Goal: Task Accomplishment & Management: Complete application form

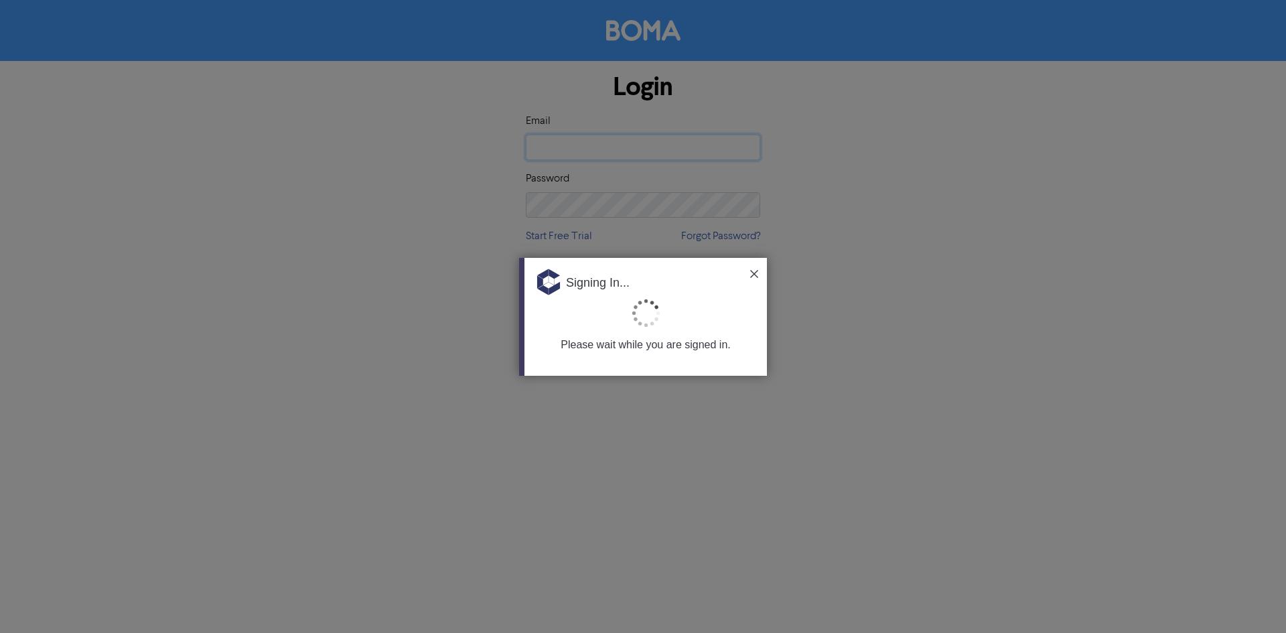
type input "admin@smallbizhq.com.au"
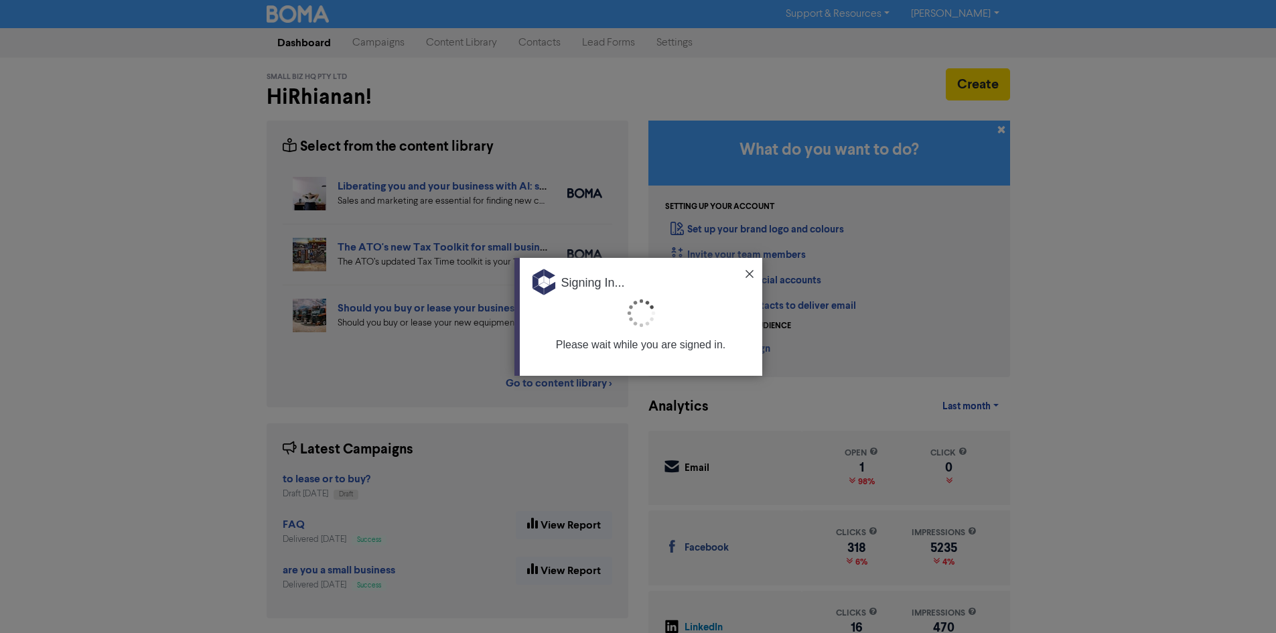
click at [1098, 279] on div at bounding box center [638, 316] width 1276 height 633
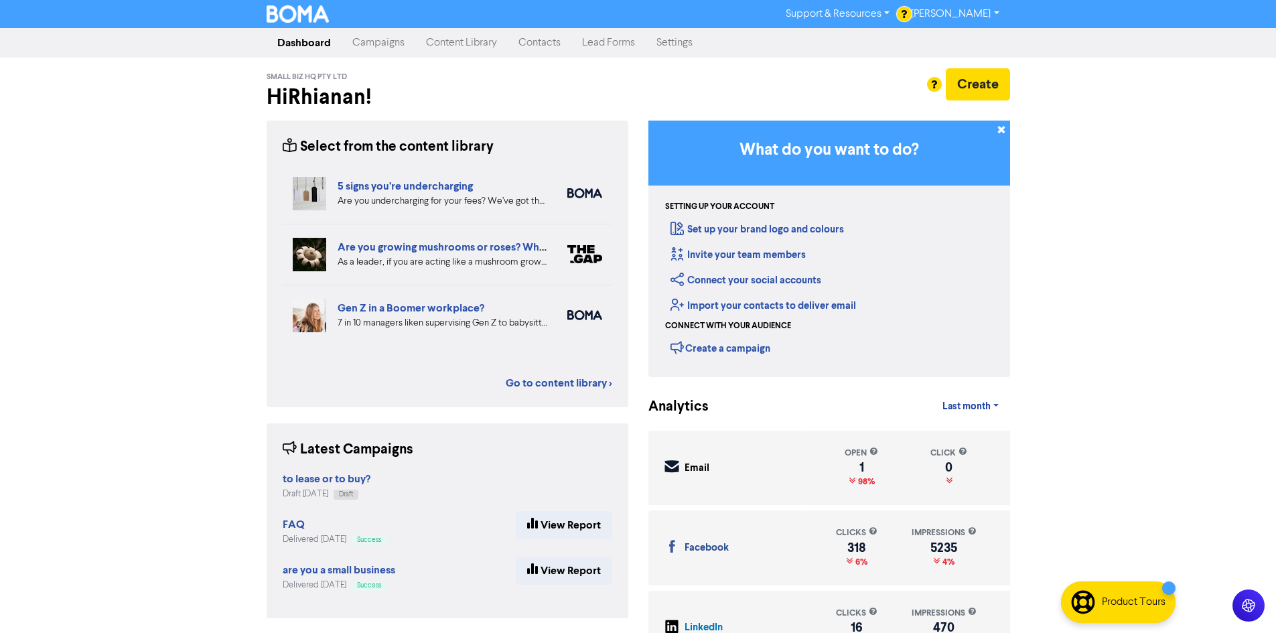
click at [386, 50] on link "Campaigns" at bounding box center [379, 42] width 74 height 27
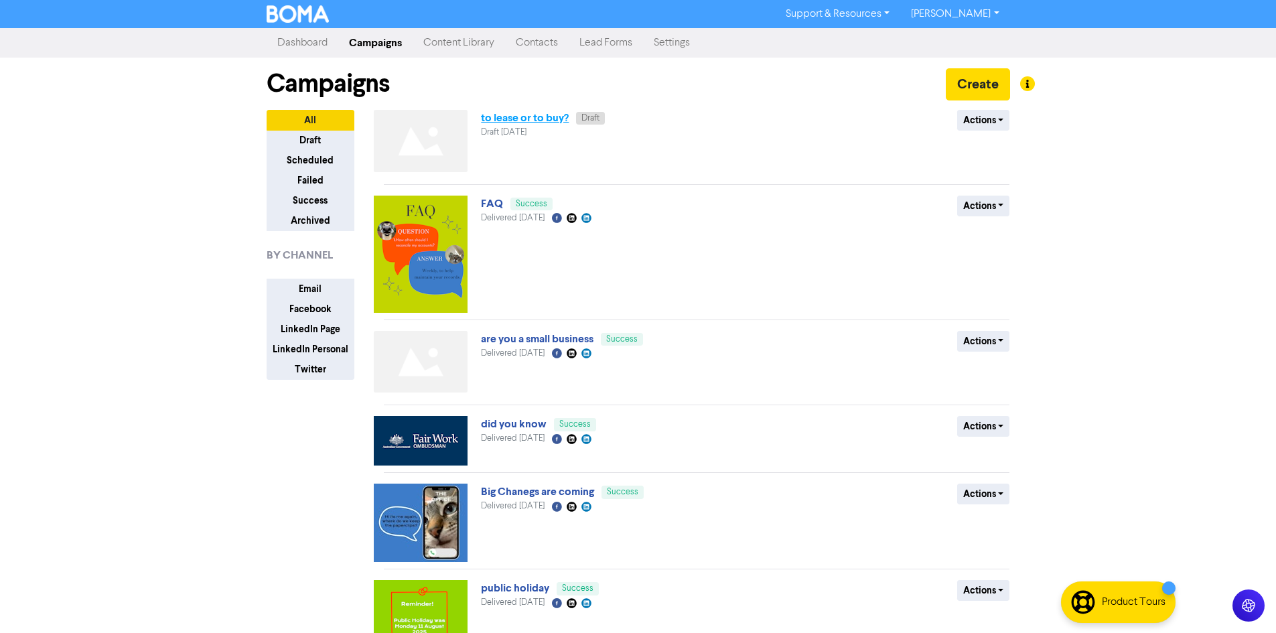
click at [544, 121] on link "to lease or to buy?" at bounding box center [525, 117] width 88 height 13
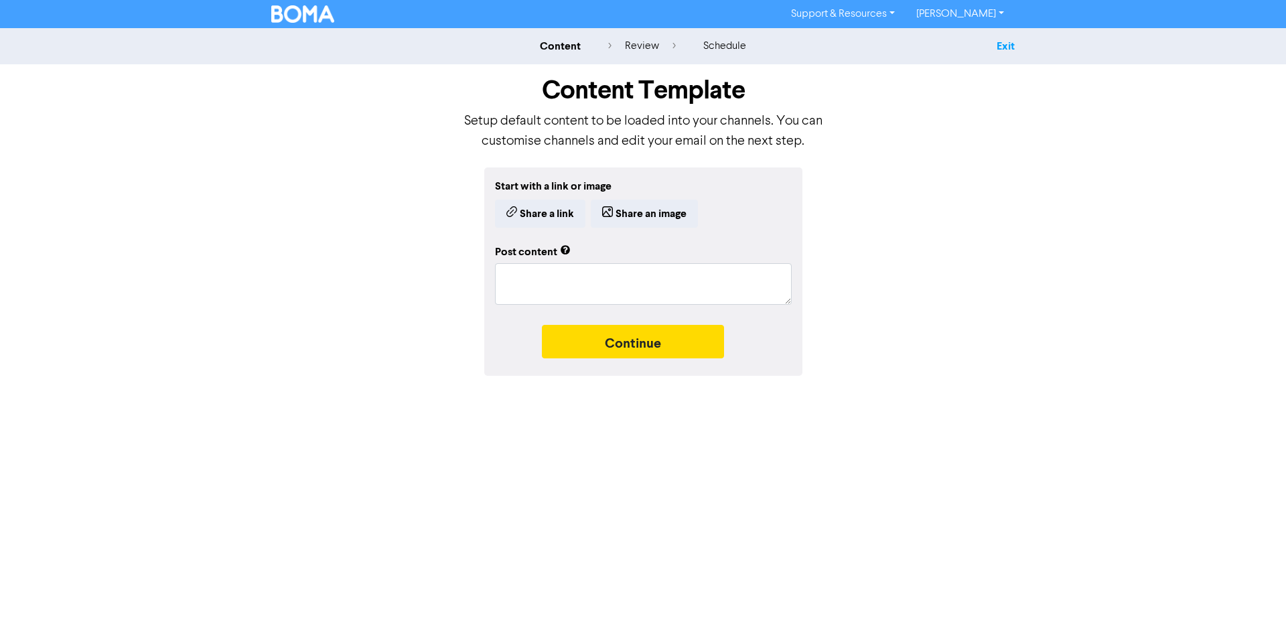
click at [1010, 47] on link "Exit" at bounding box center [1005, 46] width 18 height 13
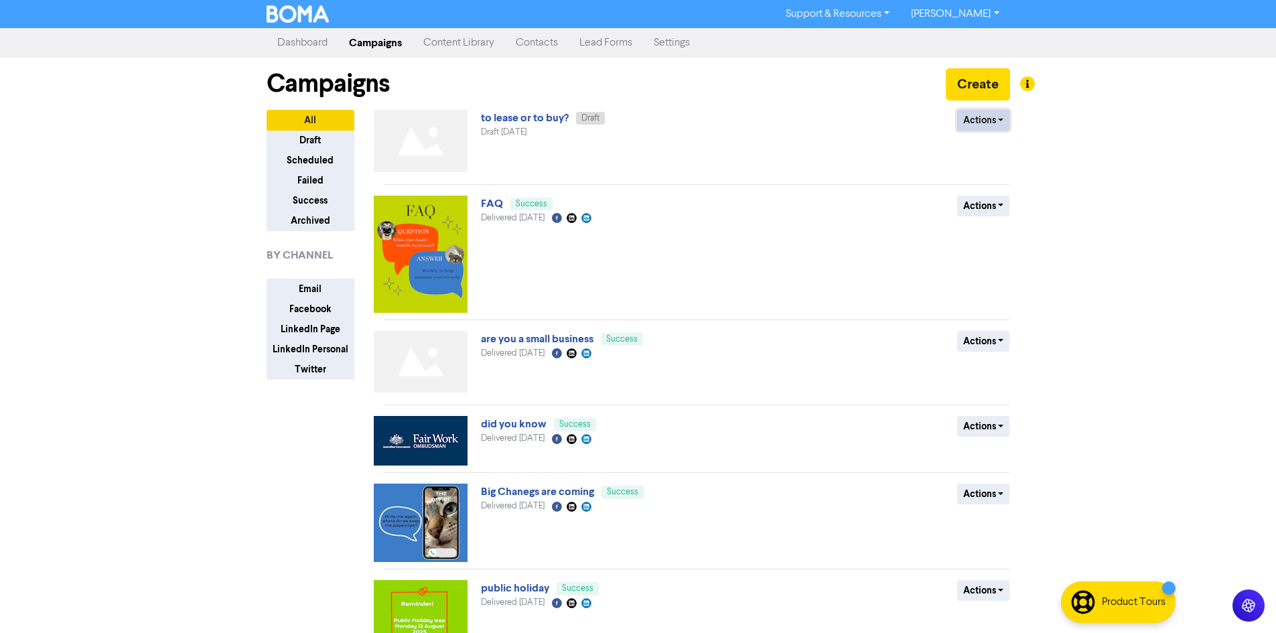
click at [993, 117] on button "Actions" at bounding box center [983, 120] width 53 height 21
click at [990, 154] on button "Delete" at bounding box center [1011, 148] width 106 height 21
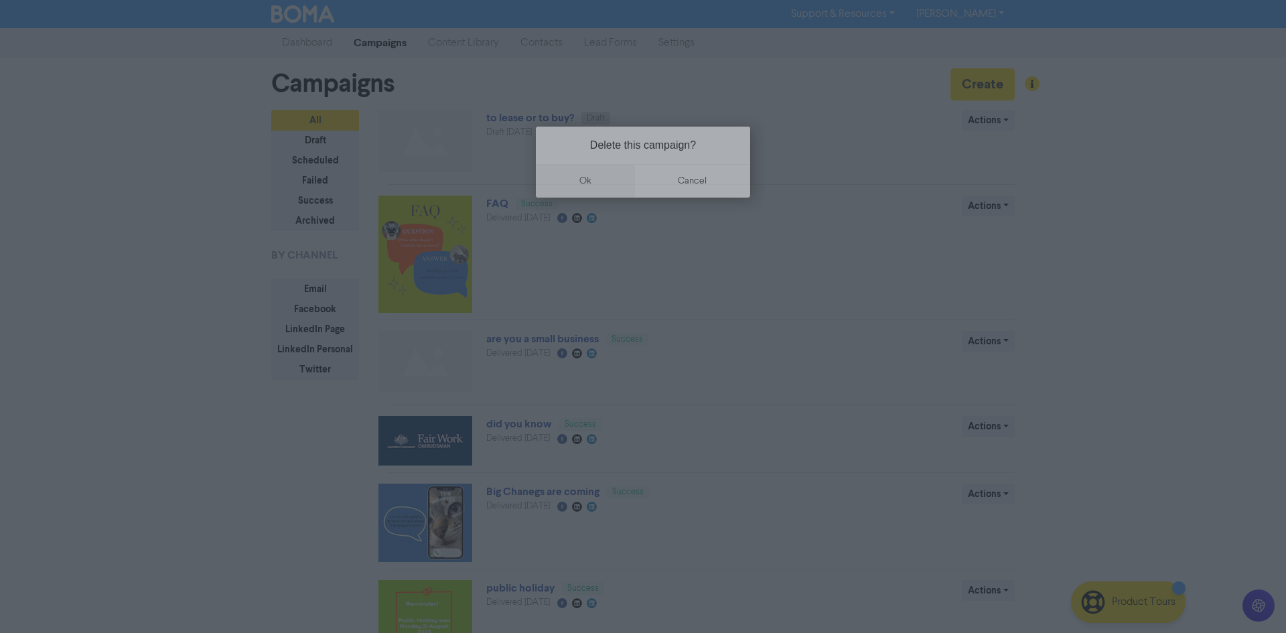
drag, startPoint x: 608, startPoint y: 177, endPoint x: 615, endPoint y: 174, distance: 7.5
click at [608, 176] on button "ok" at bounding box center [585, 180] width 99 height 33
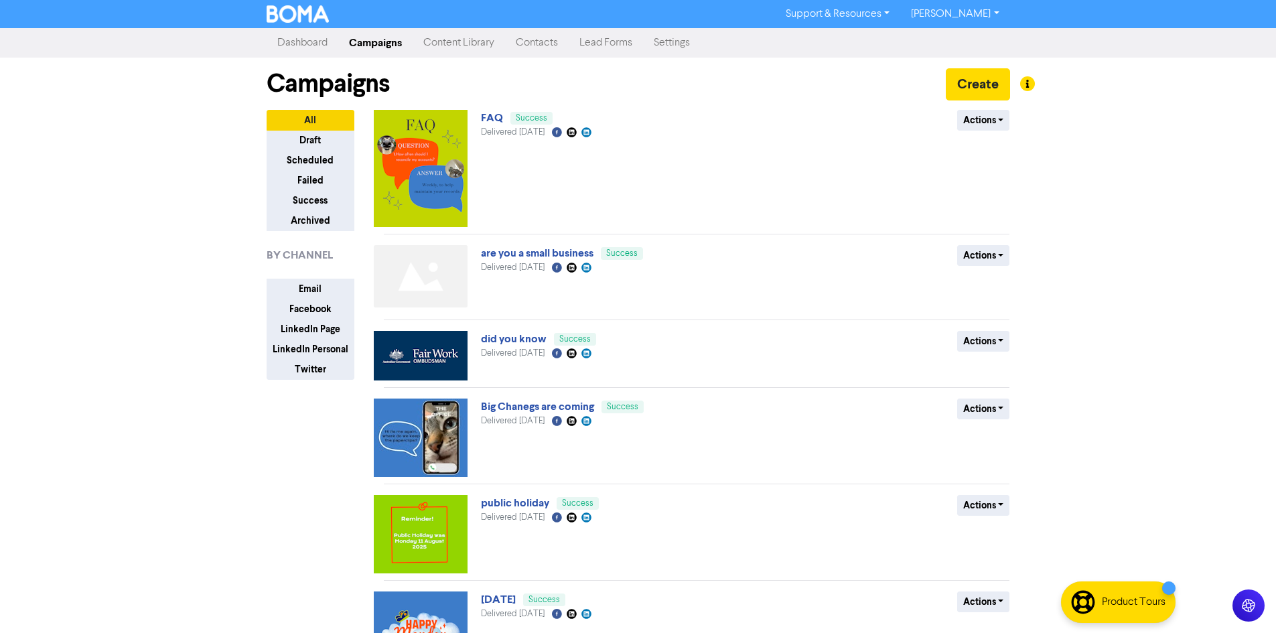
click at [1247, 160] on div "Support & Resources Video Tutorials FAQ & Guides Marketing Education Rhianan Jo…" at bounding box center [638, 316] width 1276 height 633
click at [452, 38] on link "Content Library" at bounding box center [459, 42] width 92 height 27
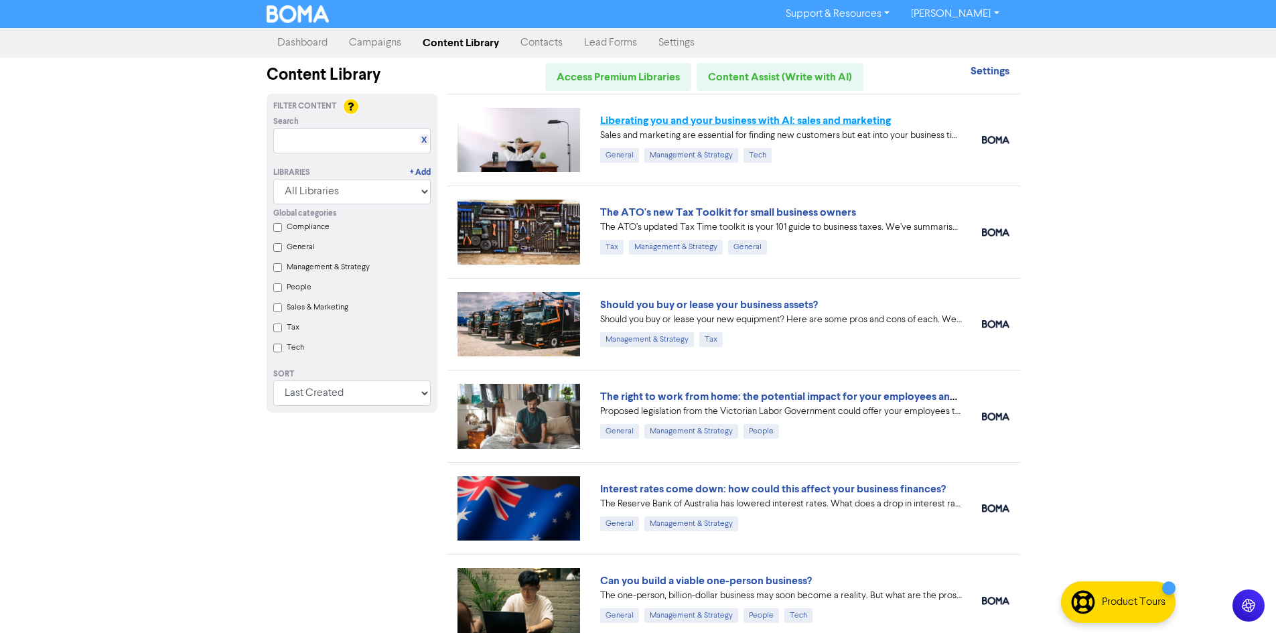
click at [844, 117] on link "Liberating you and your business with AI: sales and marketing" at bounding box center [745, 120] width 291 height 13
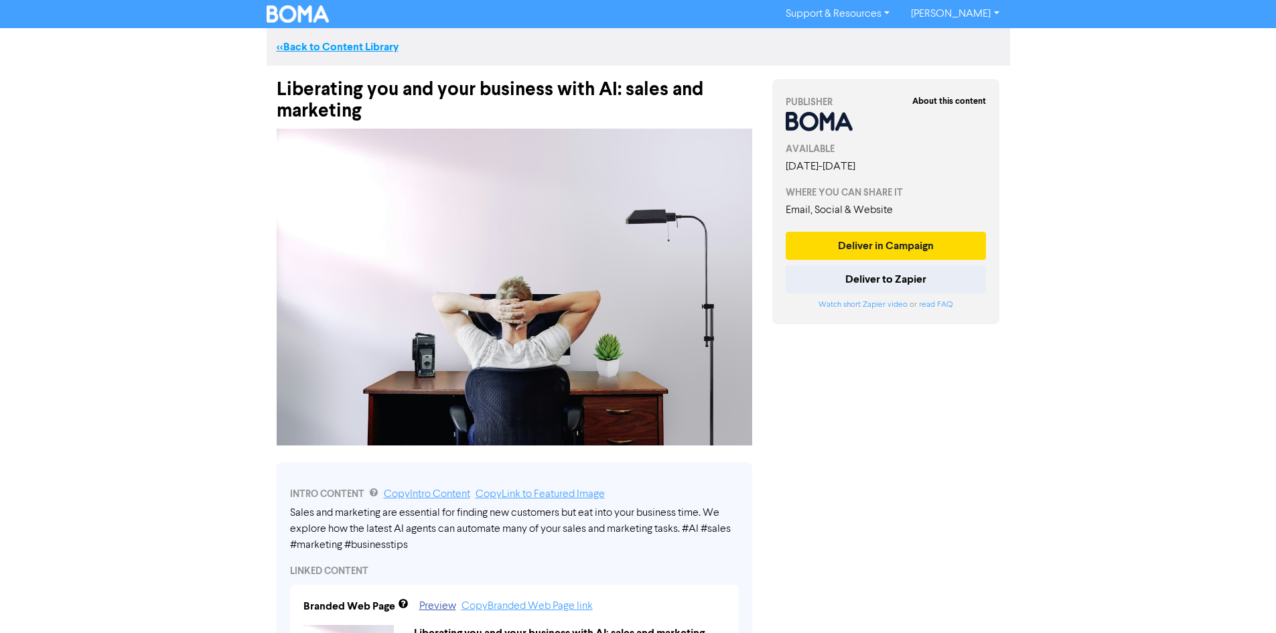
click at [349, 49] on link "<< Back to Content Library" at bounding box center [338, 46] width 122 height 13
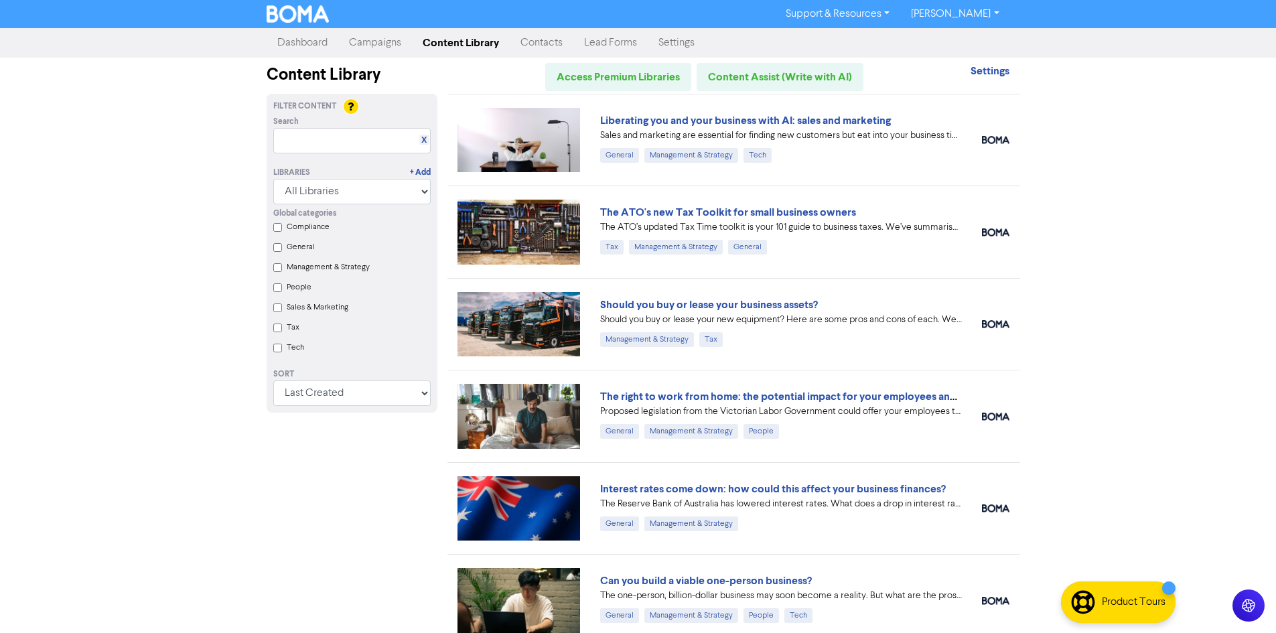
click at [324, 42] on link "Dashboard" at bounding box center [303, 42] width 72 height 27
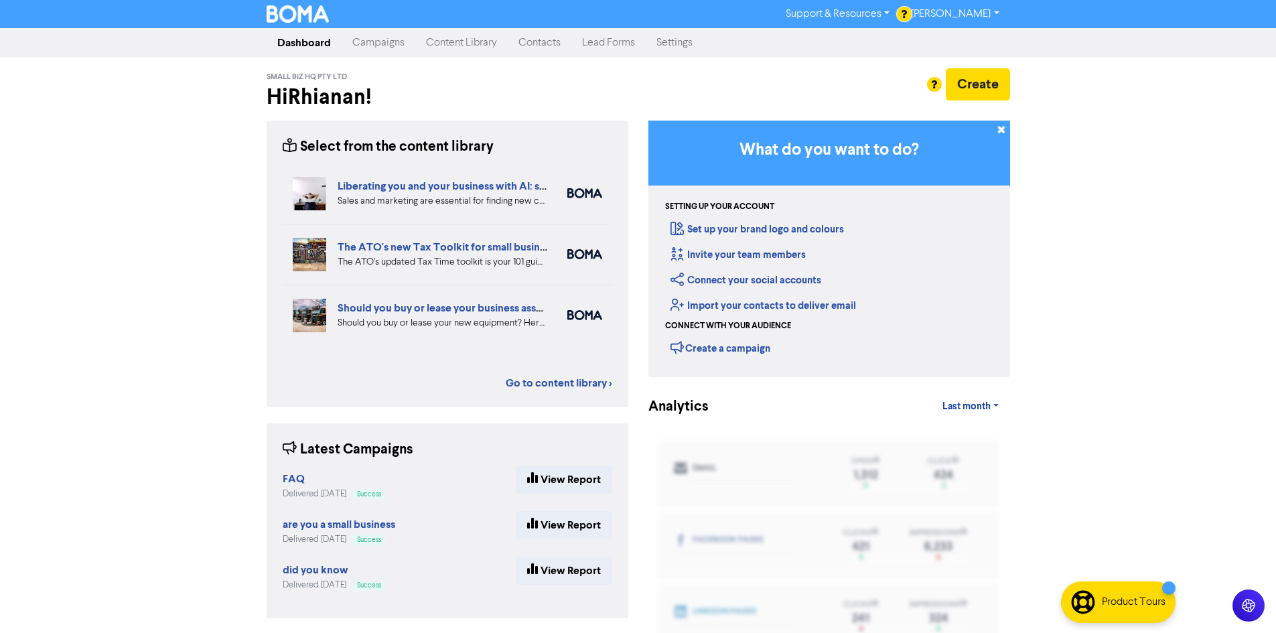
click at [413, 43] on link "Campaigns" at bounding box center [379, 42] width 74 height 27
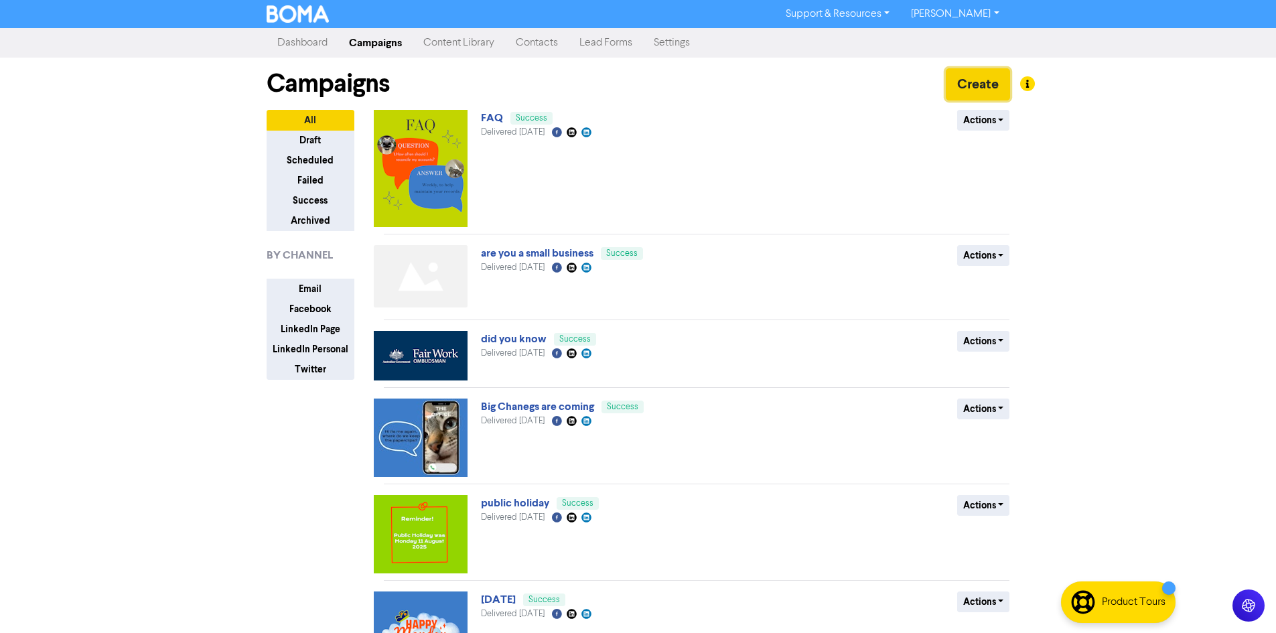
click at [988, 80] on button "Create" at bounding box center [978, 84] width 64 height 32
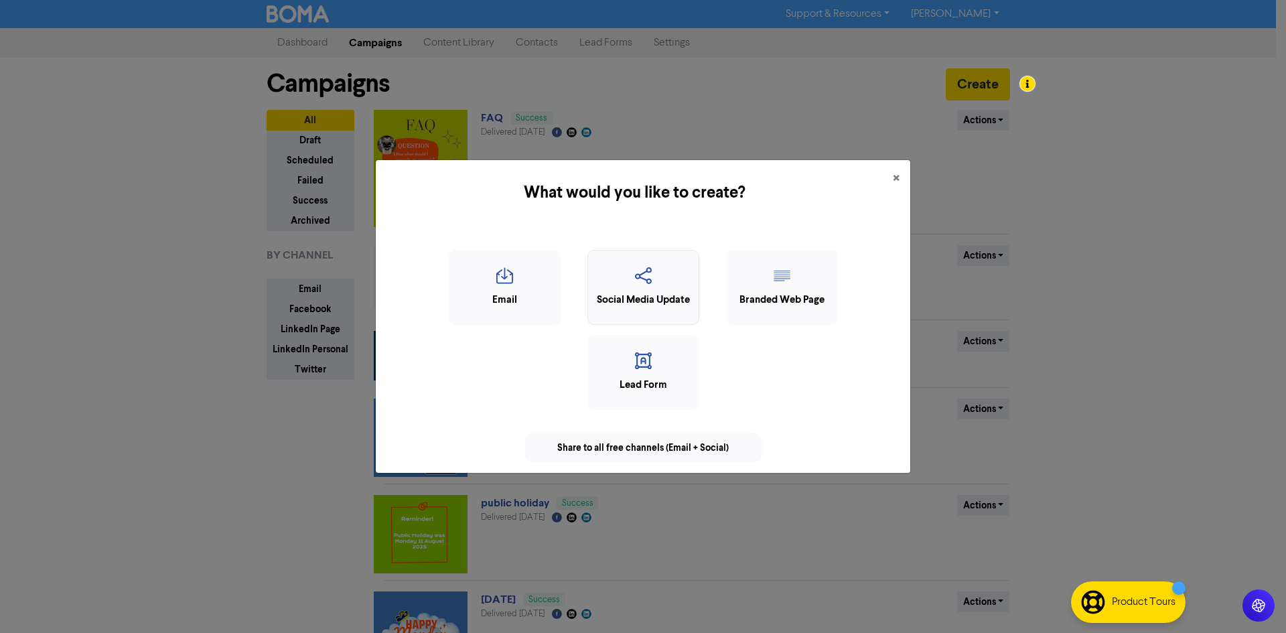
click at [653, 288] on icon "button" at bounding box center [643, 279] width 97 height 25
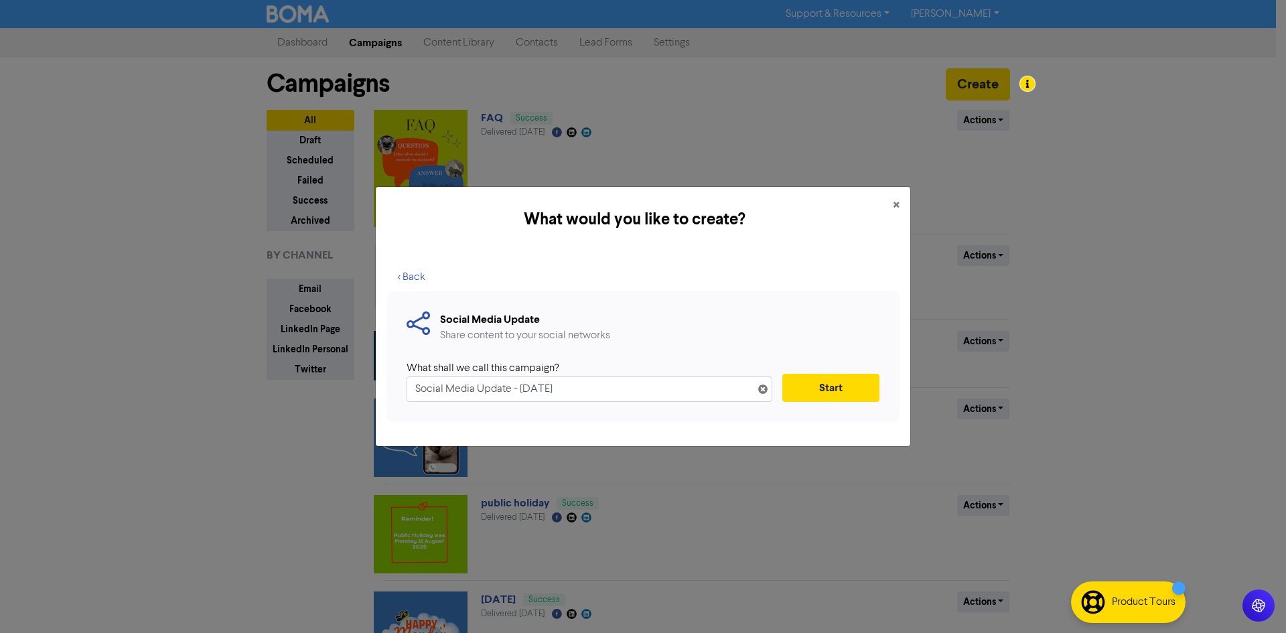
drag, startPoint x: 643, startPoint y: 387, endPoint x: 204, endPoint y: 421, distance: 440.0
click at [204, 421] on div "What would you like to create? × < Back Social Media Update Share content to yo…" at bounding box center [643, 316] width 1286 height 633
type input "Say Yes to You"
drag, startPoint x: 840, startPoint y: 398, endPoint x: 848, endPoint y: 398, distance: 8.0
click at [842, 398] on button "Start" at bounding box center [830, 388] width 97 height 28
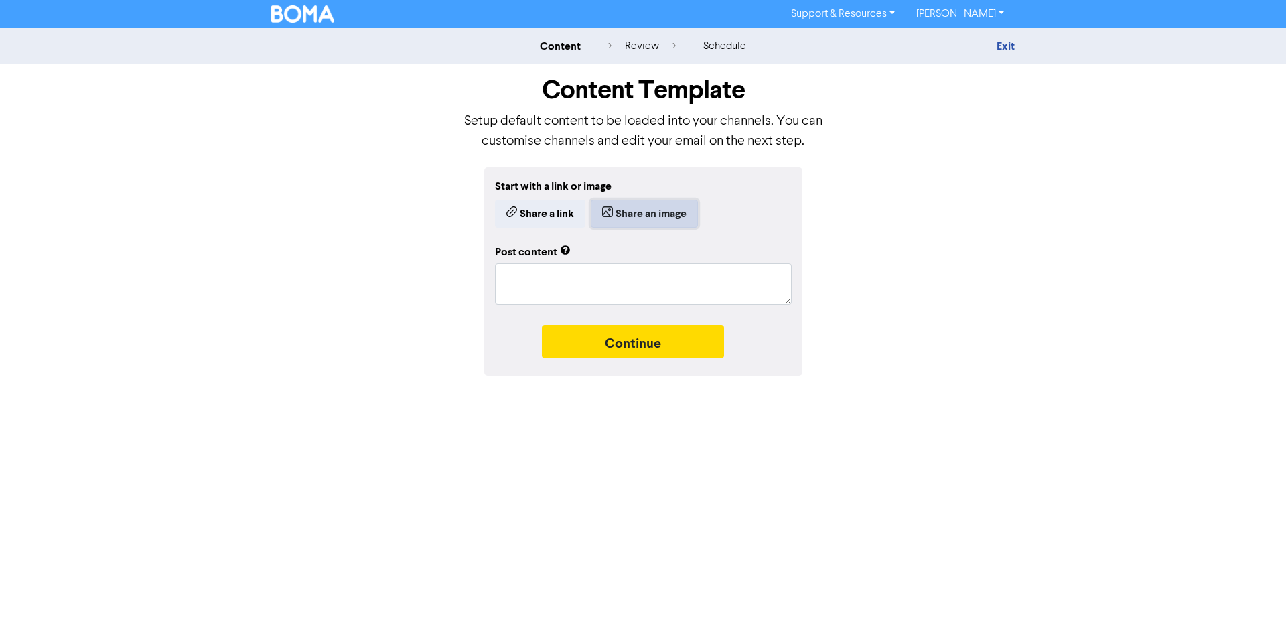
click at [665, 212] on button "Share an image" at bounding box center [644, 214] width 107 height 28
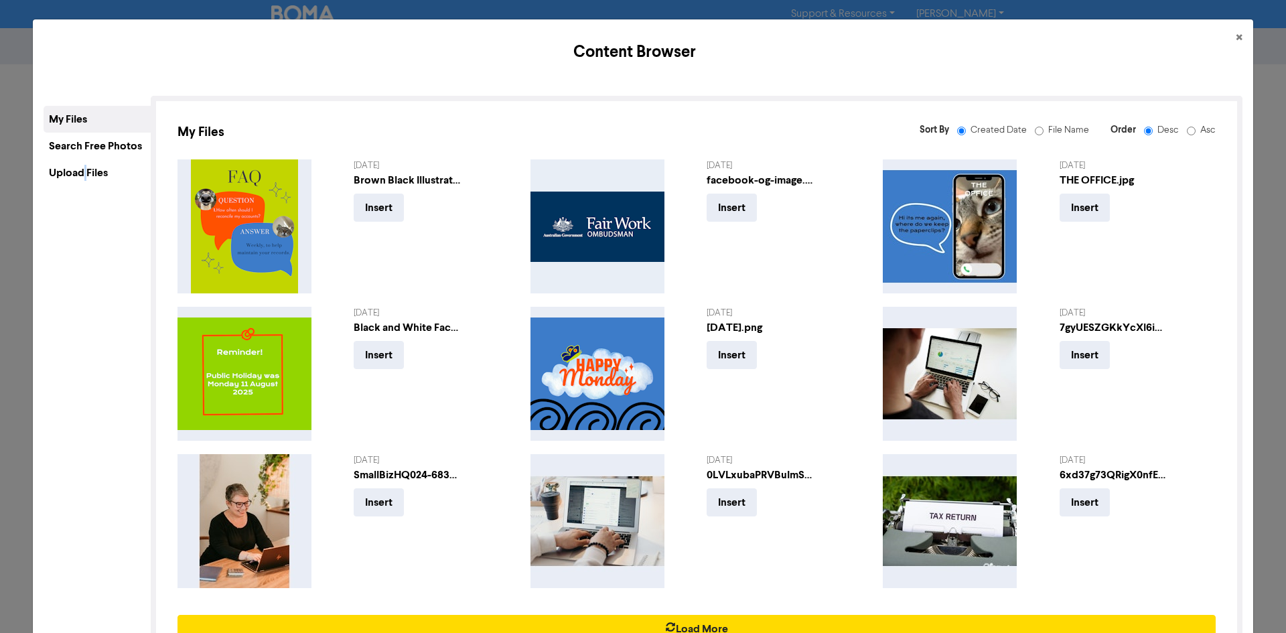
drag, startPoint x: 90, startPoint y: 175, endPoint x: 103, endPoint y: 171, distance: 14.0
click at [95, 173] on div "Upload Files" at bounding box center [97, 172] width 107 height 27
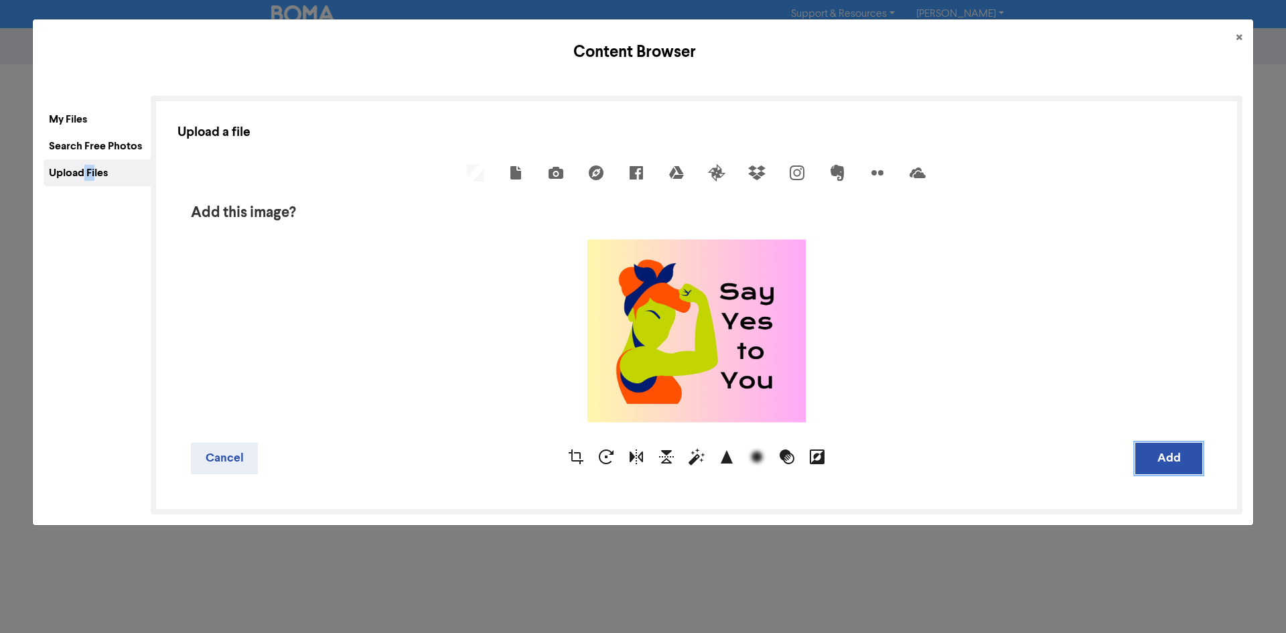
drag, startPoint x: 1154, startPoint y: 463, endPoint x: 1136, endPoint y: 515, distance: 54.6
click at [1155, 462] on button "Add" at bounding box center [1168, 458] width 67 height 31
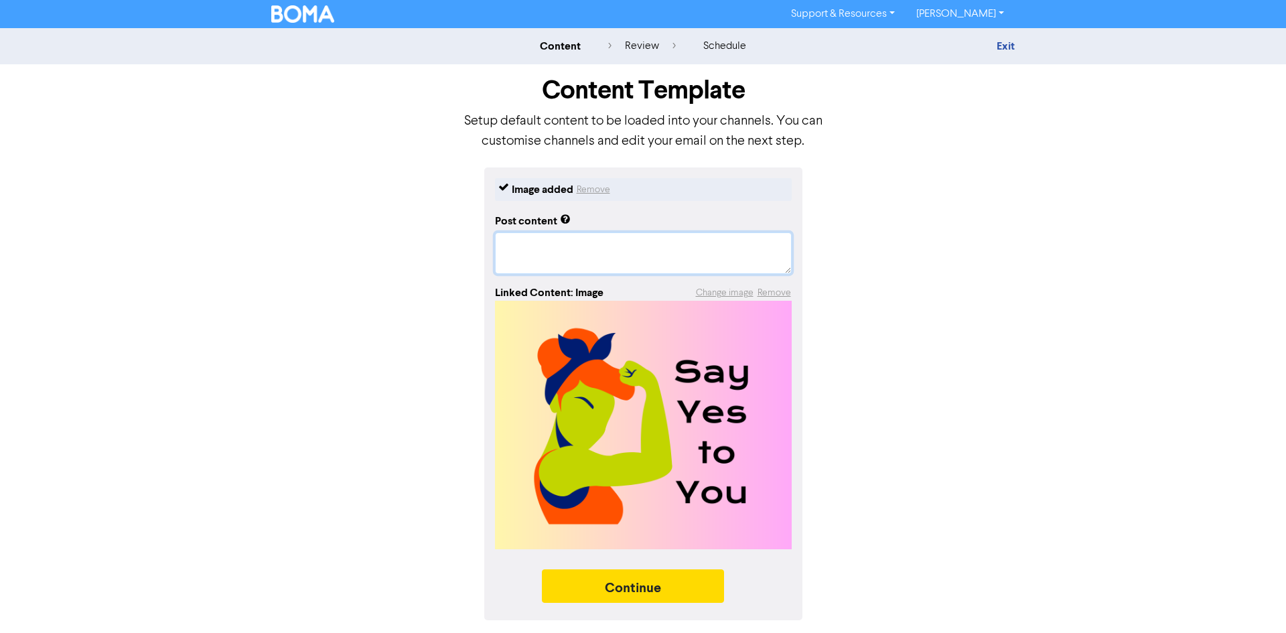
click at [519, 236] on textarea at bounding box center [643, 253] width 297 height 42
paste textarea "At Small Biz HQ, we’re more than just a female-led team — we’re a movement of w…"
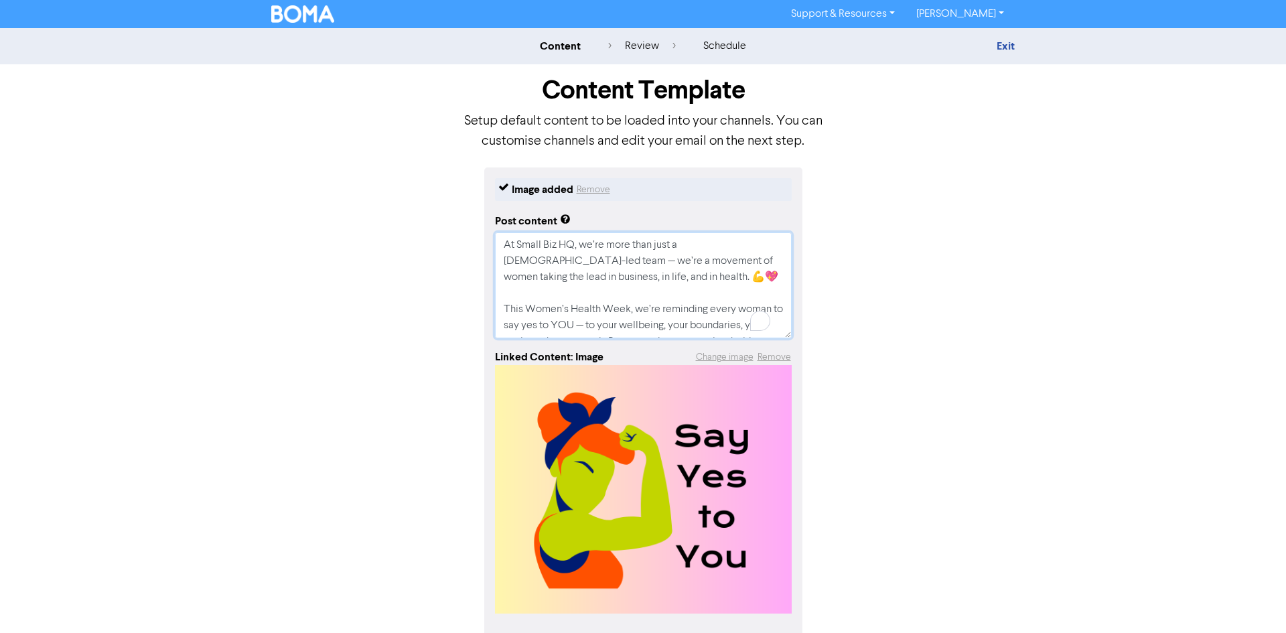
type textarea "x"
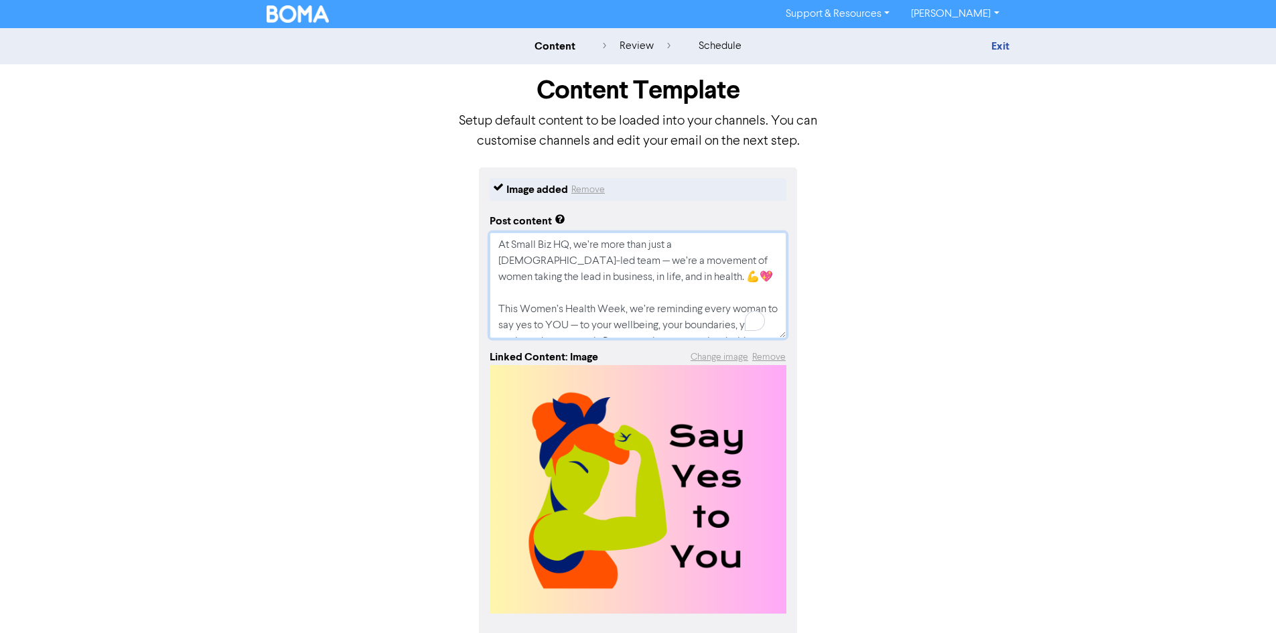
scroll to position [252, 0]
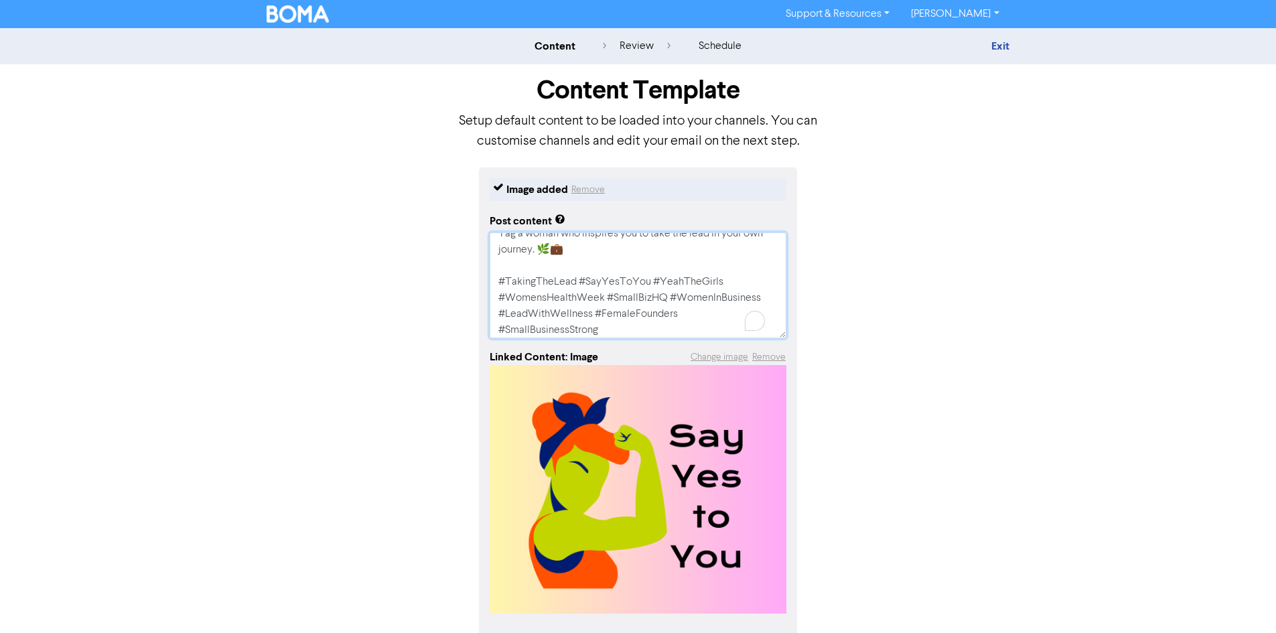
type textarea "At Small Biz HQ, we’re more than just a female-led team — we’re a movement of w…"
drag, startPoint x: 923, startPoint y: 313, endPoint x: 656, endPoint y: 321, distance: 268.0
click at [923, 313] on div "Image added Remove Post content At Small Biz HQ, we’re more than just a female-…" at bounding box center [637, 425] width 763 height 517
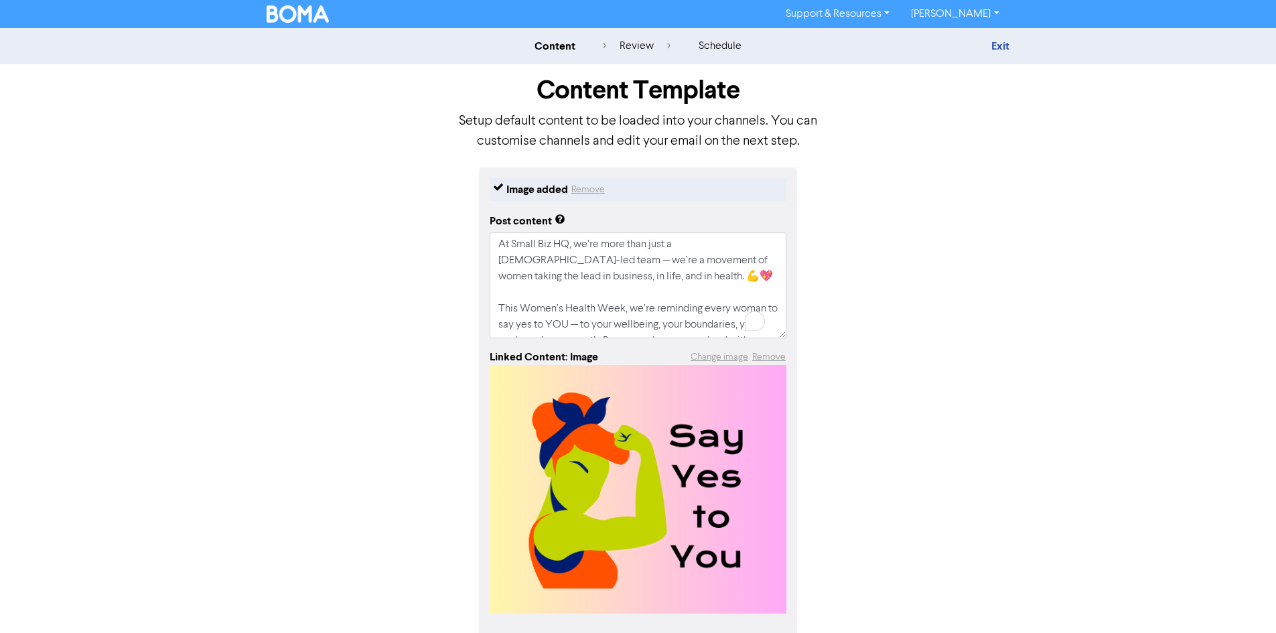
scroll to position [0, 0]
click at [761, 245] on textarea "At Small Biz HQ, we’re more than just a female-led team — we’re a movement of w…" at bounding box center [638, 285] width 297 height 106
type textarea "x"
type textarea "At Small Biz HQ, we’re more than just a female-led team we’re a movement of wom…"
type textarea "x"
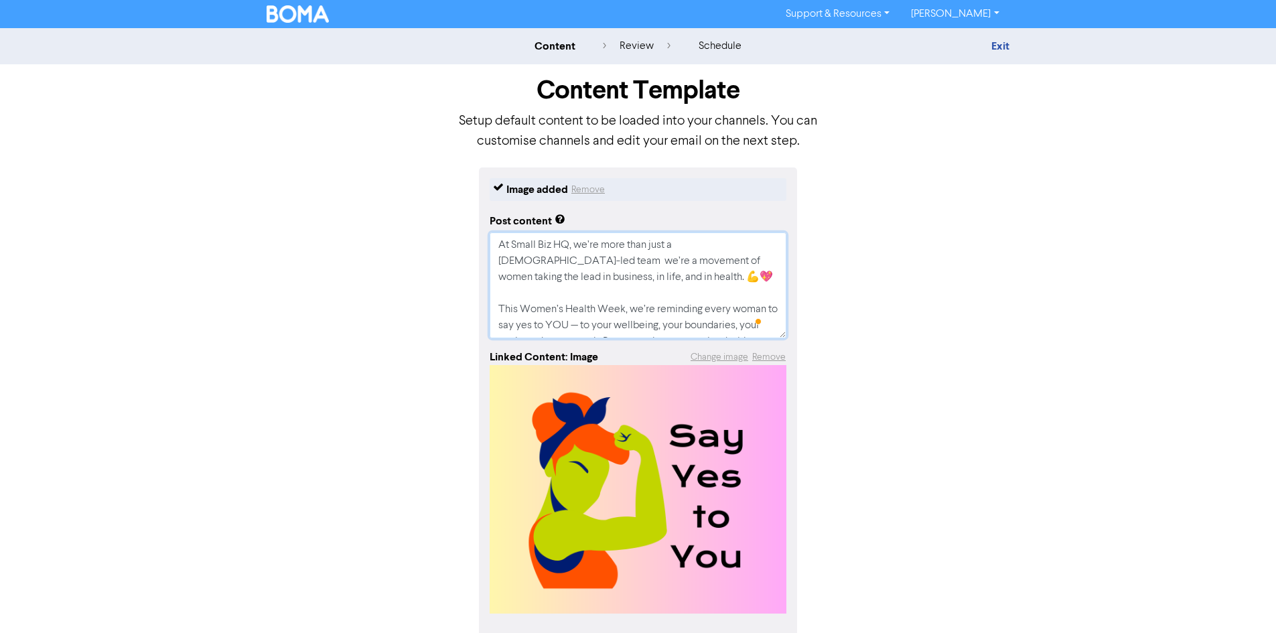
type textarea "At Small Biz HQ, we’re more than just a female-led team we’re a movement of wom…"
type textarea "x"
type textarea "At Small Biz HQ, we’re more than just a female-led team, we’re a movement of wo…"
type textarea "x"
type textarea "At Small Biz HQ, we’re more than just a female-led team, we’re a movement of wo…"
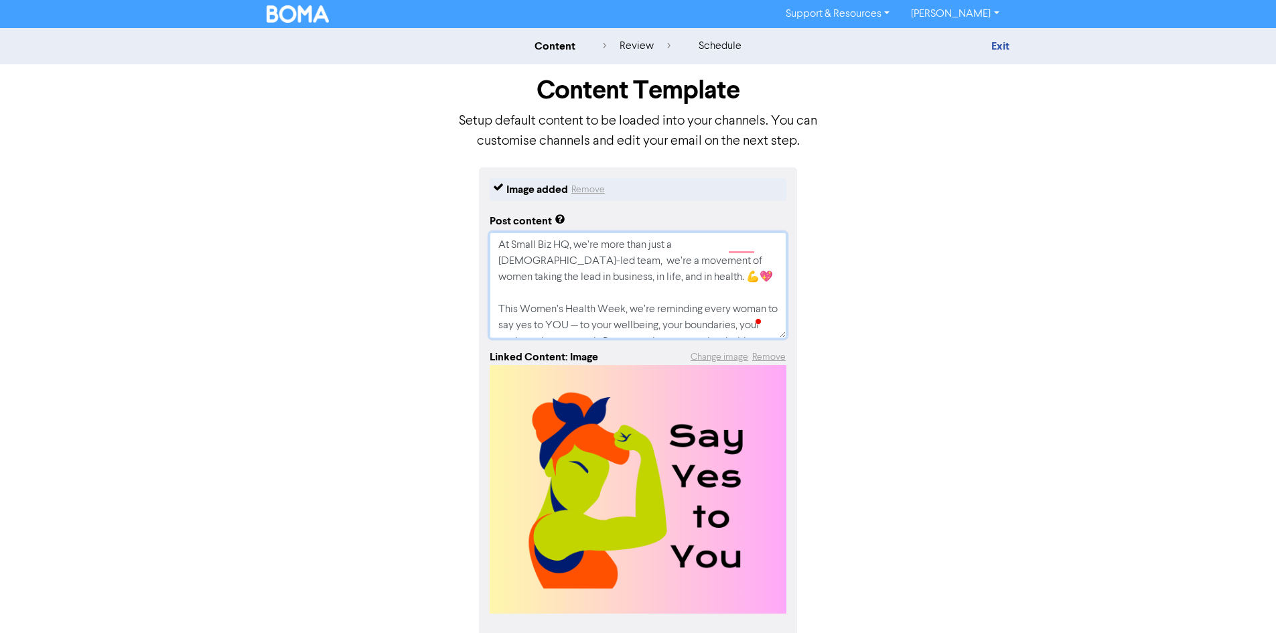
scroll to position [67, 0]
click at [590, 263] on textarea "At Small Biz HQ, we’re more than just a female-led team, we’re a movement of wo…" at bounding box center [638, 285] width 297 height 106
type textarea "x"
type textarea "At Small Biz HQ, we’re more than just a female-led team, we’re a movement of wo…"
type textarea "x"
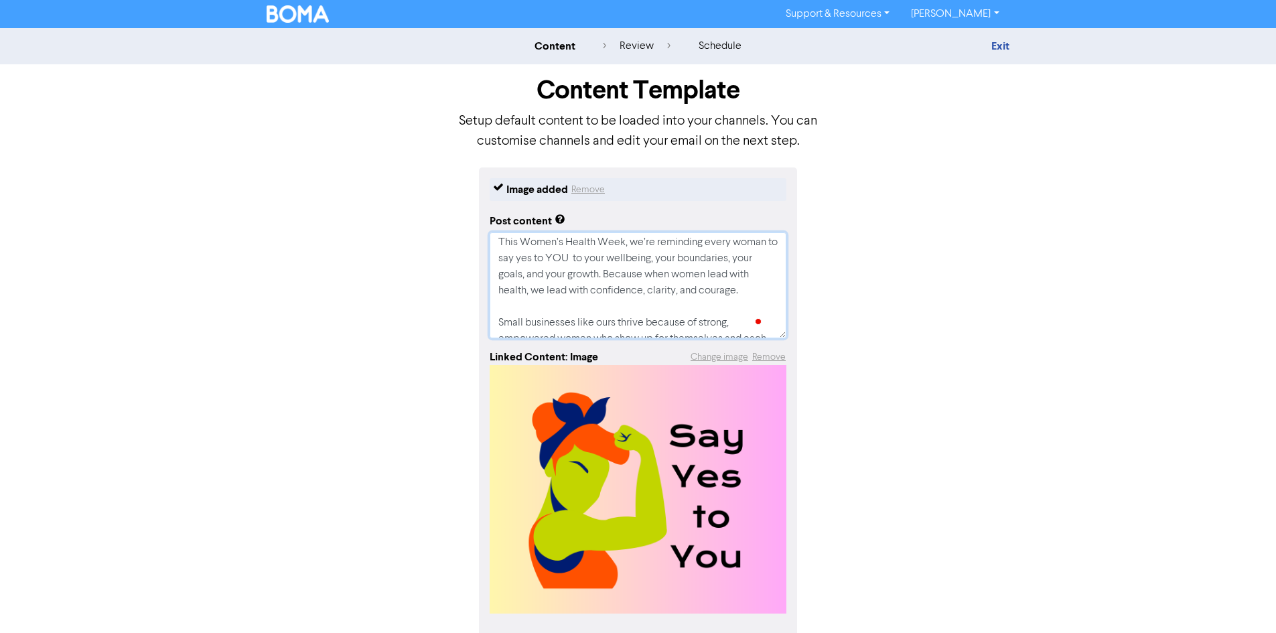
type textarea "At Small Biz HQ, we’re more than just a female-led team, we’re a movement of wo…"
type textarea "x"
type textarea "At Small Biz HQ, we’re more than just a female-led team, we’re a movement of wo…"
type textarea "x"
type textarea "At Small Biz HQ, we’re more than just a female-led team, we’re a movement of wo…"
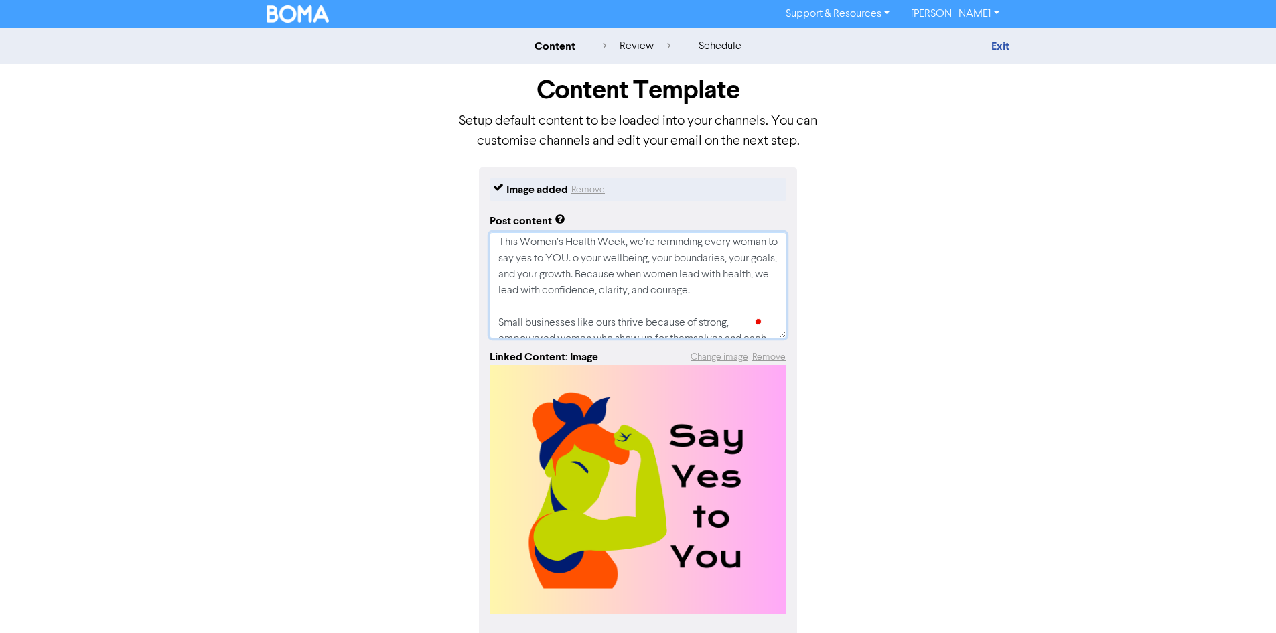
type textarea "x"
type textarea "At Small Biz HQ, we’re more than just a female-led team, we’re a movement of wo…"
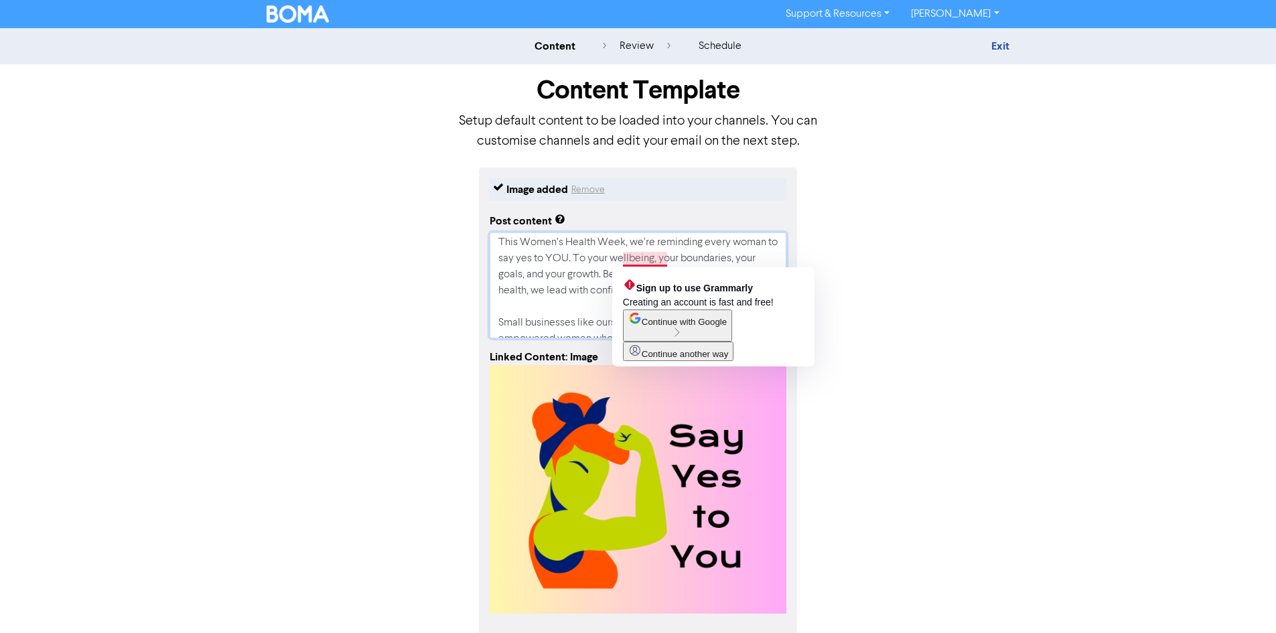
click at [643, 262] on textarea "At Small Biz HQ, we’re more than just a female-led team, we’re a movement of wo…" at bounding box center [638, 285] width 297 height 106
type textarea "x"
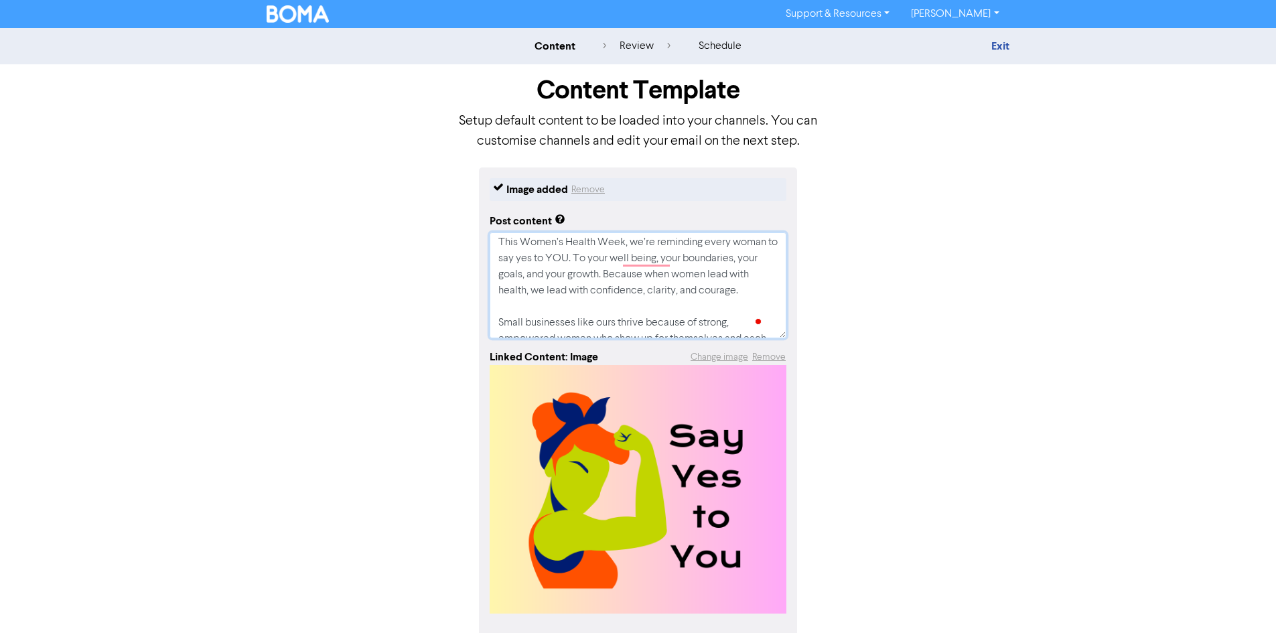
type textarea "At Small Biz HQ, we’re more than just a female-led team, we’re a movement of wo…"
click at [583, 264] on textarea "At Small Biz HQ, we’re more than just a female-led team, we’re a movement of wo…" at bounding box center [638, 285] width 297 height 106
type textarea "x"
type textarea "At Small Biz HQ, we’re more than just a female-led team, we’re a movement of wo…"
type textarea "x"
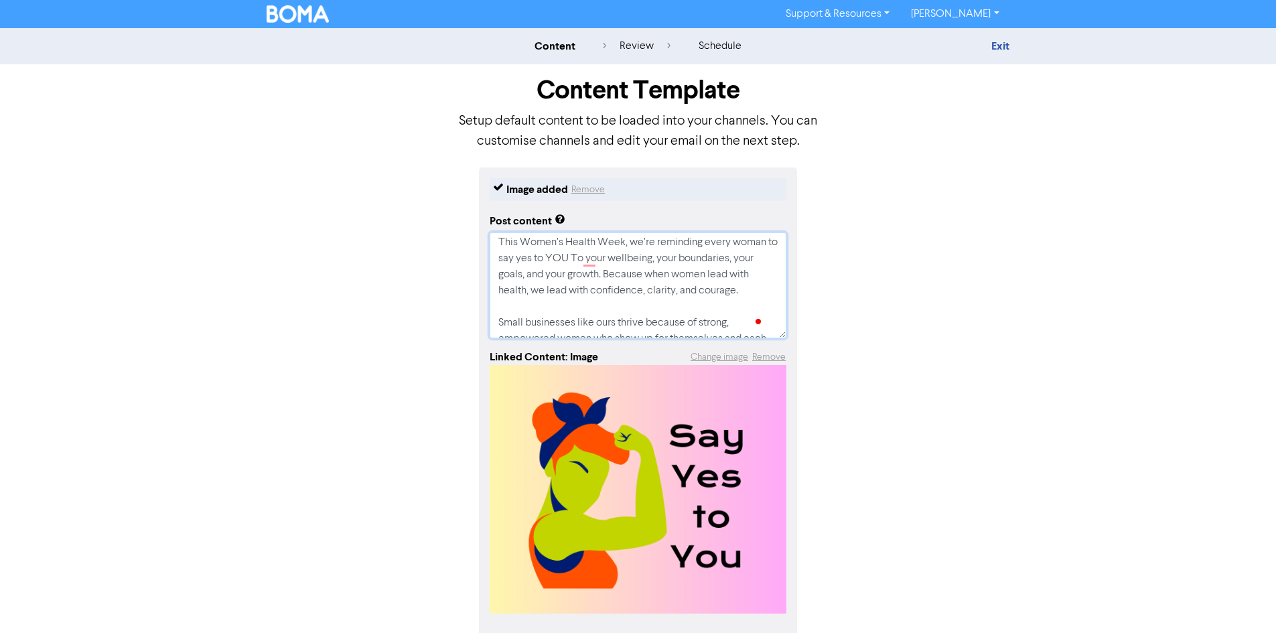
type textarea "At Small Biz HQ, we’re more than just a female-led team, we’re a movement of wo…"
type textarea "x"
type textarea "At Small Biz HQ, we’re more than just a female-led team, we’re a movement of wo…"
type textarea "x"
type textarea "At Small Biz HQ, we’re more than just a female-led team, we’re a movement of wo…"
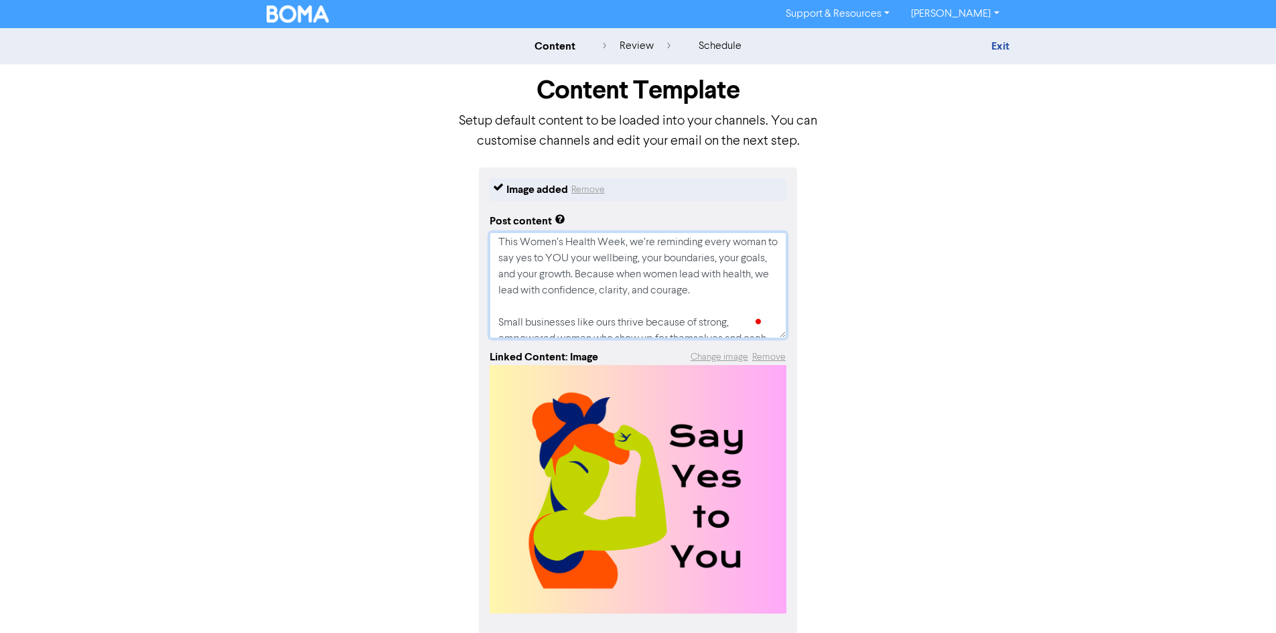
type textarea "x"
type textarea "At Small Biz HQ, we’re more than just a female-led team, we’re a movement of wo…"
type textarea "x"
type textarea "At Small Biz HQ, we’re more than just a female-led team, we’re a movement of wo…"
type textarea "x"
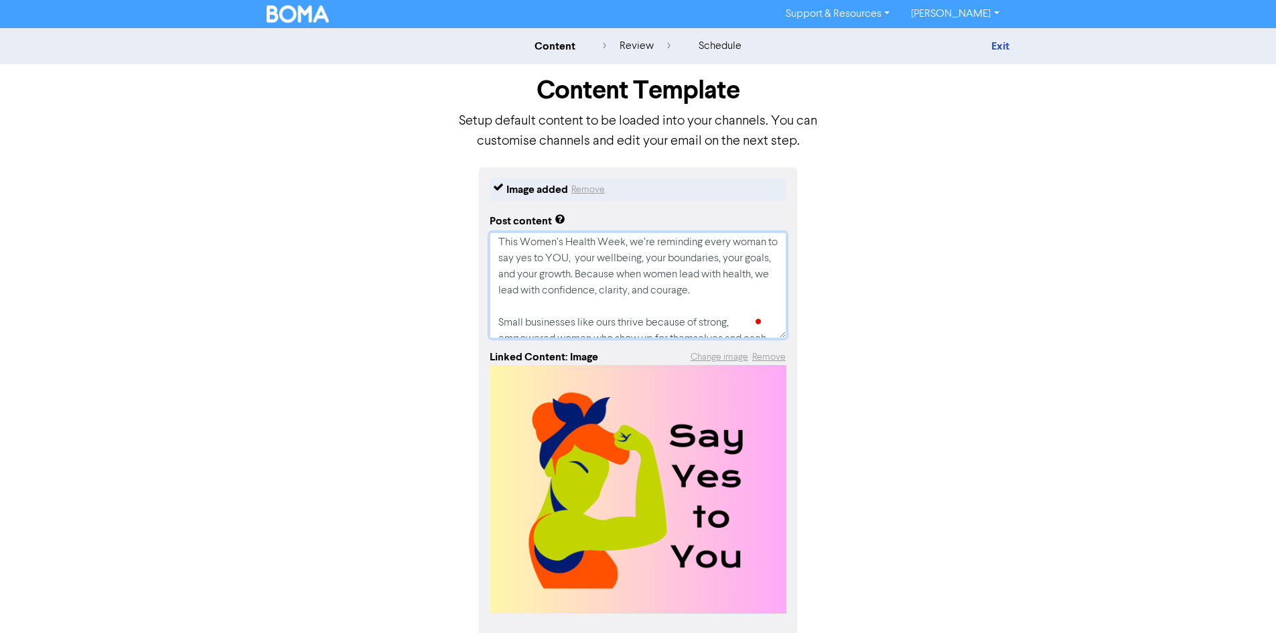
type textarea "At Small Biz HQ, we’re more than just a female-led team, we’re a movement of wo…"
type textarea "x"
type textarea "At Small Biz HQ, we’re more than just a female-led team, we’re a movement of wo…"
click at [547, 295] on textarea "At Small Biz HQ, we’re more than just a female-led team, we’re a movement of wo…" at bounding box center [638, 285] width 297 height 106
drag, startPoint x: 671, startPoint y: 275, endPoint x: 627, endPoint y: 279, distance: 43.7
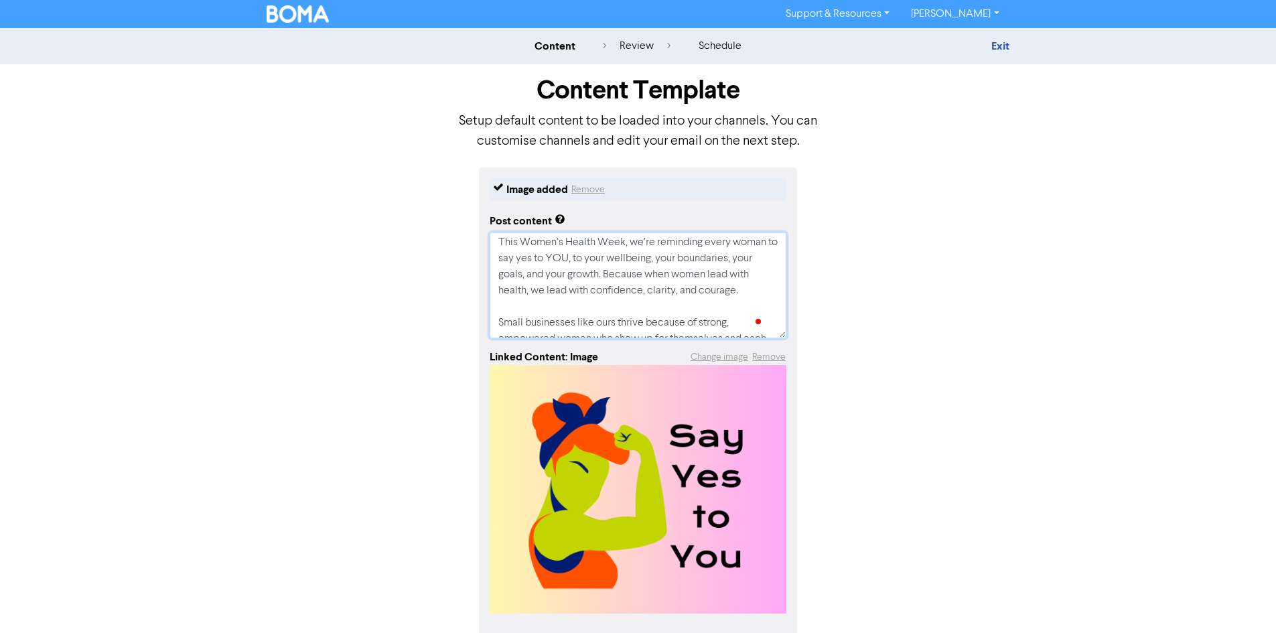
click at [627, 279] on textarea "At Small Biz HQ, we’re more than just a female-led team, we’re a movement of wo…" at bounding box center [638, 285] width 297 height 106
type textarea "x"
type textarea "At Small Biz HQ, we’re more than just a female-led team, we’re a movement of wo…"
click at [639, 278] on textarea "At Small Biz HQ, we’re more than just a female-led team, we’re a movement of wo…" at bounding box center [638, 285] width 297 height 106
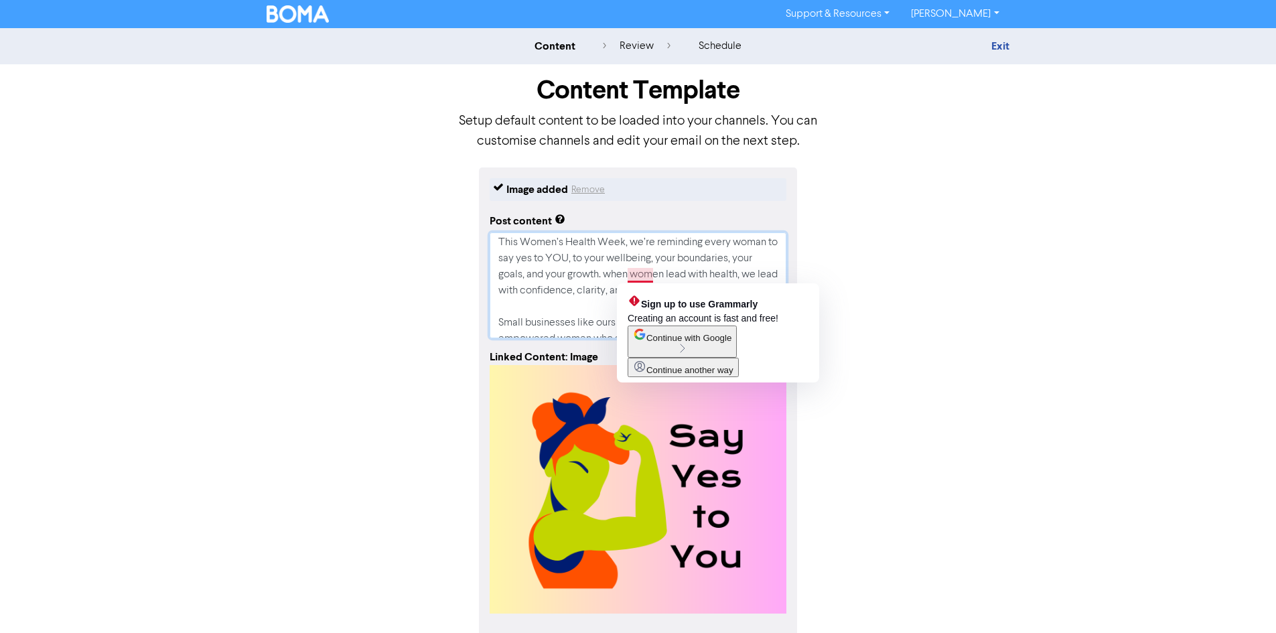
click at [637, 274] on textarea "At Small Biz HQ, we’re more than just a female-led team, we’re a movement of wo…" at bounding box center [638, 285] width 297 height 106
type textarea "x"
type textarea "At Small Biz HQ, we’re more than just a female-led team, we’re a movement of wo…"
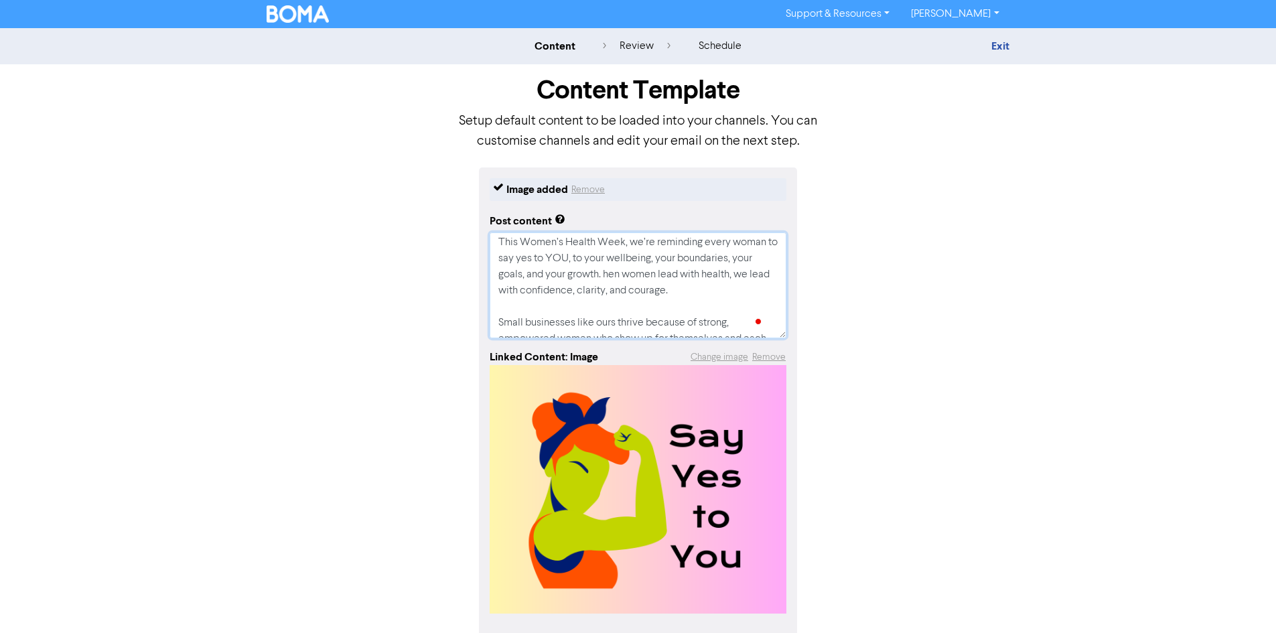
type textarea "x"
type textarea "At Small Biz HQ, we’re more than just a female-led team, we’re a movement of wo…"
click at [519, 305] on textarea "At Small Biz HQ, we’re more than just a female-led team, we’re a movement of wo…" at bounding box center [638, 285] width 297 height 106
click at [681, 290] on textarea "At Small Biz HQ, we’re more than just a female-led team, we’re a movement of wo…" at bounding box center [638, 285] width 297 height 106
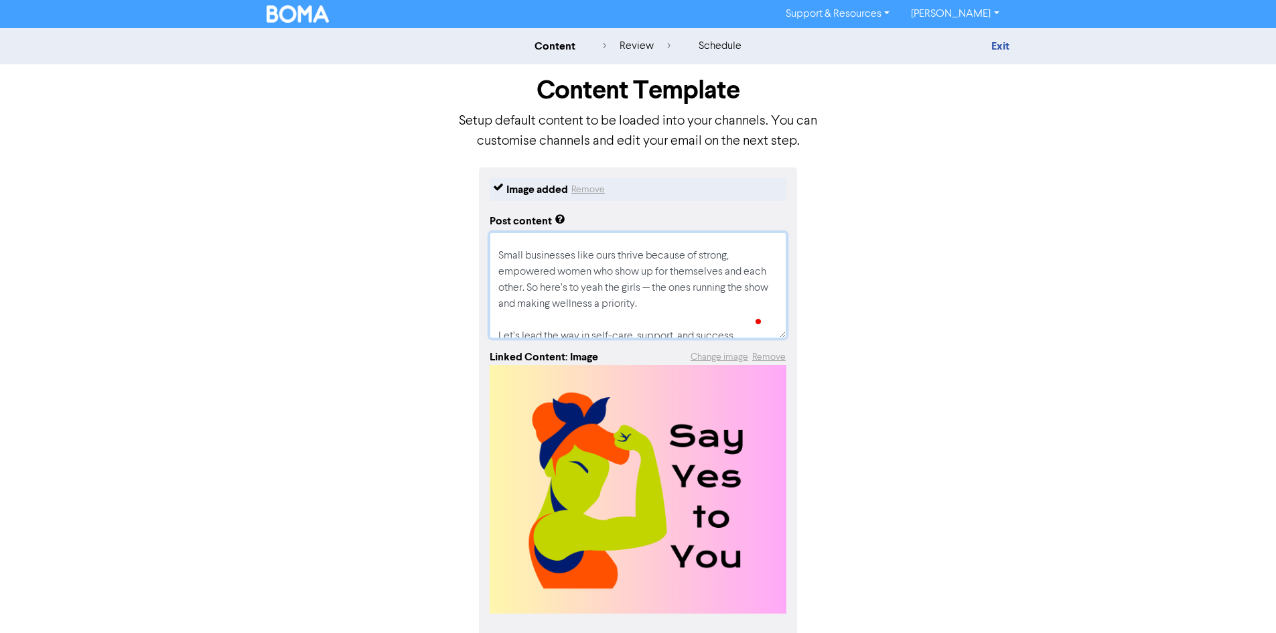
type textarea "x"
type textarea "At Small Biz HQ, we’re more than just a female-led team, we’re a movement of wo…"
type textarea "x"
type textarea "At Small Biz HQ, we’re more than just a female-led team, we’re a movement of wo…"
type textarea "x"
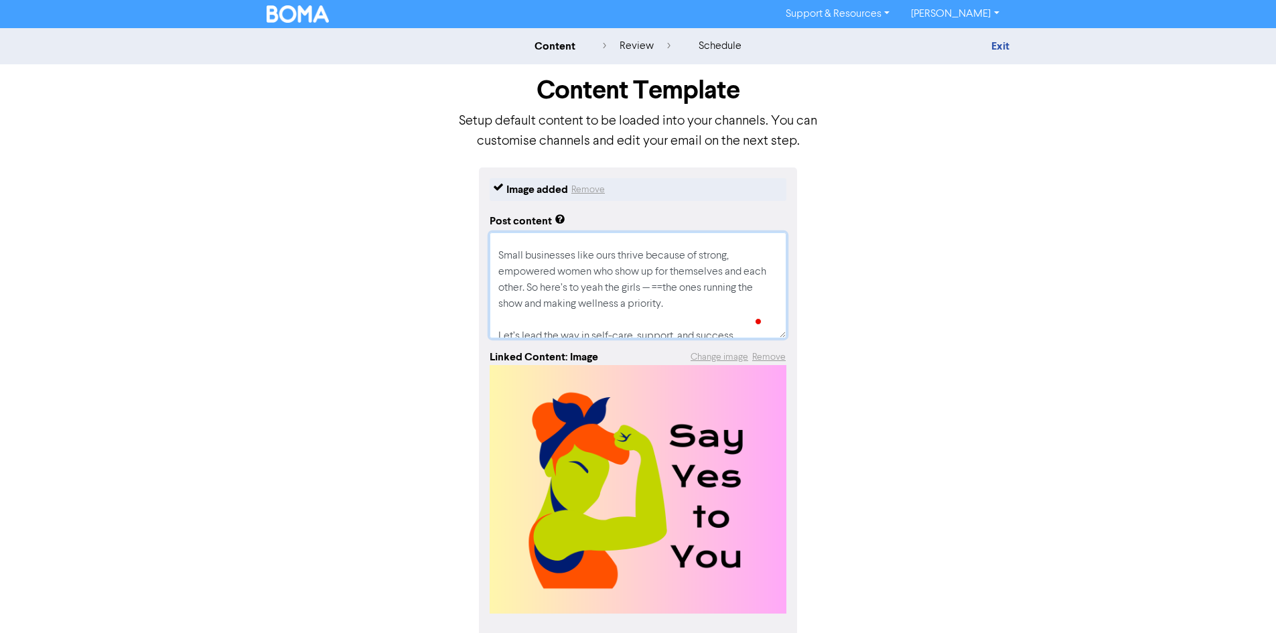
type textarea "At Small Biz HQ, we’re more than just a female-led team, we’re a movement of wo…"
type textarea "x"
type textarea "At Small Biz HQ, we’re more than just a female-led team, we’re a movement of wo…"
type textarea "x"
type textarea "At Small Biz HQ, we’re more than just a female-led team, we’re a movement of wo…"
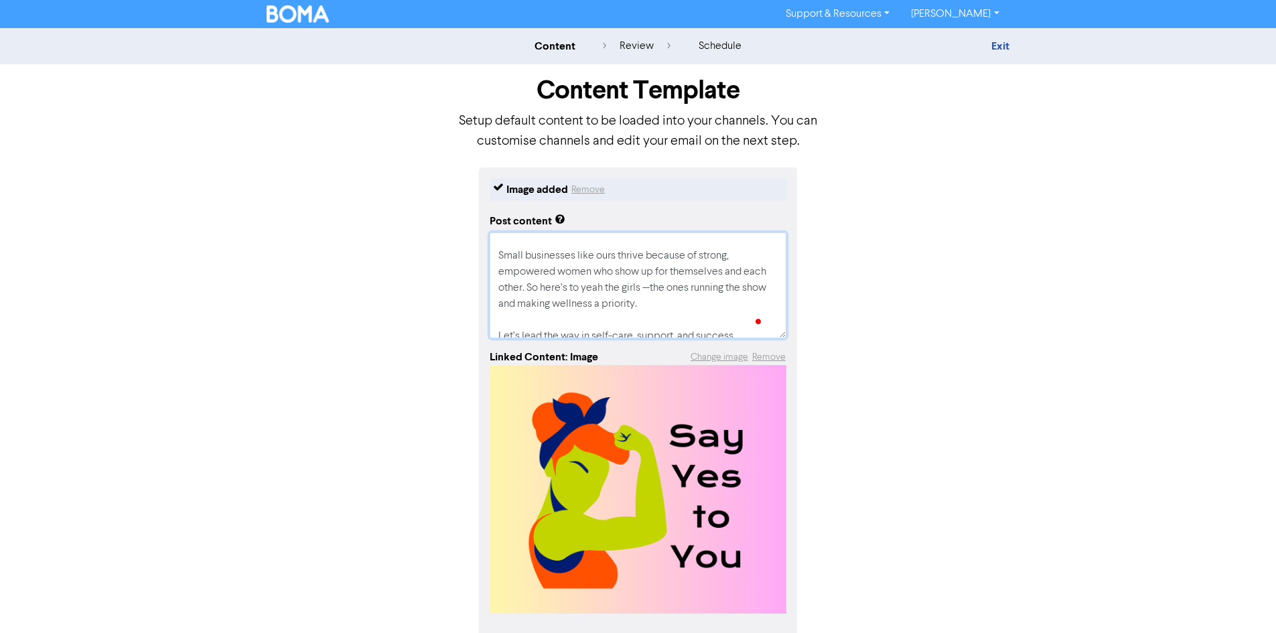
type textarea "x"
type textarea "At Small Biz HQ, we’re more than just a female-led team, we’re a movement of wo…"
type textarea "x"
type textarea "At Small Biz HQ, we’re more than just a female-led team, we’re a movement of wo…"
type textarea "x"
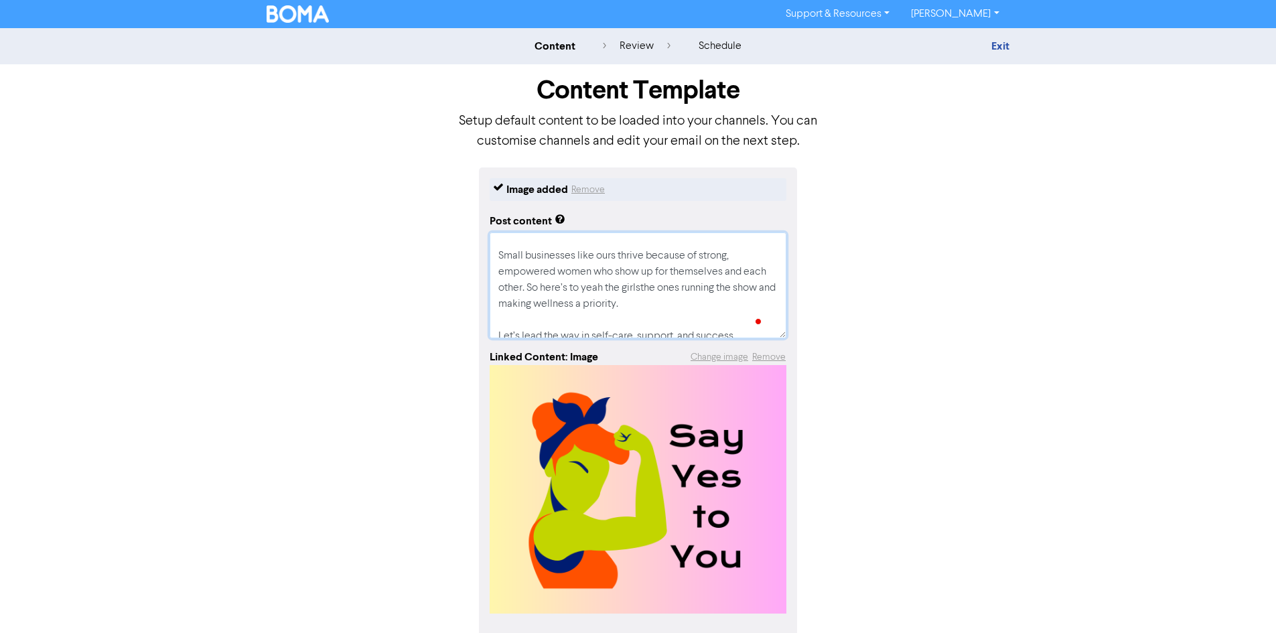
type textarea "At Small Biz HQ, we’re more than just a female-led team, we’re a movement of wo…"
type textarea "x"
type textarea "At Small Biz HQ, we’re more than just a female-led team, we’re a movement of wo…"
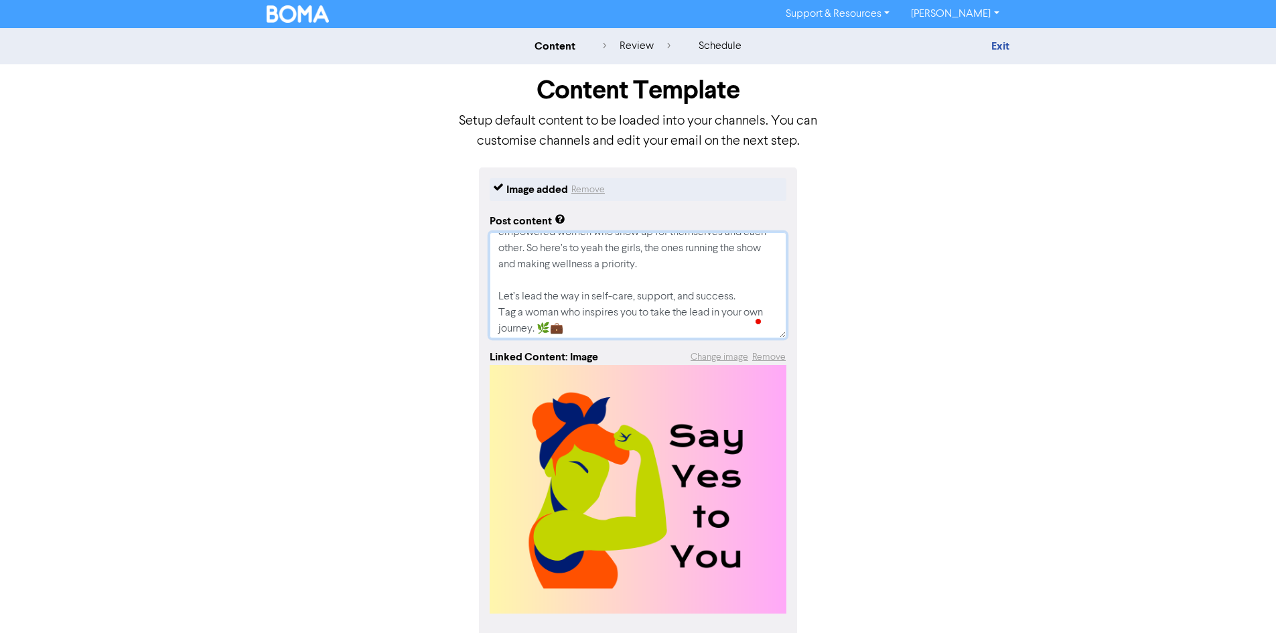
scroll to position [0, 0]
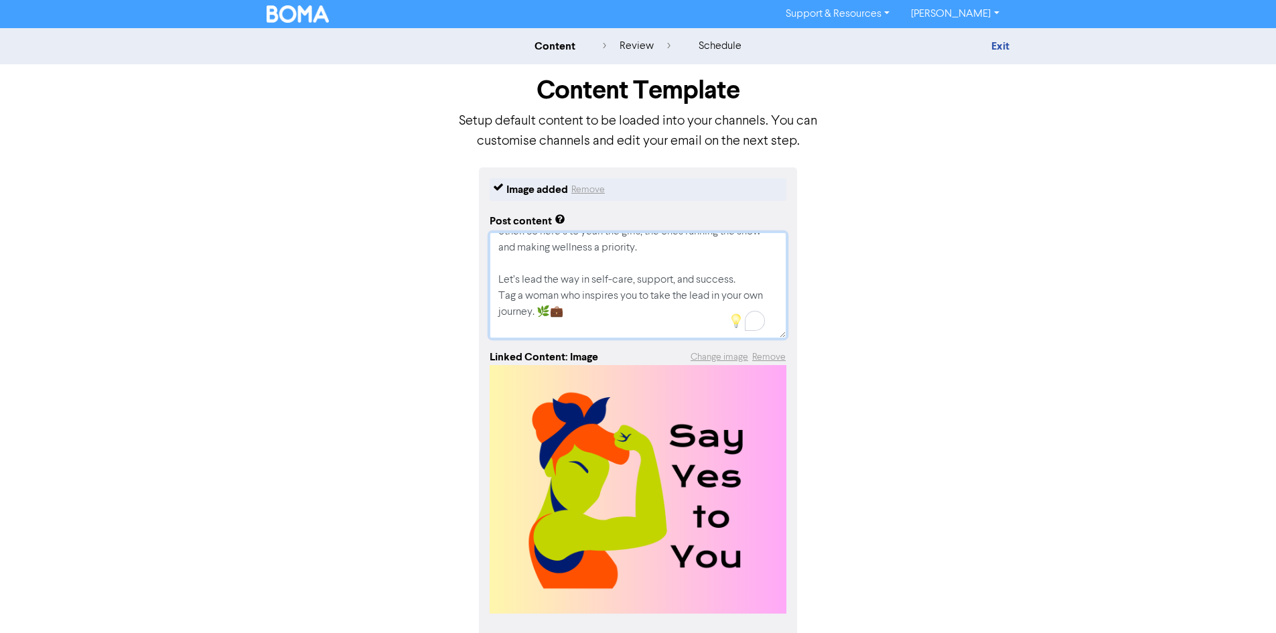
click at [575, 311] on textarea "At Small Biz HQ, we’re more than just a female-led team, we’re a movement of wo…" at bounding box center [638, 285] width 297 height 106
type textarea "x"
type textarea "At Small Biz HQ, we’re more than just a female-led team, we’re a movement of wo…"
type textarea "x"
type textarea "At Small Biz HQ, we’re more than just a female-led team, we’re a movement of wo…"
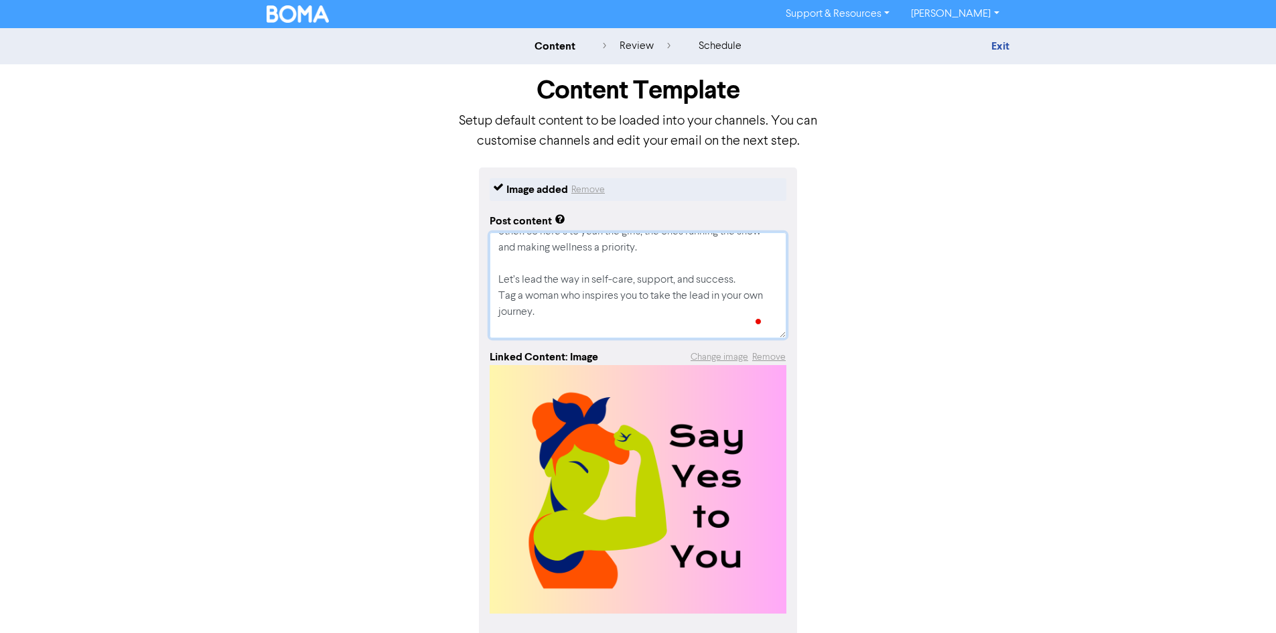
type textarea "x"
type textarea "At Small Biz HQ, we’re more than just a female-led team, we’re a movement of wo…"
drag, startPoint x: 594, startPoint y: 329, endPoint x: 627, endPoint y: 319, distance: 34.1
click at [627, 319] on textarea "At Small Biz HQ, we’re more than just a female-led team, we’re a movement of wo…" at bounding box center [638, 285] width 297 height 106
drag, startPoint x: 642, startPoint y: 329, endPoint x: 488, endPoint y: 333, distance: 154.7
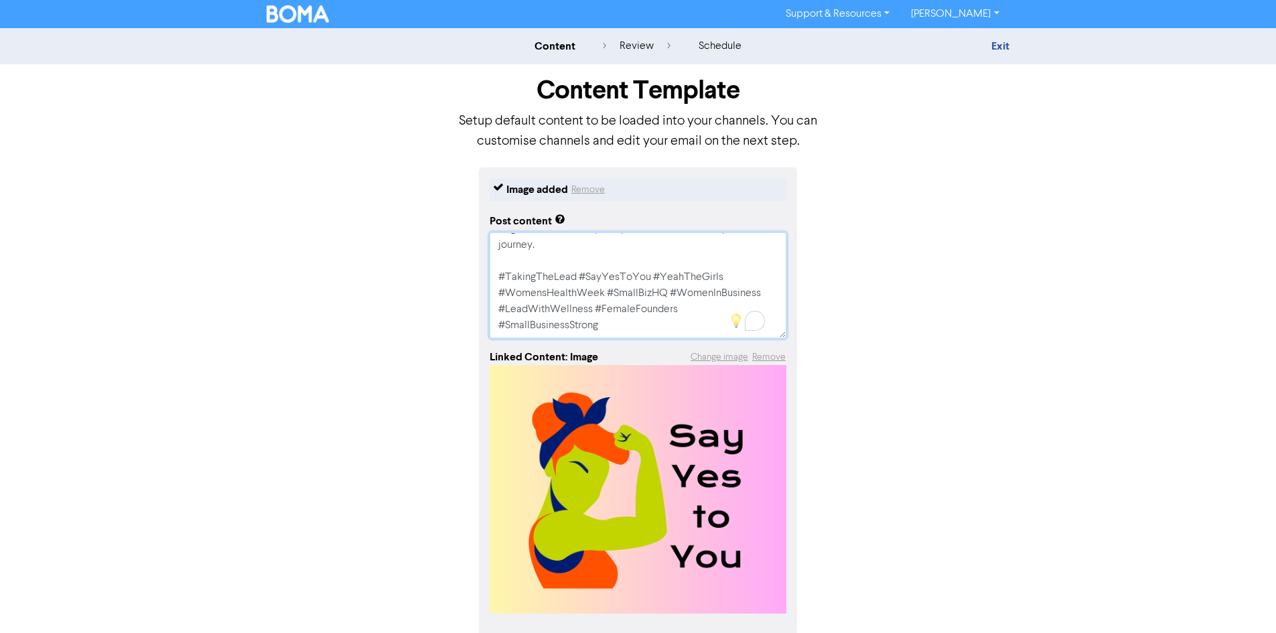
click at [488, 333] on div "Image added Remove Post content At Small Biz HQ, we’re more than just a female-…" at bounding box center [638, 425] width 318 height 517
type textarea "x"
type textarea "At Small Biz HQ, we’re more than just a female-led team, we’re a movement of wo…"
type textarea "x"
type textarea "At Small Biz HQ, we’re more than just a female-led team, we’re a movement of wo…"
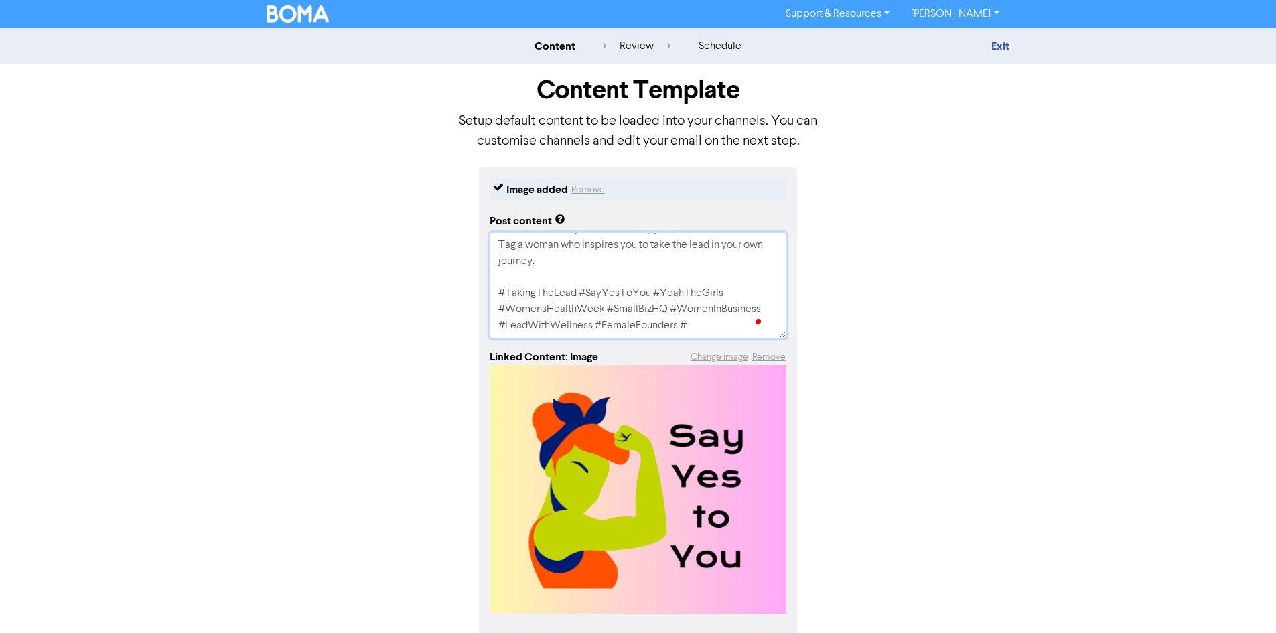
type textarea "x"
type textarea "At Small Biz HQ, we’re more than just a female-led team, we’re a movement of wo…"
type textarea "x"
type textarea "At Small Biz HQ, we’re more than just a female-led team, we’re a movement of wo…"
type textarea "x"
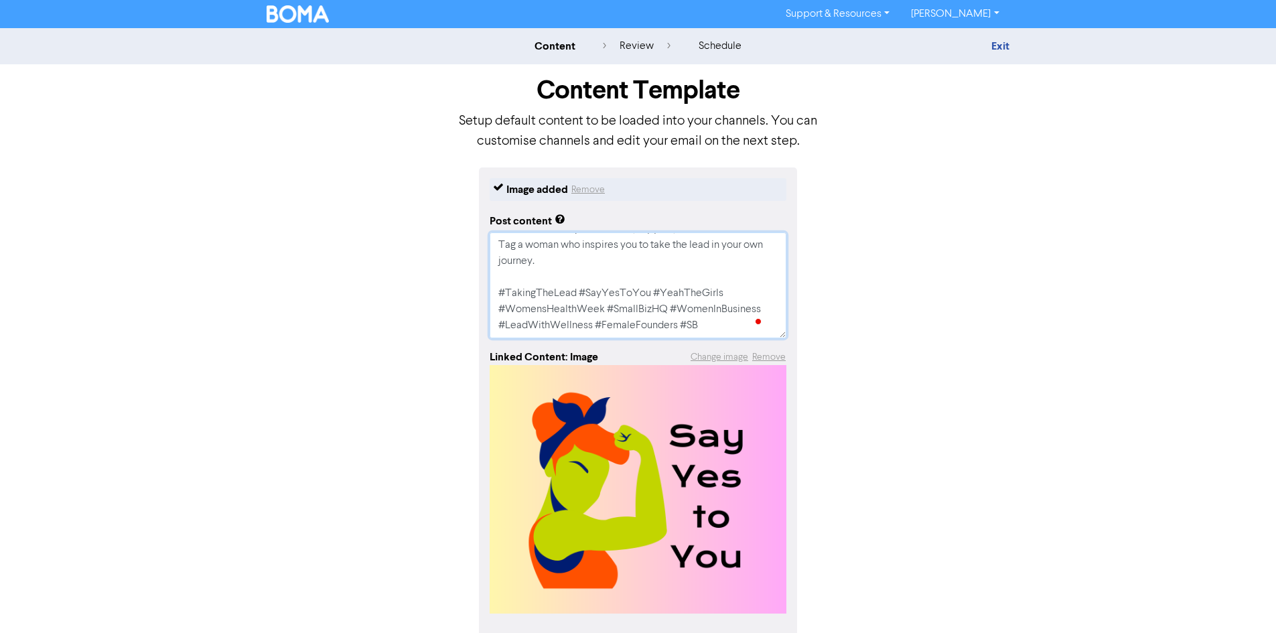
type textarea "At Small Biz HQ, we’re more than just a female-led team, we’re a movement of wo…"
type textarea "x"
type textarea "At Small Biz HQ, we’re more than just a female-led team, we’re a movement of wo…"
type textarea "x"
type textarea "At Small Biz HQ, we’re more than just a female-led team, we’re a movement of wo…"
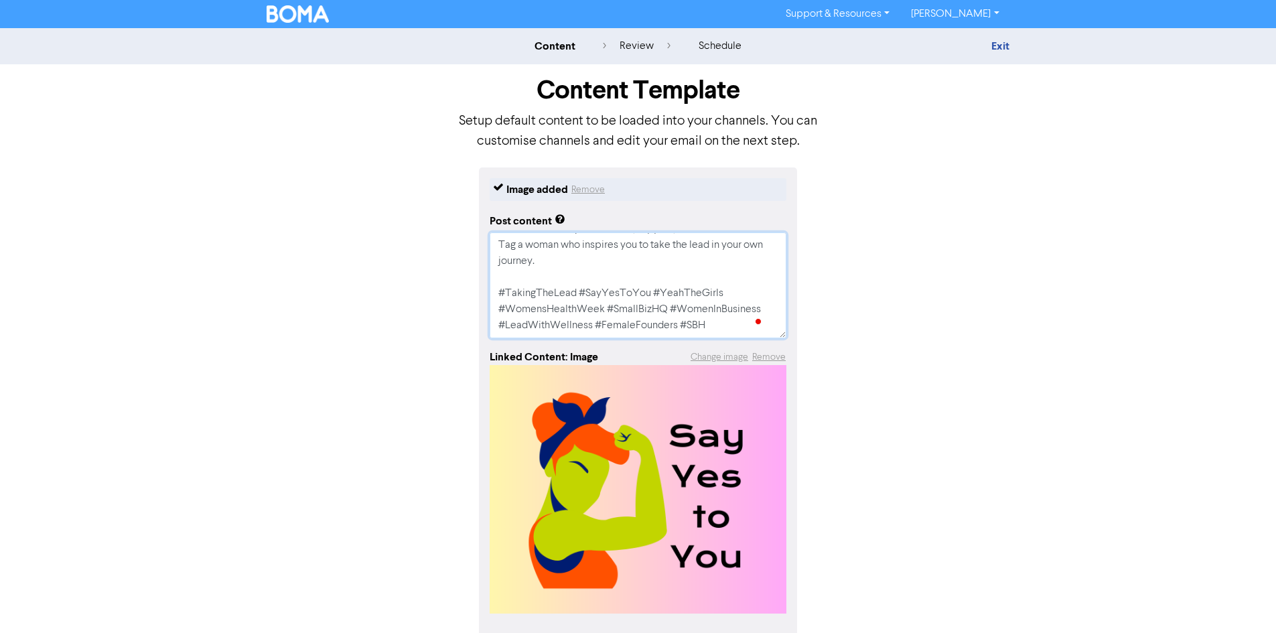
type textarea "x"
type textarea "At Small Biz HQ, we’re more than just a female-led team, we’re a movement of wo…"
click at [925, 256] on div "Image added Remove Post content At Small Biz HQ, we’re more than just a female-…" at bounding box center [637, 425] width 763 height 517
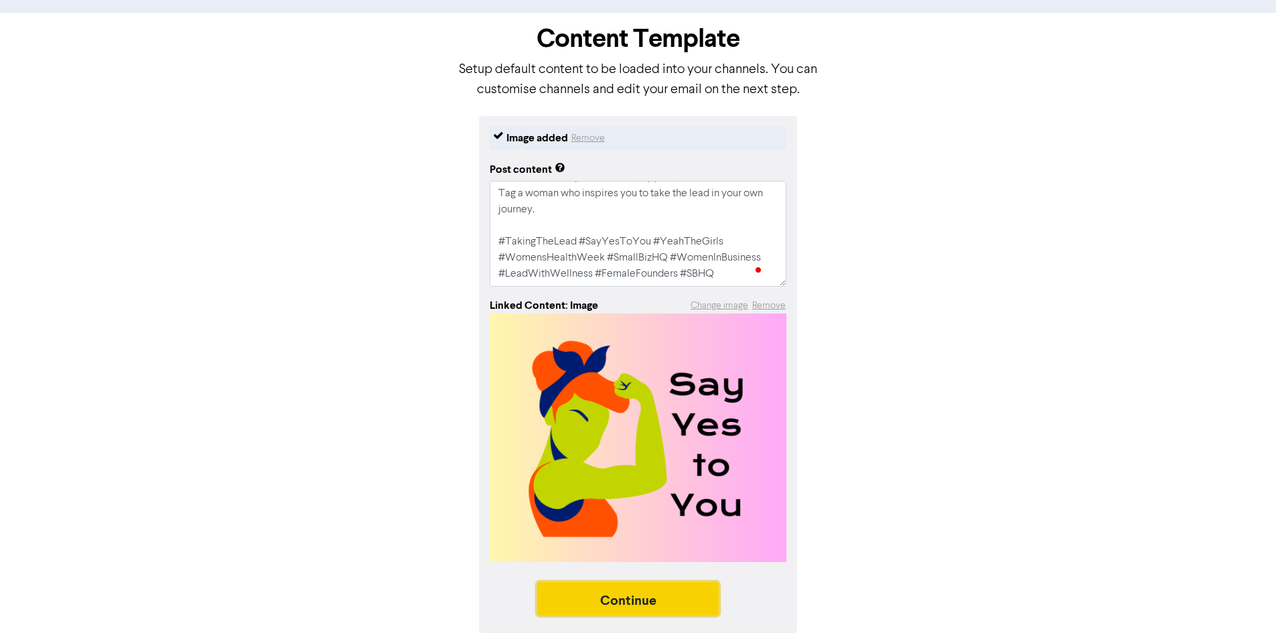
drag, startPoint x: 667, startPoint y: 596, endPoint x: 676, endPoint y: 597, distance: 9.5
click at [676, 597] on button "Continue" at bounding box center [628, 598] width 182 height 33
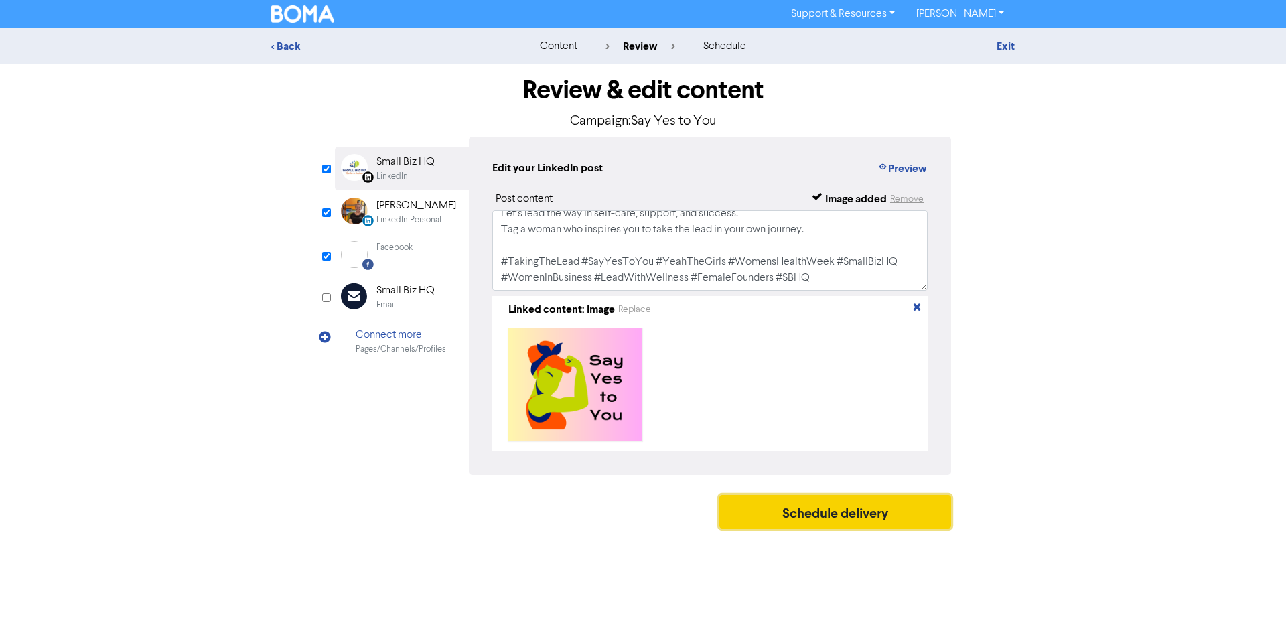
click at [820, 519] on button "Schedule delivery" at bounding box center [835, 511] width 232 height 33
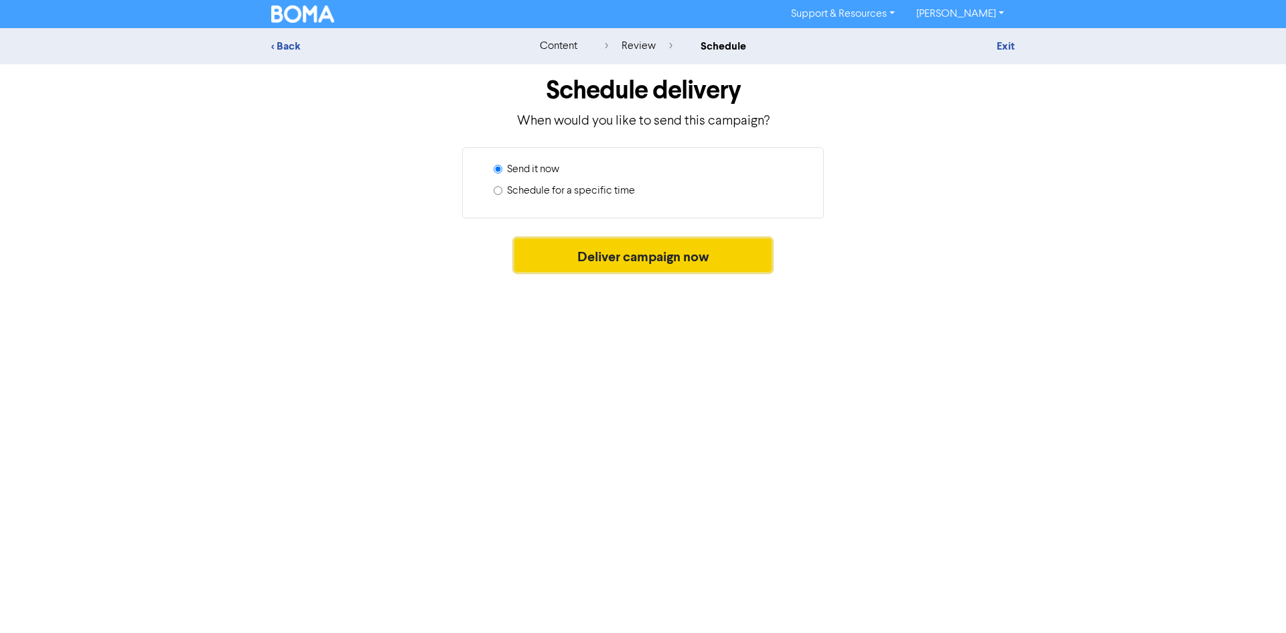
drag, startPoint x: 603, startPoint y: 249, endPoint x: 565, endPoint y: 307, distance: 69.7
click at [603, 248] on button "Deliver campaign now" at bounding box center [643, 254] width 258 height 33
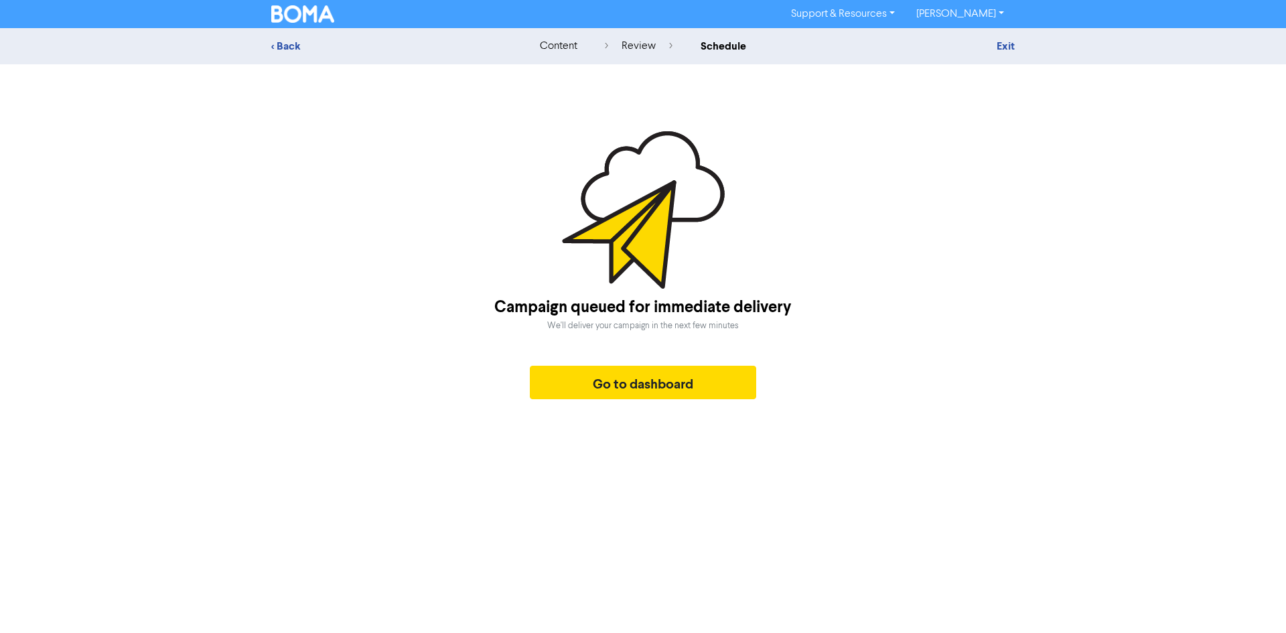
drag, startPoint x: 1102, startPoint y: 230, endPoint x: 1048, endPoint y: 114, distance: 127.6
click at [1100, 216] on div "< Back content review schedule Exit Campaign queued for immediate delivery We'l…" at bounding box center [643, 217] width 1286 height 378
click at [996, 48] on link "Exit" at bounding box center [1005, 46] width 18 height 13
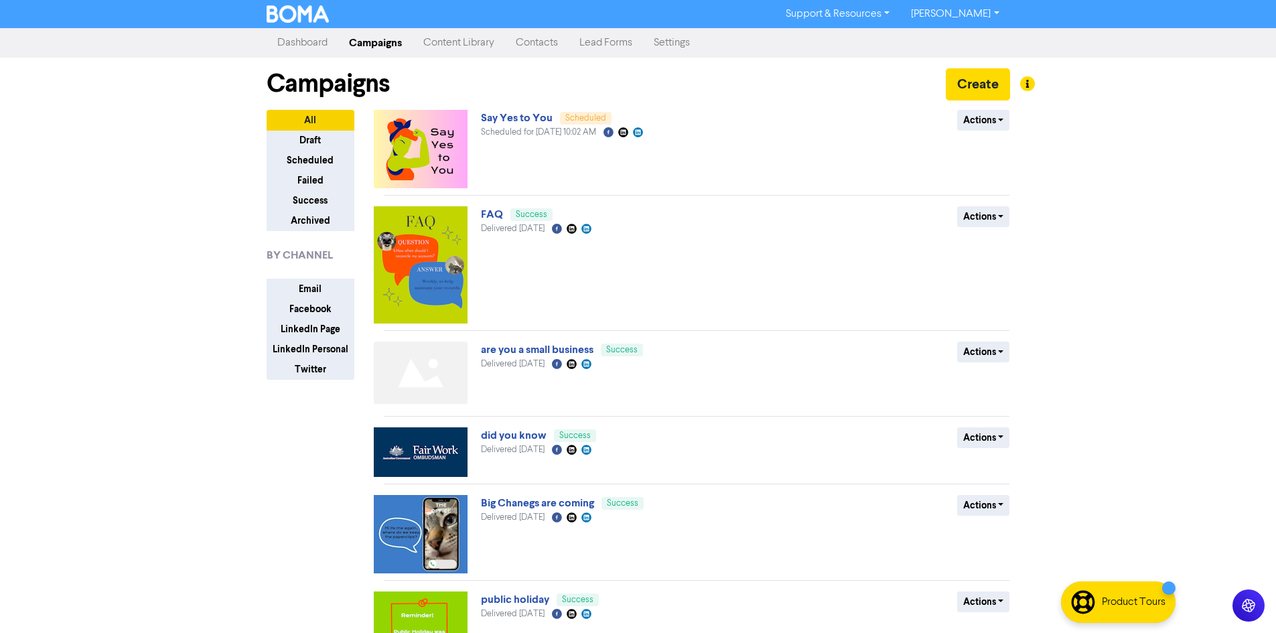
click at [305, 40] on link "Dashboard" at bounding box center [303, 42] width 72 height 27
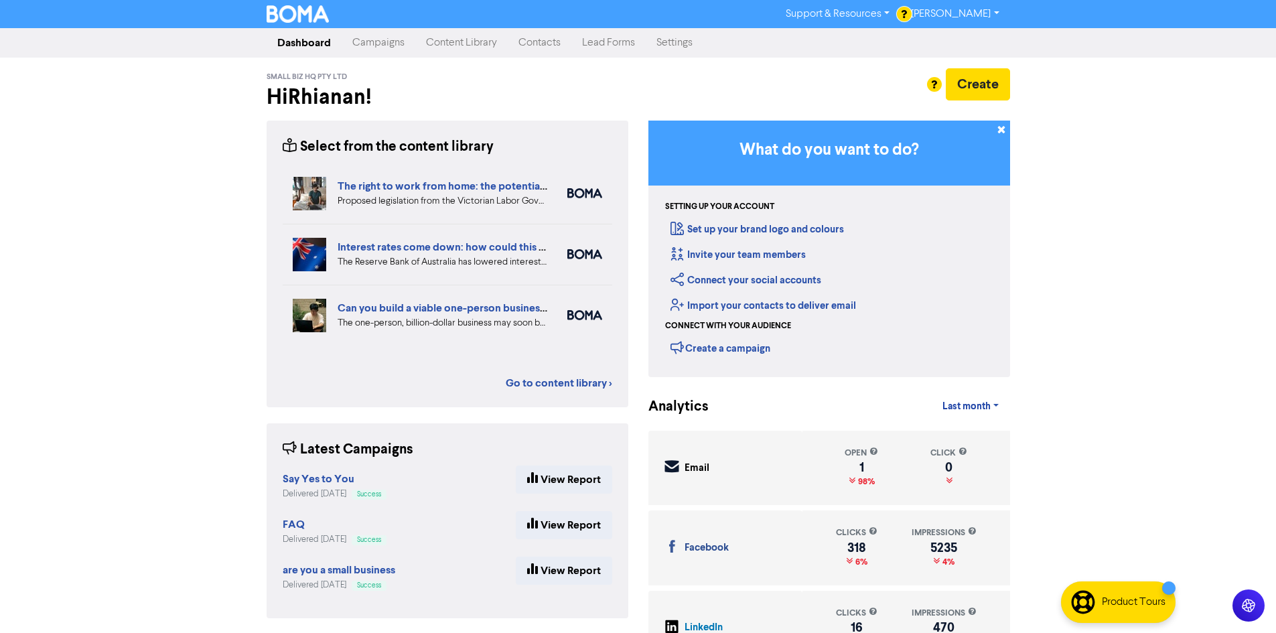
click at [474, 199] on div "Proposed legislation from the Victorian Labor Government could offer your emplo…" at bounding box center [443, 201] width 210 height 14
click at [475, 40] on link "Content Library" at bounding box center [461, 42] width 92 height 27
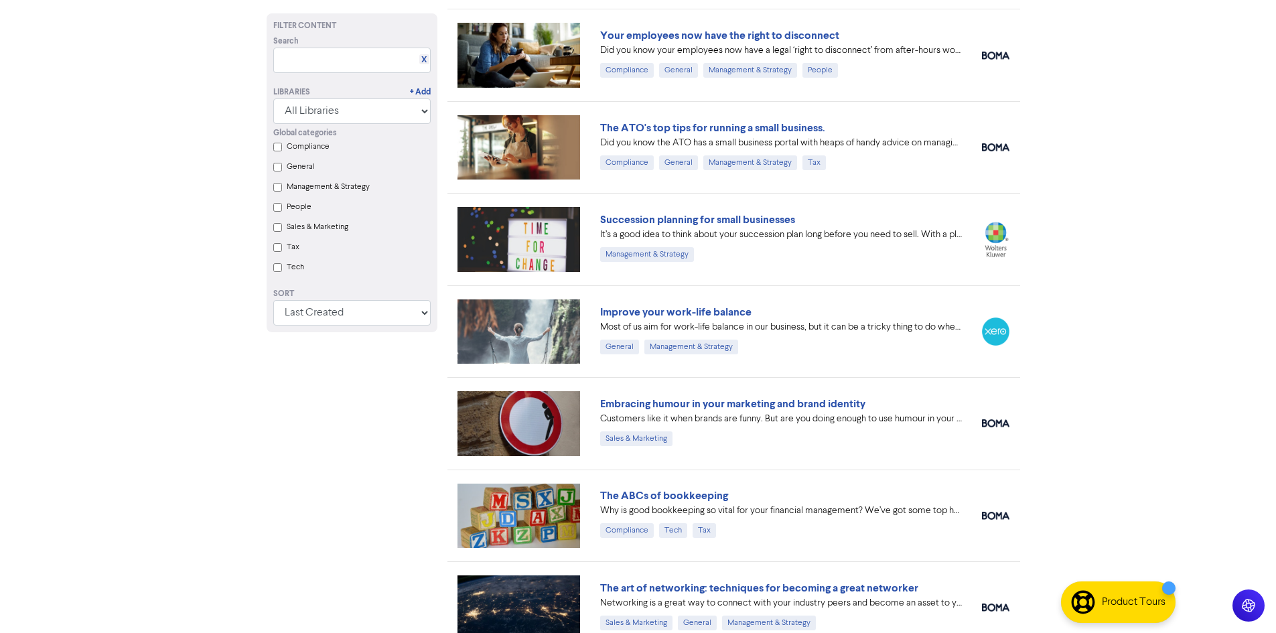
scroll to position [10987, 0]
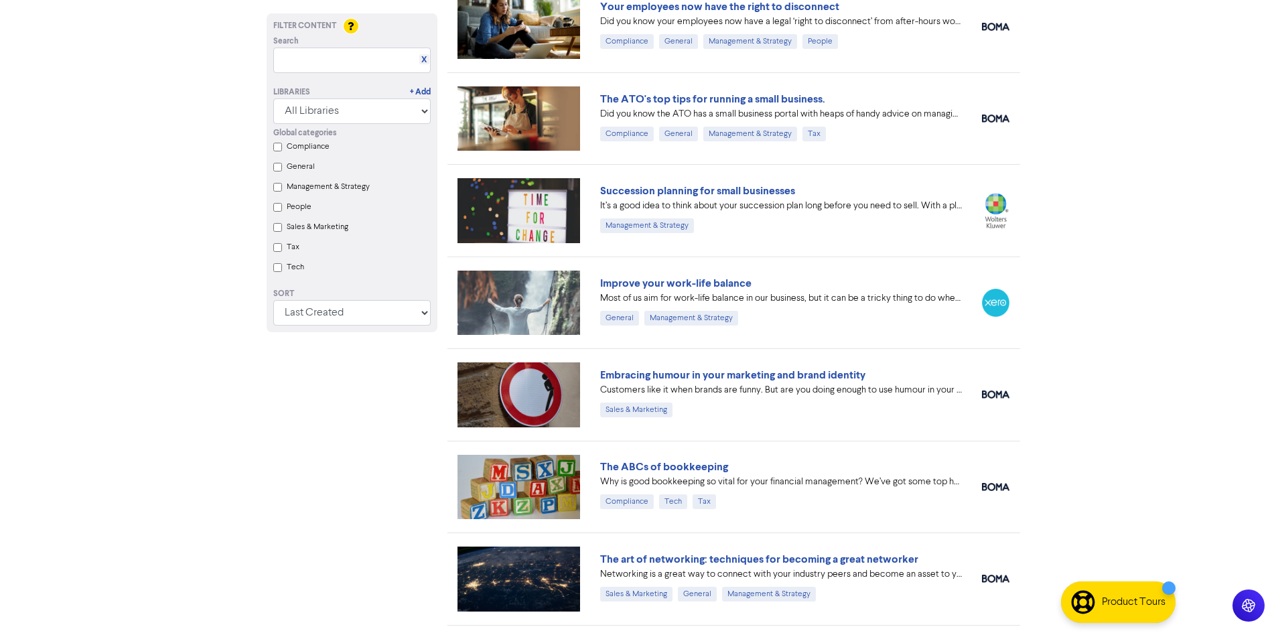
click at [831, 373] on link "Embracing humour in your marketing and brand identity" at bounding box center [732, 374] width 265 height 13
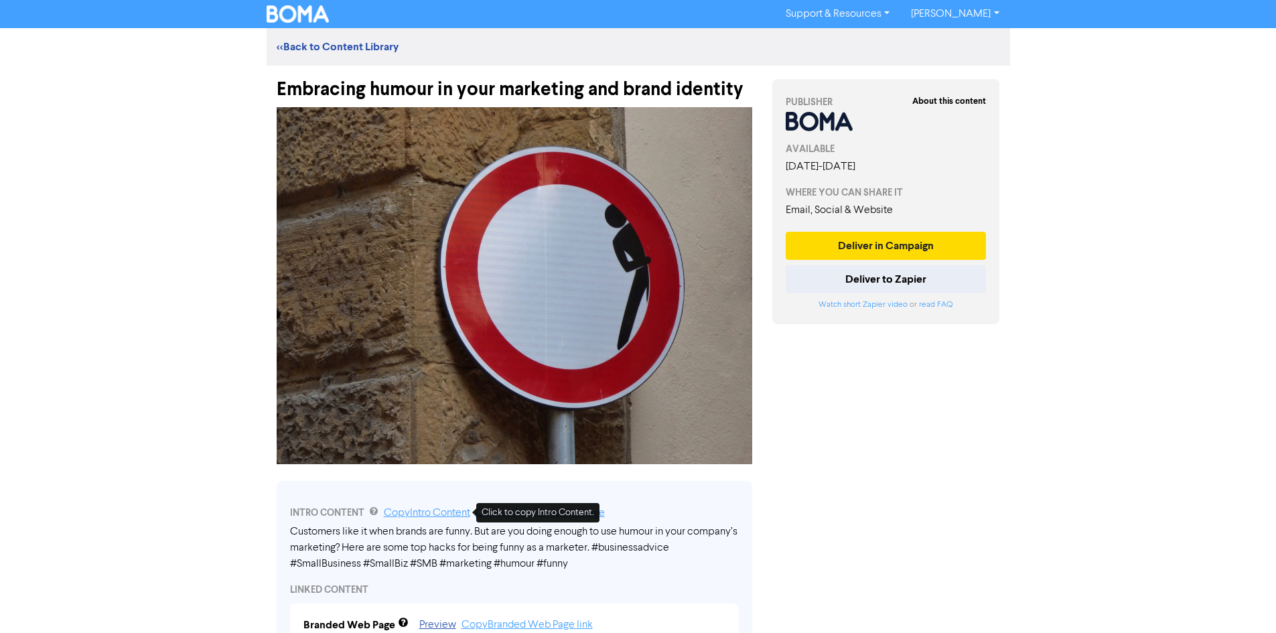
click at [418, 515] on link "Copy Intro Content" at bounding box center [427, 513] width 86 height 11
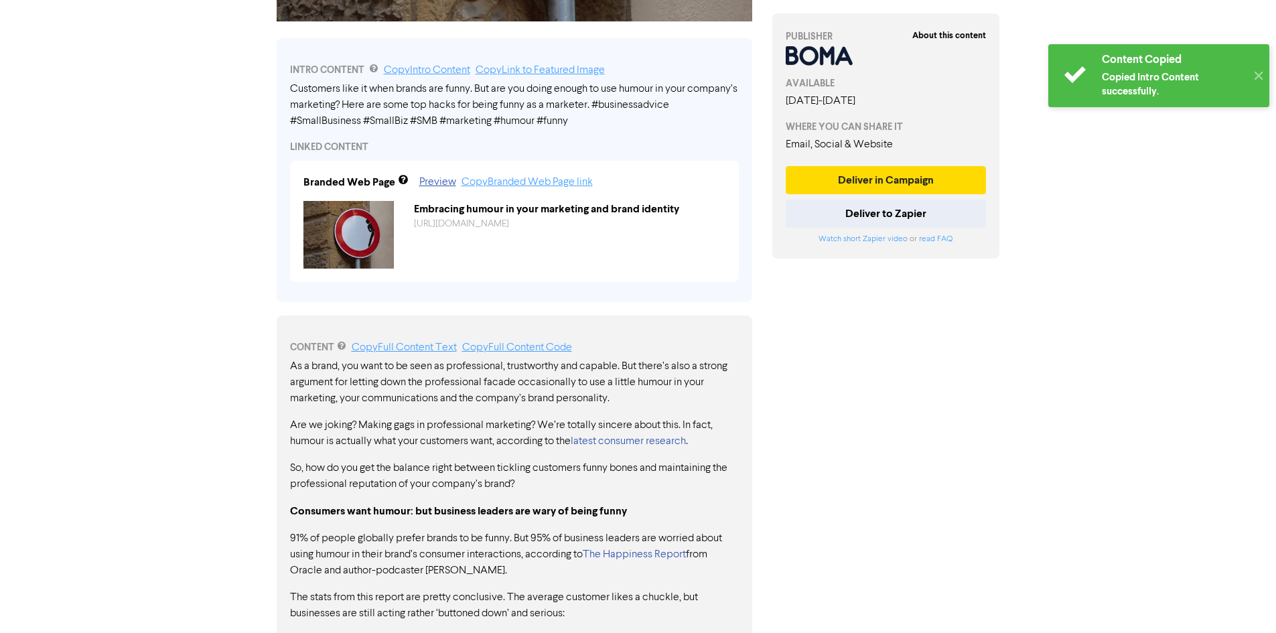
scroll to position [469, 0]
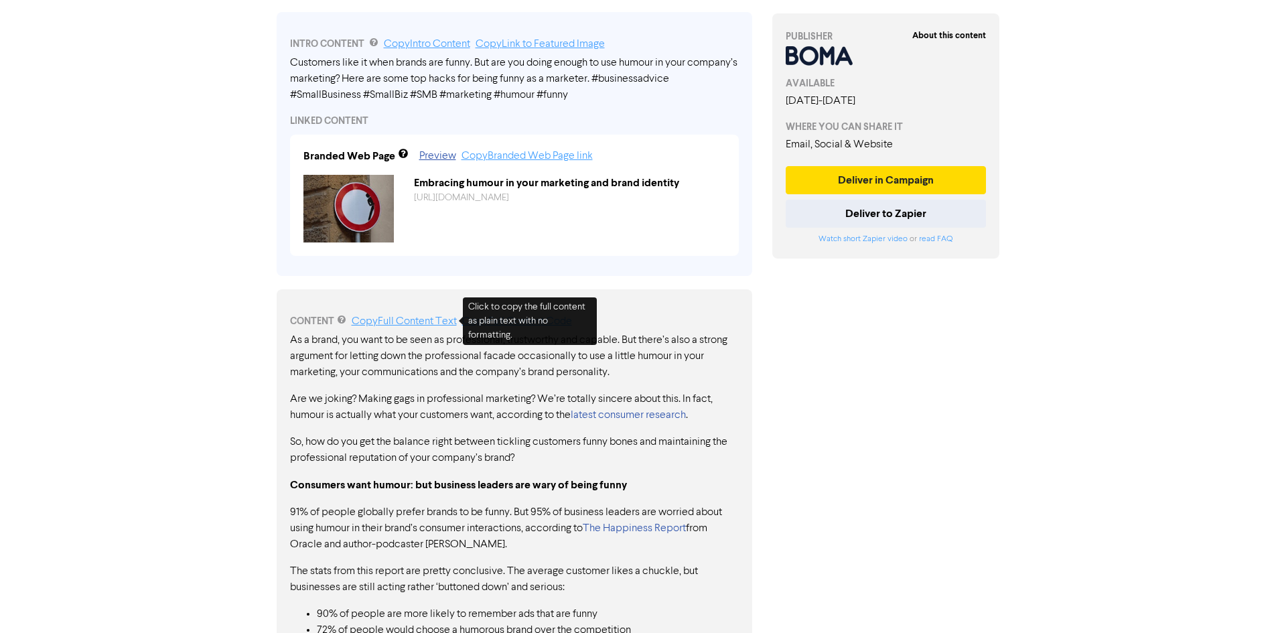
click at [427, 321] on link "Copy Full Content Text" at bounding box center [404, 321] width 105 height 11
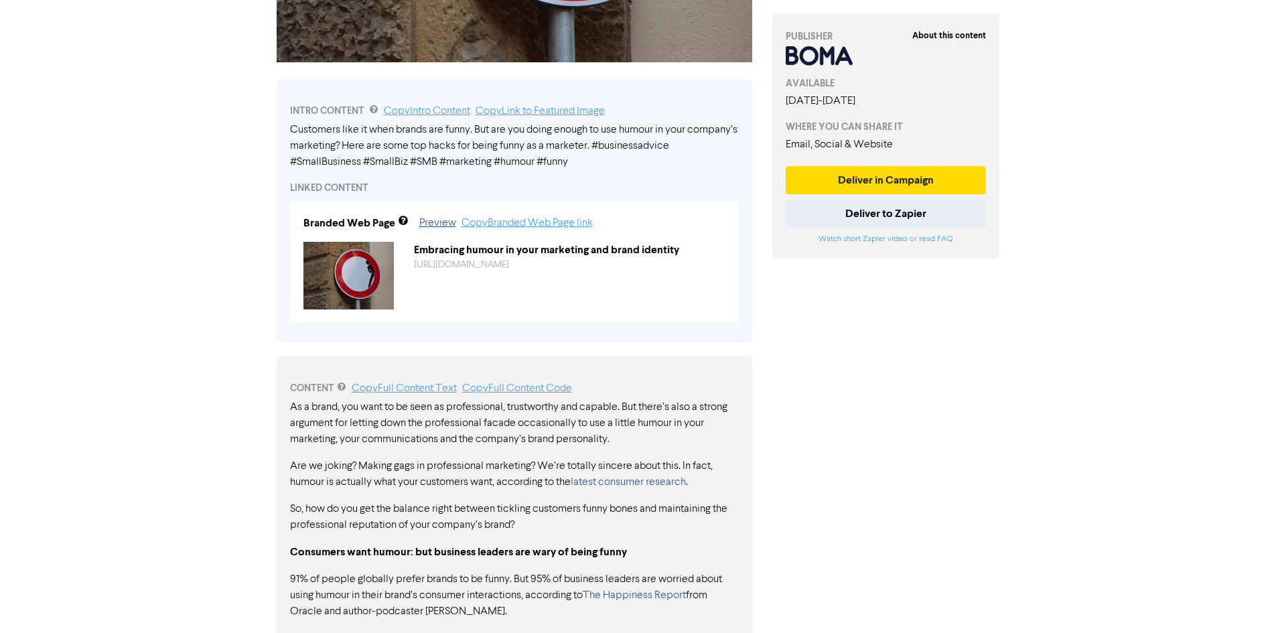
scroll to position [0, 0]
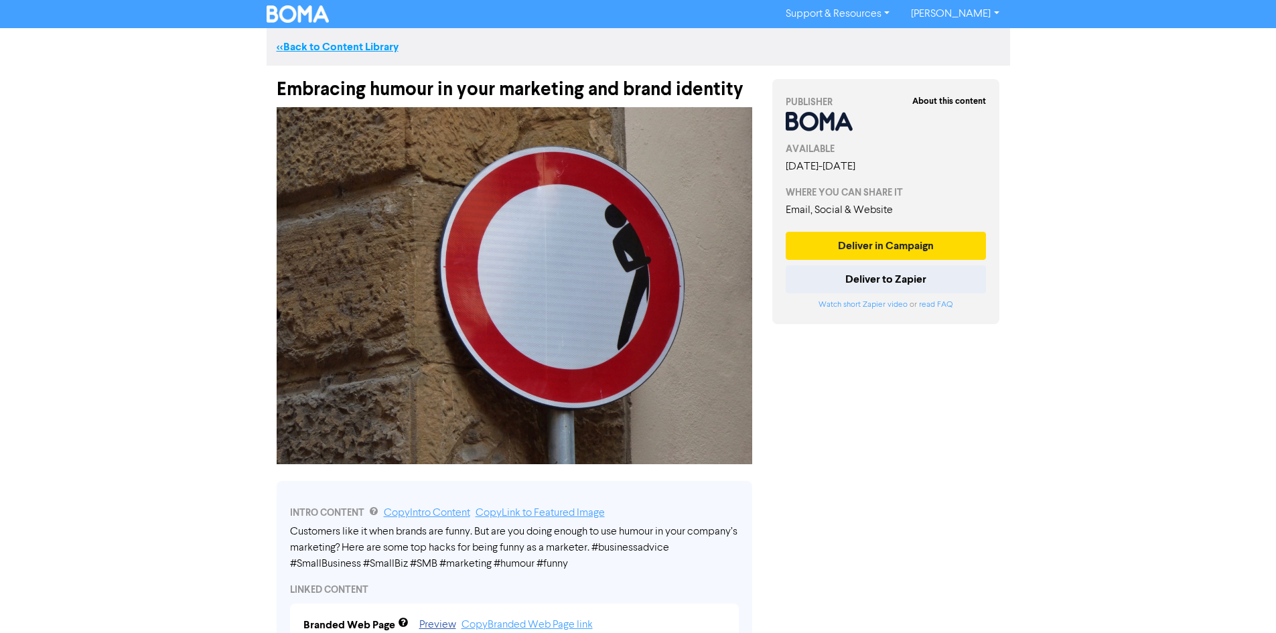
click at [344, 52] on link "<< Back to Content Library" at bounding box center [338, 46] width 122 height 13
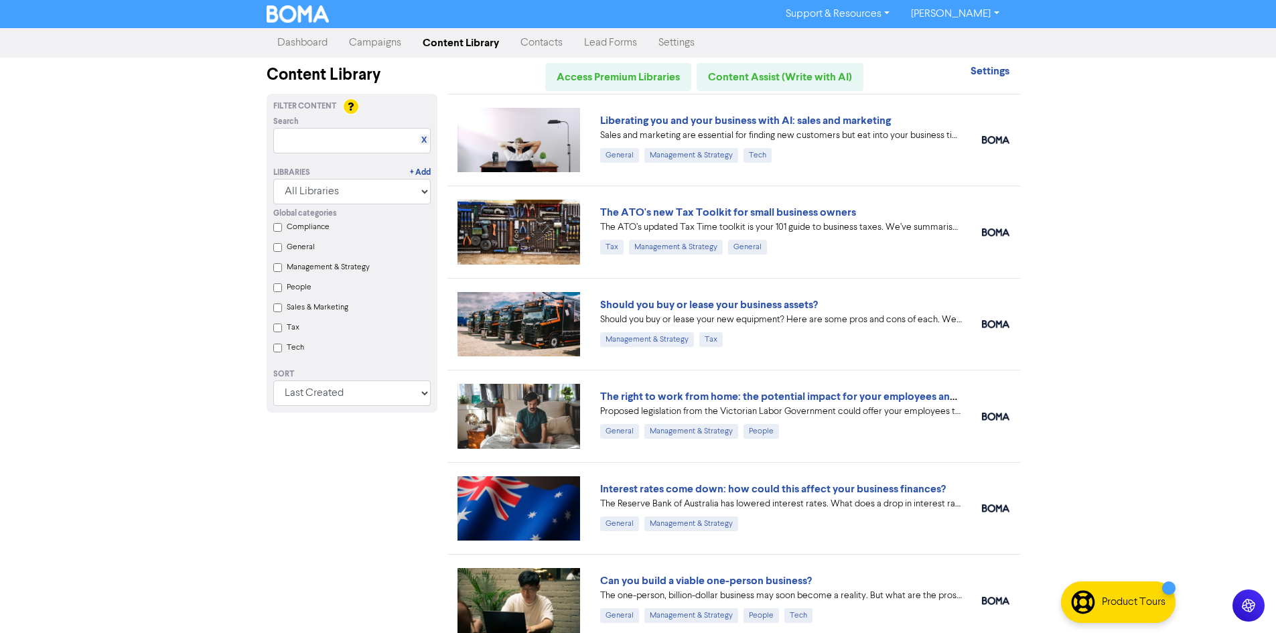
drag, startPoint x: 1134, startPoint y: 238, endPoint x: 1041, endPoint y: 177, distance: 111.1
click at [1132, 236] on div "Support & Resources Video Tutorials FAQ & Guides Marketing Education Rhianan Jo…" at bounding box center [638, 316] width 1276 height 633
drag, startPoint x: 362, startPoint y: 46, endPoint x: 250, endPoint y: 137, distance: 144.7
click at [363, 46] on link "Campaigns" at bounding box center [375, 42] width 74 height 27
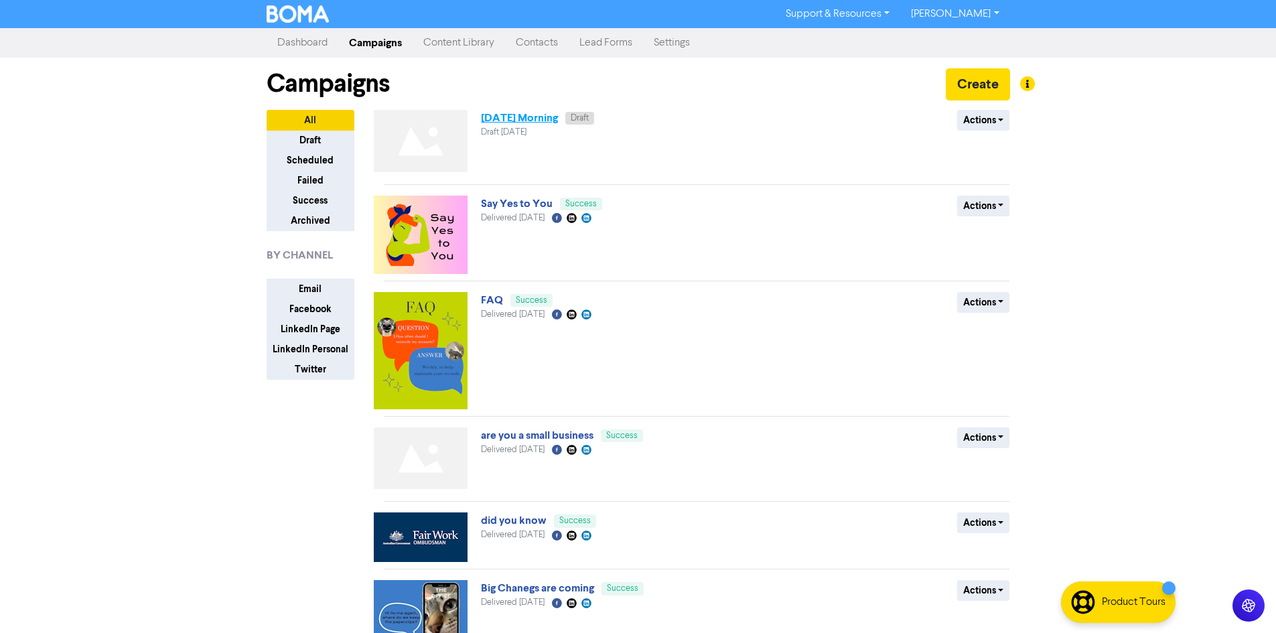
click at [552, 119] on link "[DATE] Morning" at bounding box center [519, 117] width 77 height 13
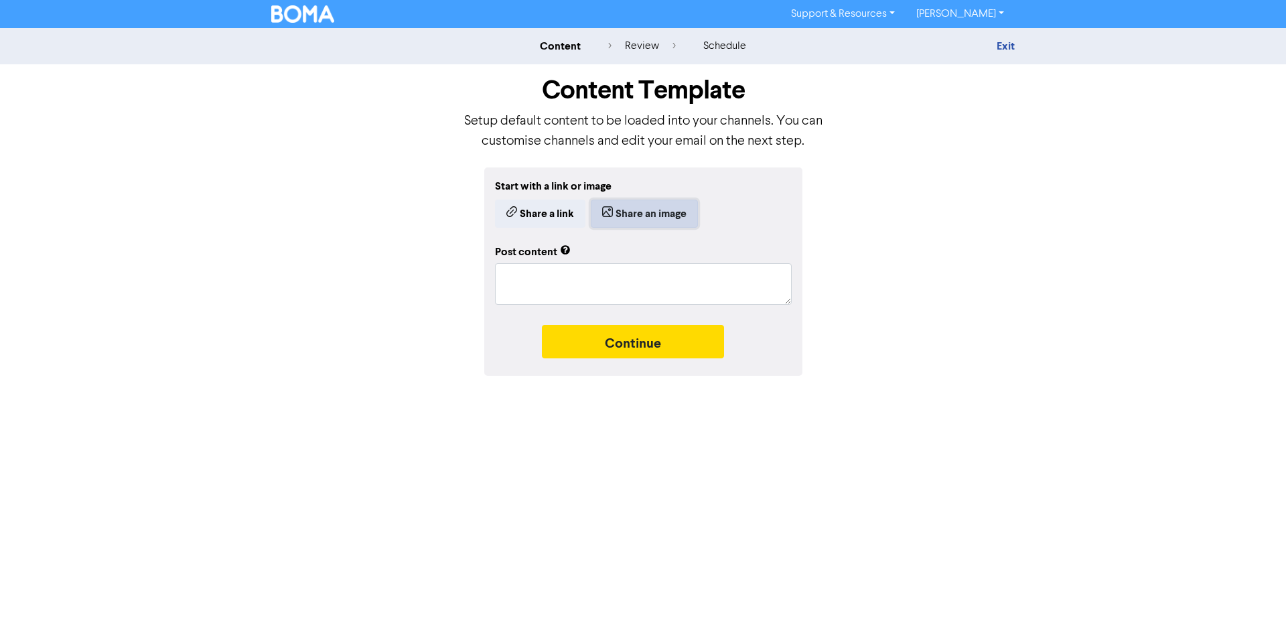
drag, startPoint x: 668, startPoint y: 215, endPoint x: 675, endPoint y: 213, distance: 7.0
click at [675, 213] on button "Share an image" at bounding box center [644, 214] width 107 height 28
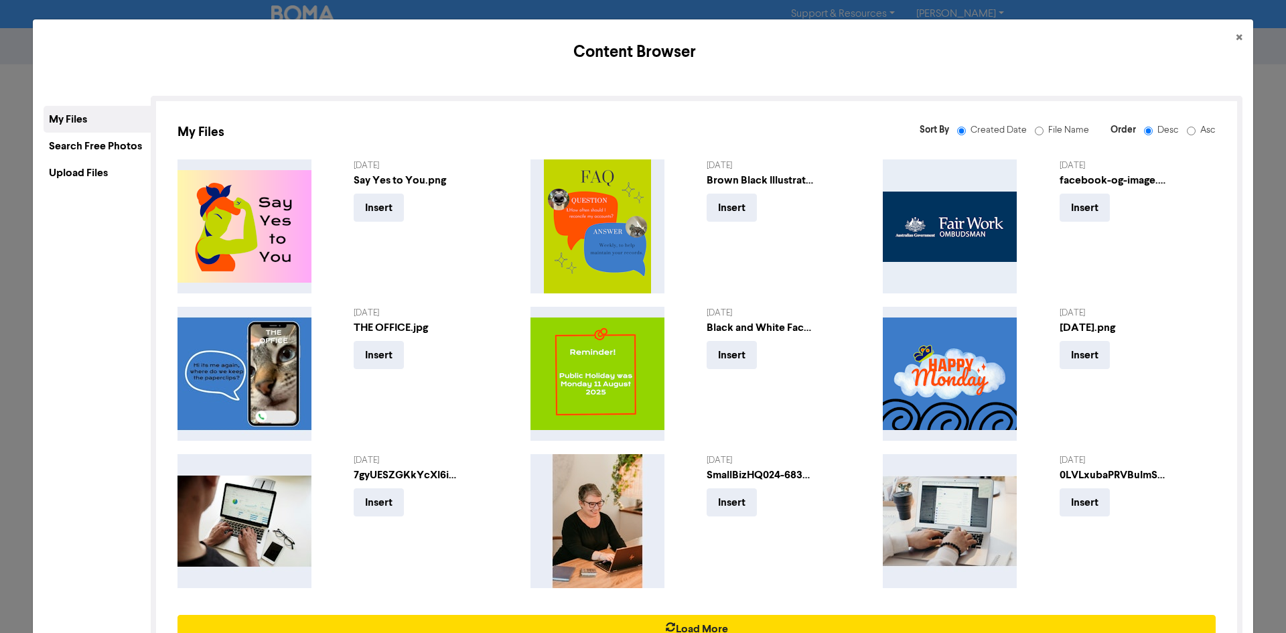
drag, startPoint x: 73, startPoint y: 174, endPoint x: 106, endPoint y: 163, distance: 34.5
click at [76, 173] on div "Upload Files" at bounding box center [97, 172] width 107 height 27
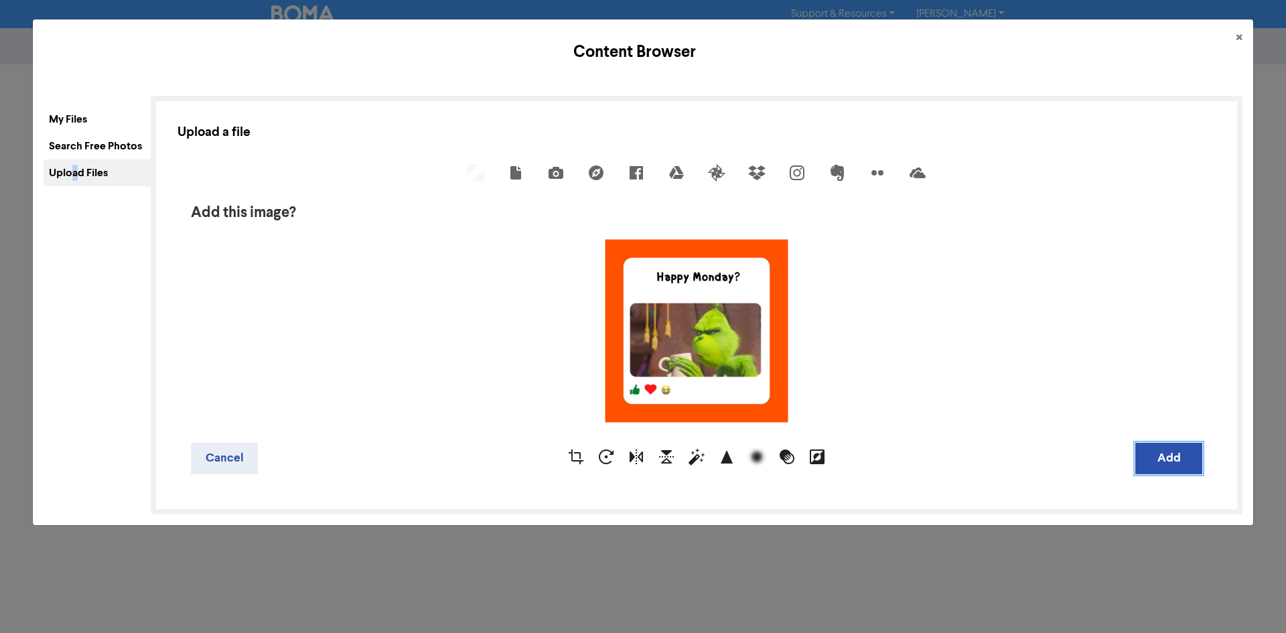
click at [1151, 464] on button "Add" at bounding box center [1168, 458] width 67 height 31
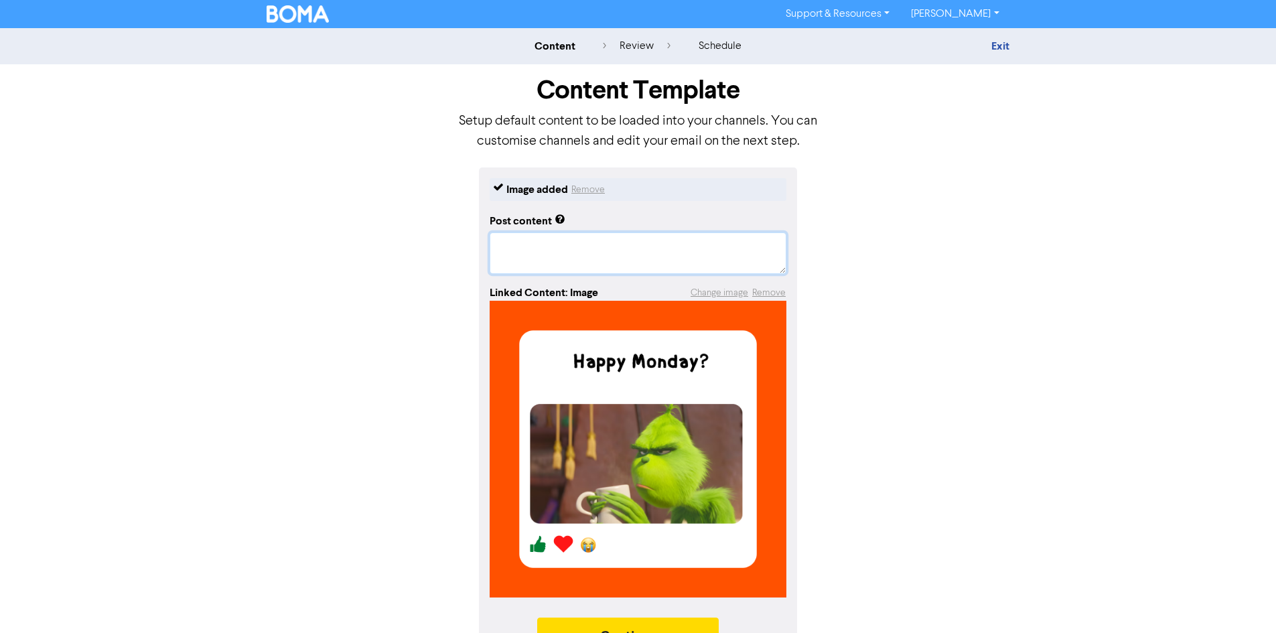
click at [502, 249] on textarea at bounding box center [638, 253] width 297 height 42
paste textarea "Monday Morning Check-In"
type textarea "x"
type textarea "Monday Morning Check-In"
click at [648, 242] on textarea "Monday Morning Check-In" at bounding box center [638, 253] width 297 height 42
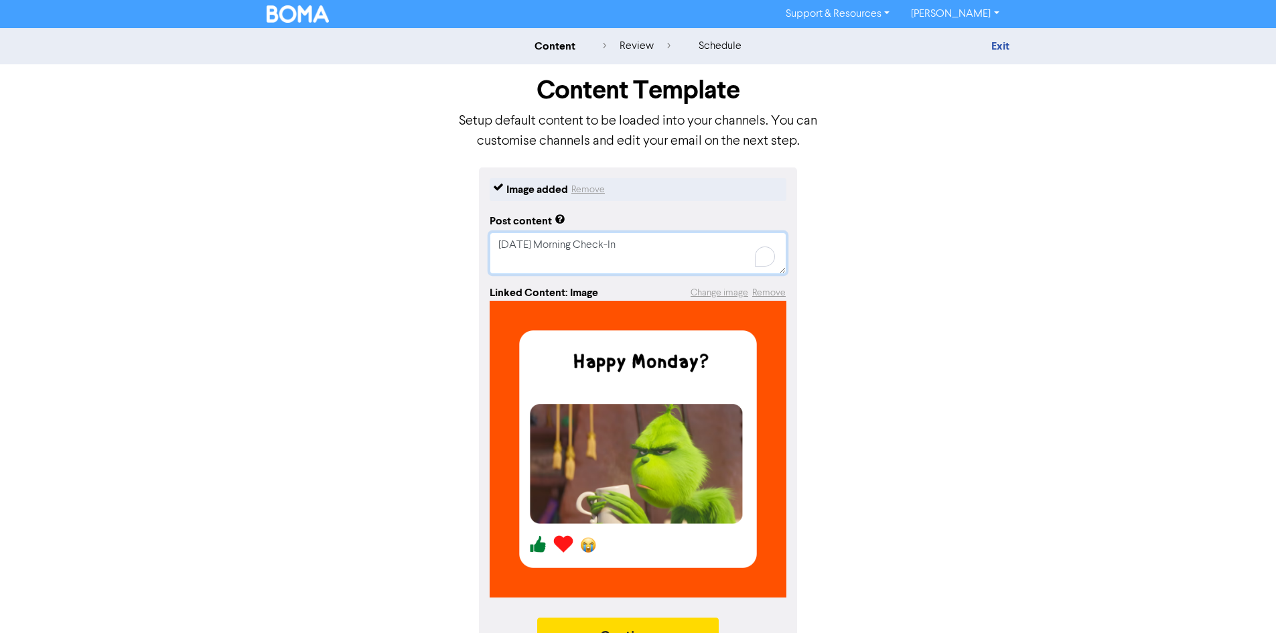
type textarea "x"
type textarea "Monday Morning Check-In"
drag, startPoint x: 634, startPoint y: 244, endPoint x: 331, endPoint y: 243, distance: 302.7
click at [350, 243] on div "Image added Remove Post content Monday Morning Check-In Linked Content: Image C…" at bounding box center [637, 417] width 763 height 501
type textarea "x"
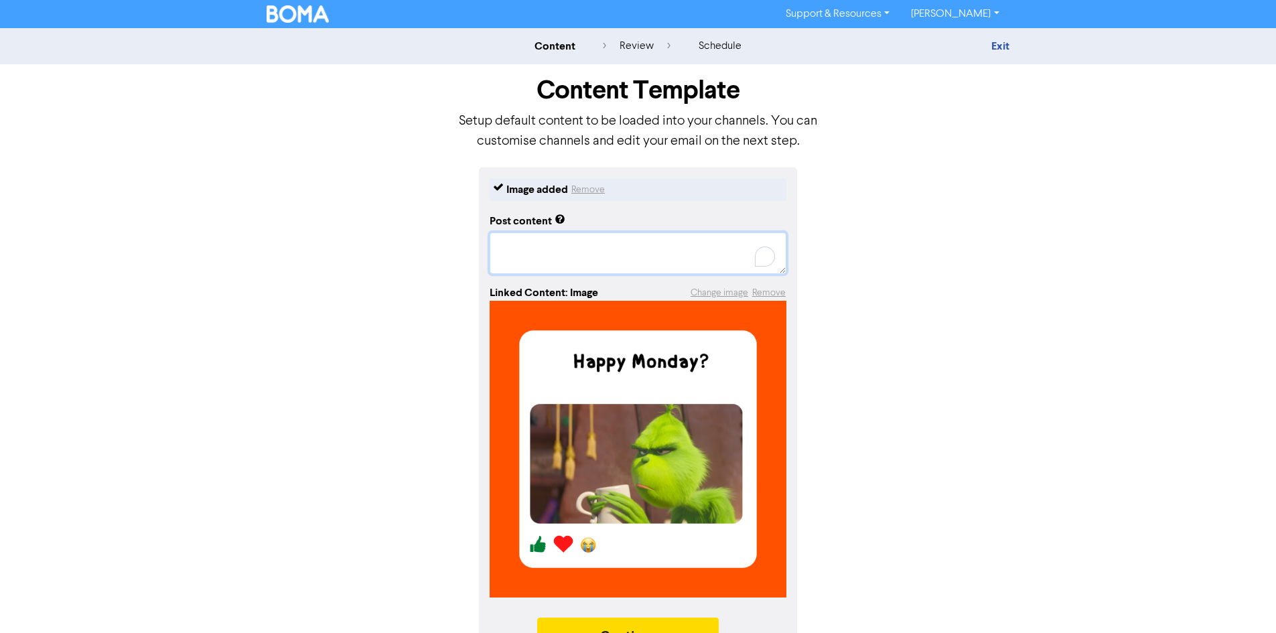
click at [506, 252] on textarea "To enrich screen reader interactions, please activate Accessibility in Grammarl…" at bounding box center [638, 253] width 297 height 42
paste textarea "If your to-do list is longer than your weekend and your coffee is doing most of…"
type textarea "x"
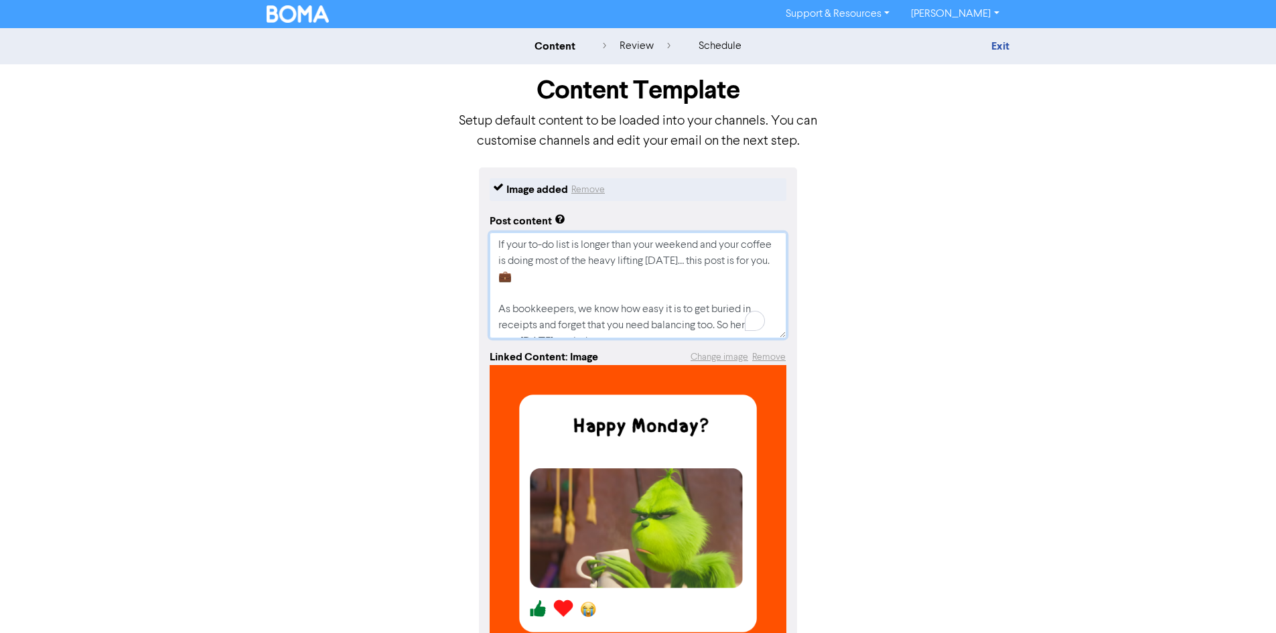
scroll to position [172, 0]
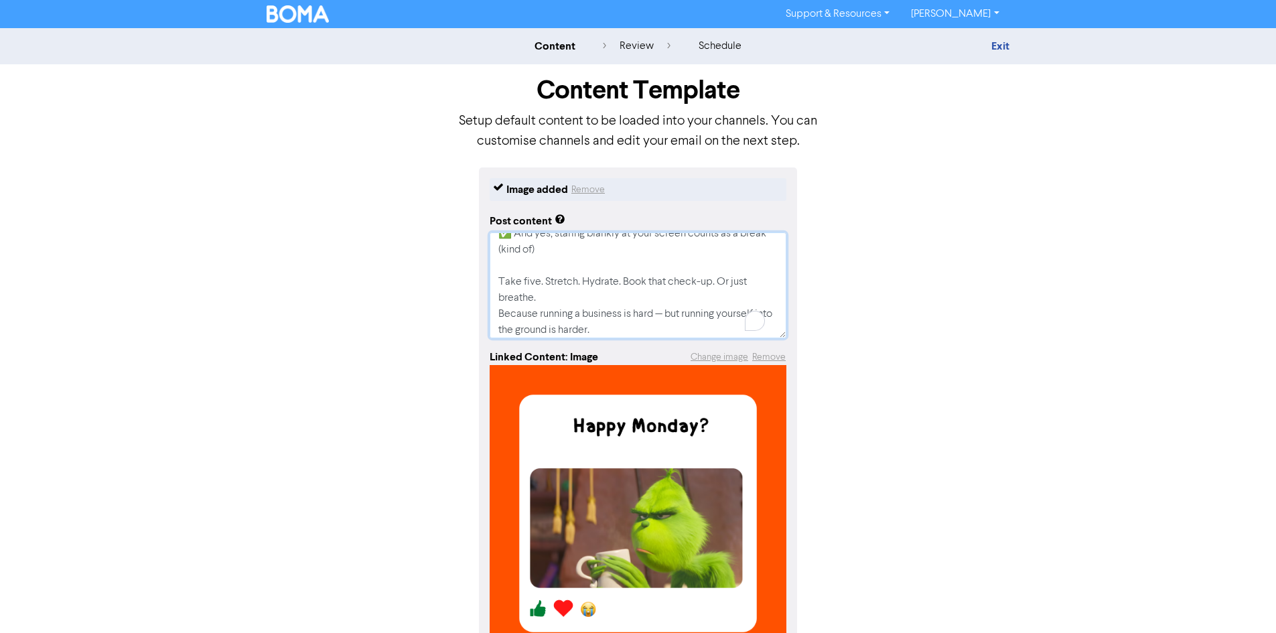
type textarea "If your to-do list is longer than your weekend and your coffee is doing most of…"
click at [905, 305] on div "Image added Remove Post content If your to-do list is longer than your weekend …" at bounding box center [637, 449] width 763 height 565
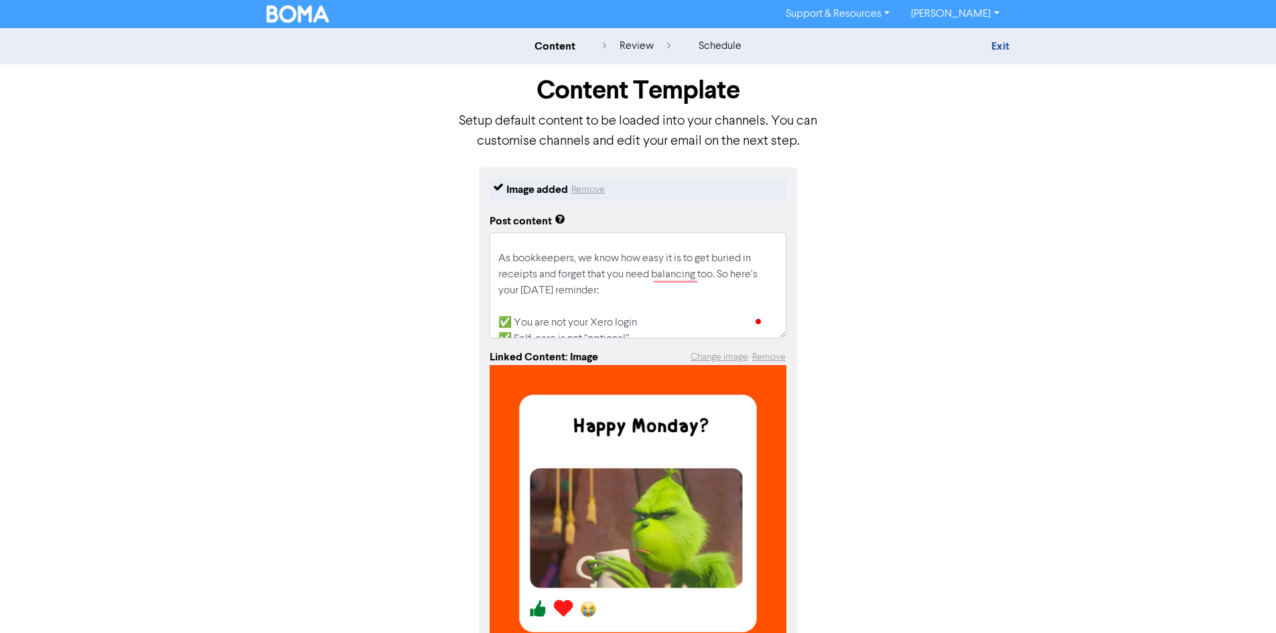
scroll to position [33, 0]
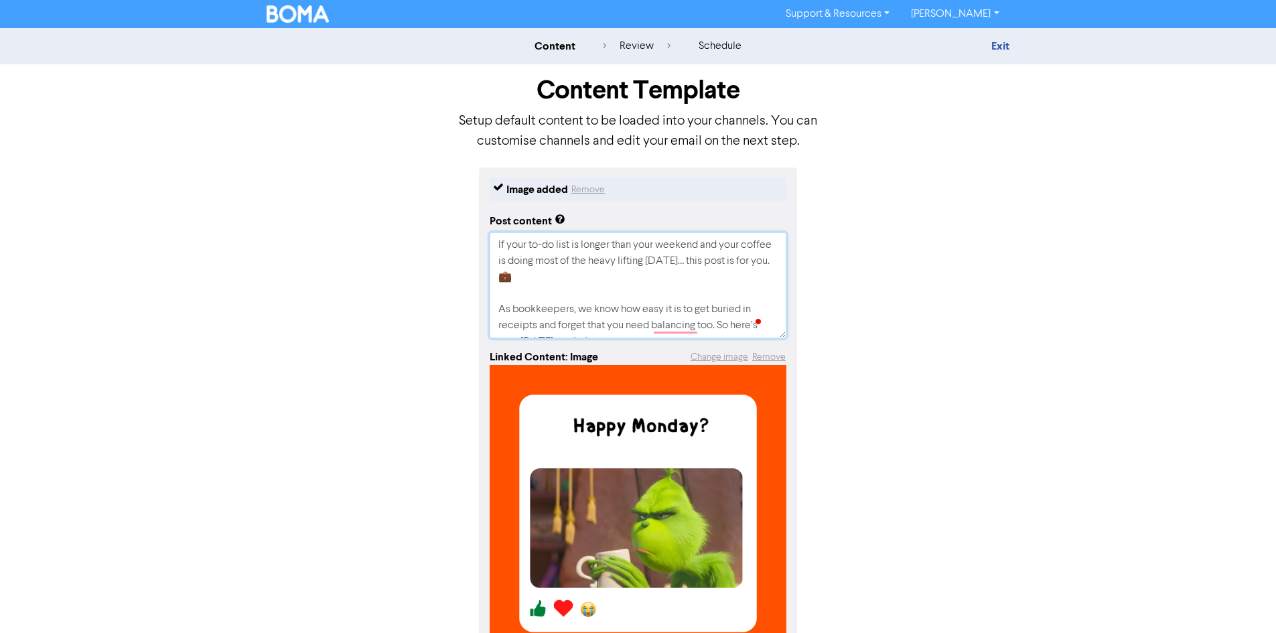
click at [508, 294] on textarea "If your to-do list is longer than your weekend and your coffee is doing most of…" at bounding box center [638, 285] width 297 height 106
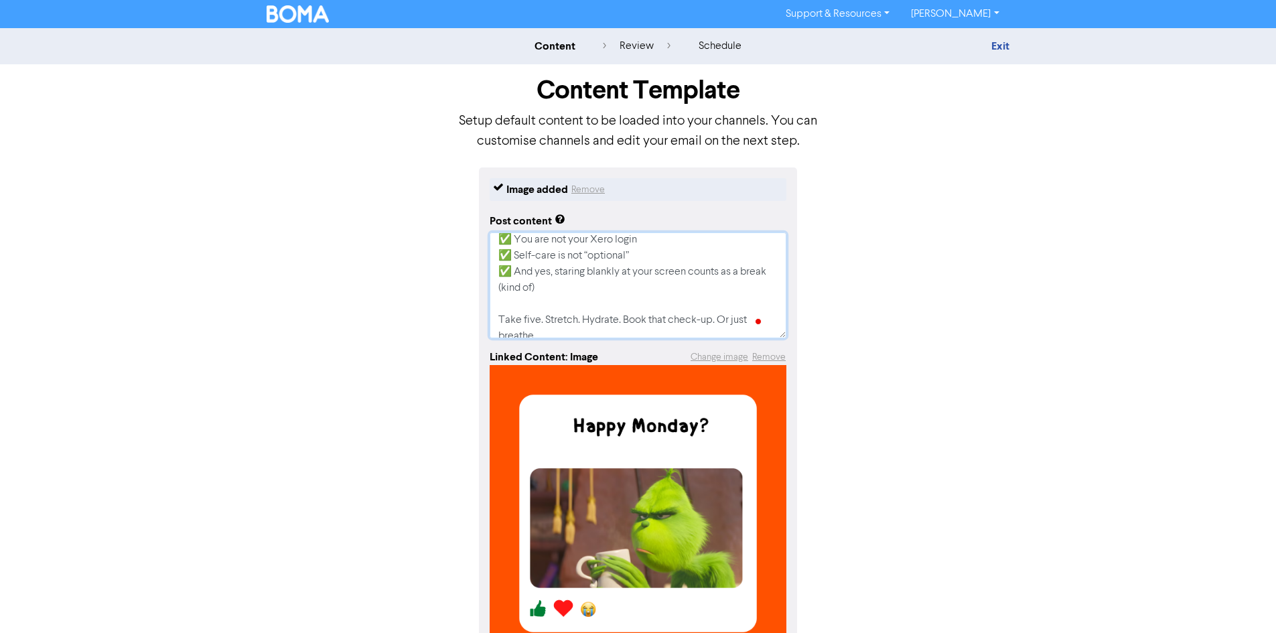
scroll to position [193, 0]
drag, startPoint x: 685, startPoint y: 291, endPoint x: 655, endPoint y: 296, distance: 30.5
click at [655, 296] on textarea "If your to-do list is longer than your weekend and your coffee is doing most of…" at bounding box center [638, 285] width 297 height 106
type textarea "x"
type textarea "If your to-do list is longer than your weekend and your coffee is doing most of…"
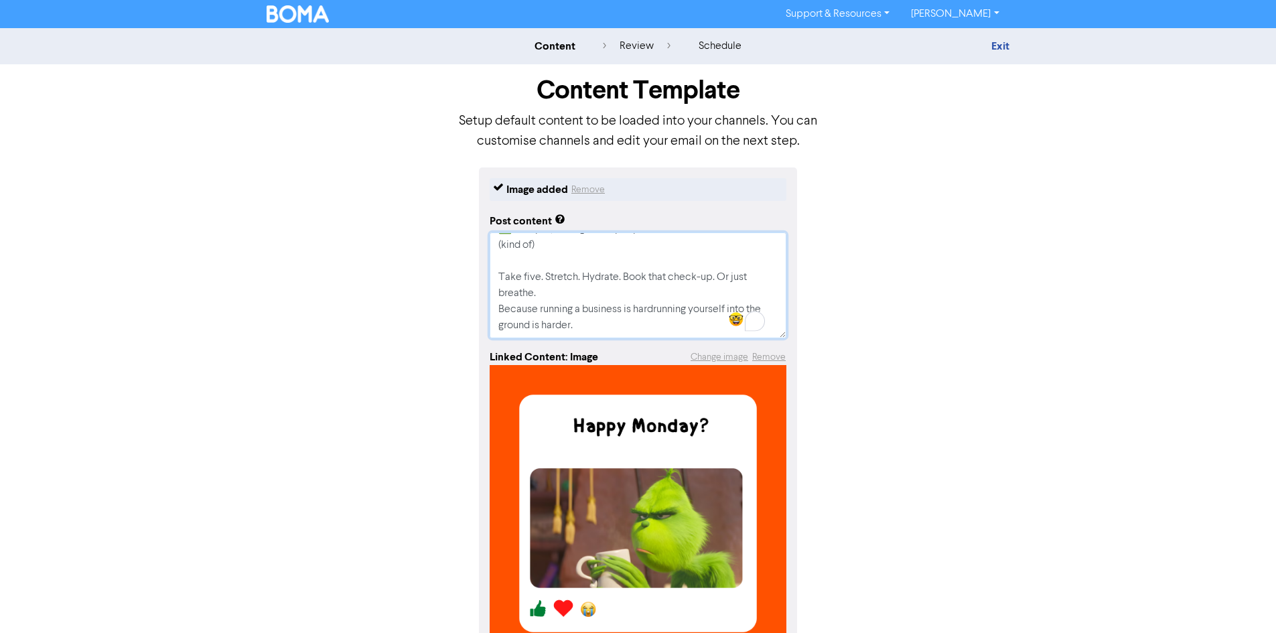
type textarea "x"
type textarea "If your to-do list is longer than your weekend and your coffee is doing most of…"
type textarea "x"
type textarea "If your to-do list is longer than your weekend and your coffee is doing most of…"
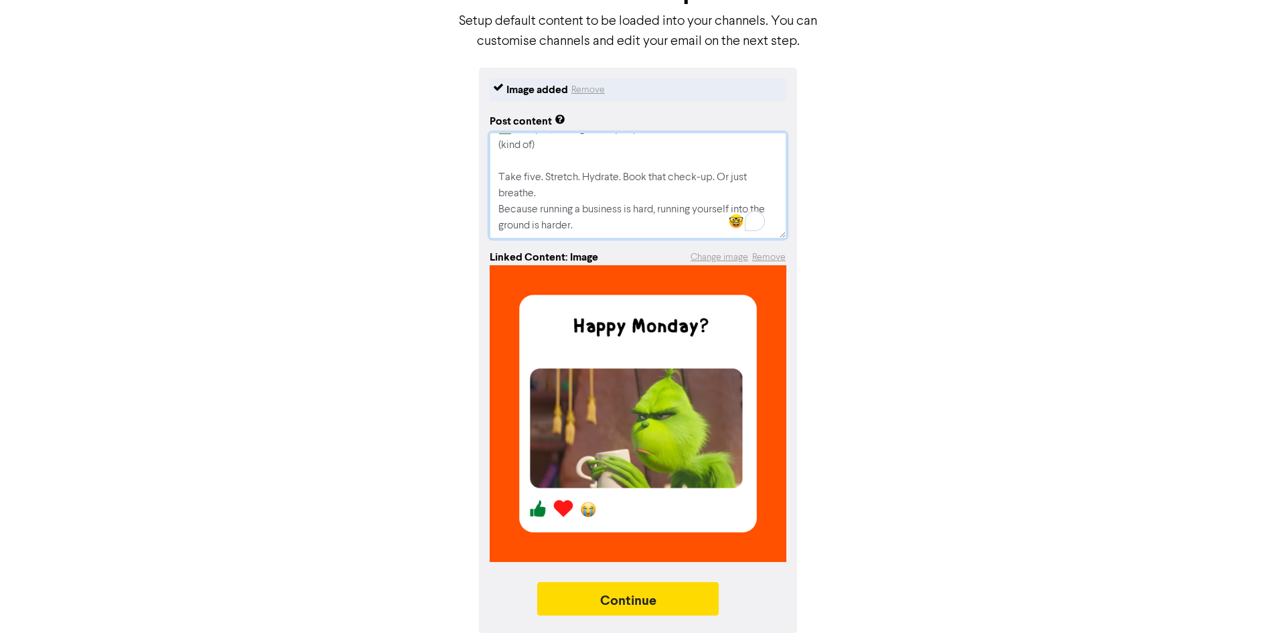
click at [609, 214] on textarea "If your to-do list is longer than your weekend and your coffee is doing most of…" at bounding box center [638, 186] width 297 height 106
type textarea "x"
type textarea "If your to-do list is longer than your weekend and your coffee is doing most of…"
type textarea "x"
type textarea "If your to-do list is longer than your weekend and your coffee is doing most of…"
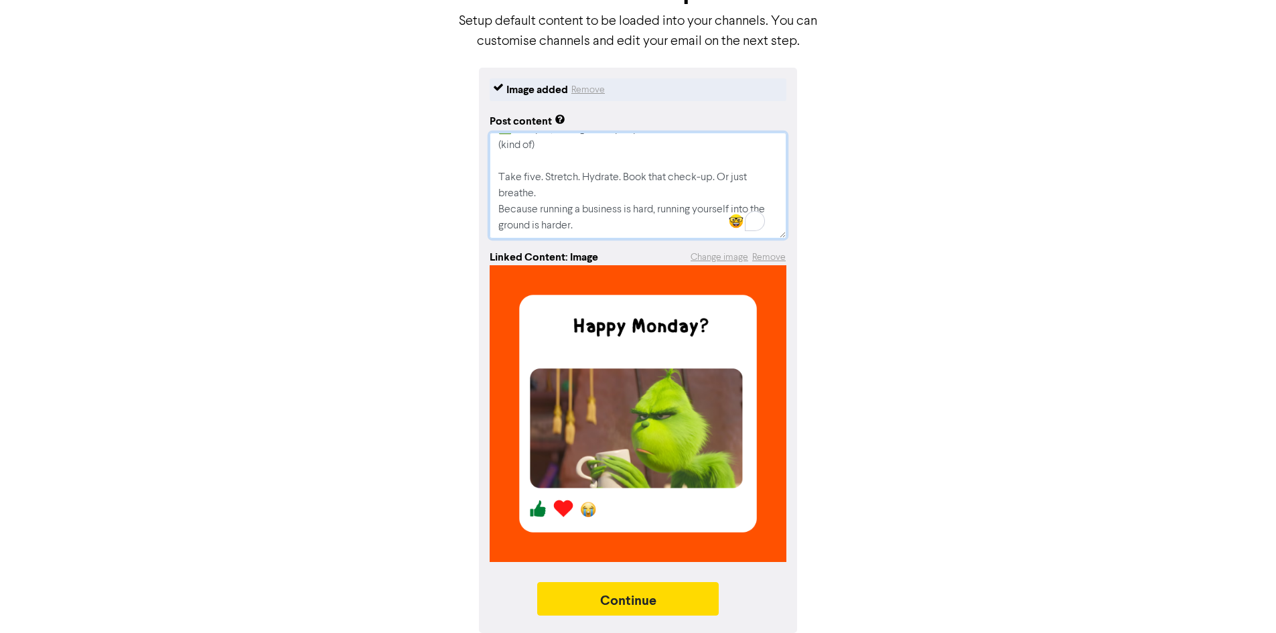
type textarea "x"
type textarea "If your to-do list is longer than your weekend and your coffee is doing most of…"
type textarea "x"
type textarea "If your to-do list is longer than your weekend and your coffee is doing most of…"
type textarea "x"
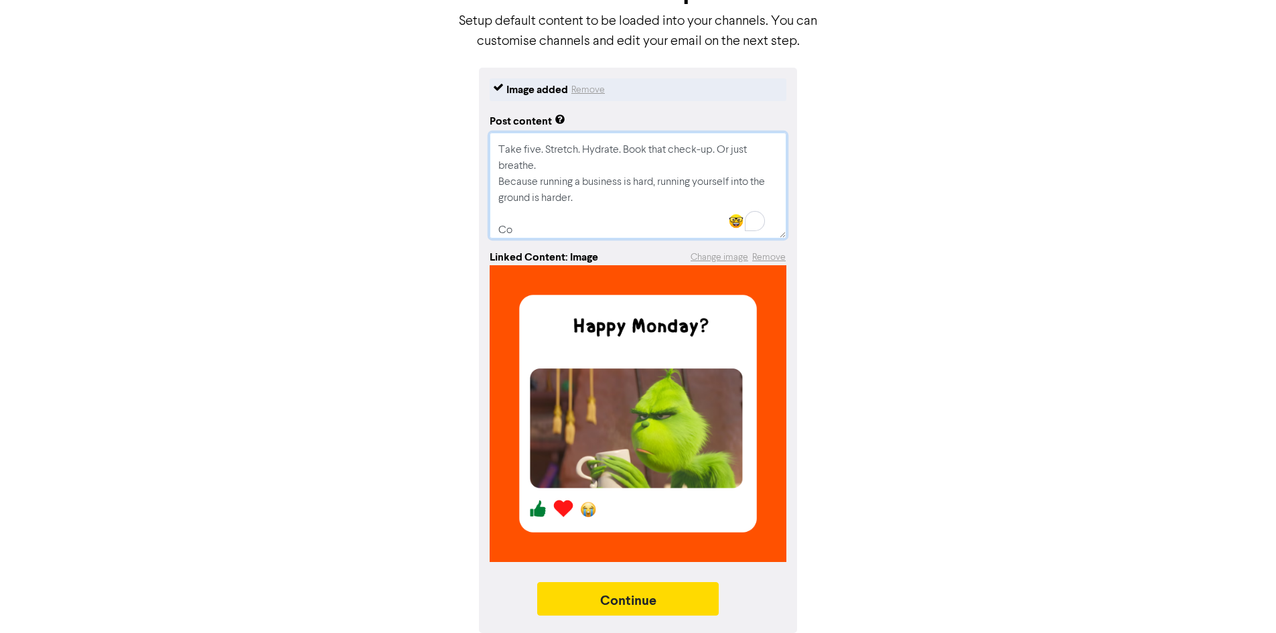
type textarea "If your to-do list is longer than your weekend and your coffee is doing most of…"
type textarea "x"
type textarea "If your to-do list is longer than your weekend and your coffee is doing most of…"
type textarea "x"
type textarea "If your to-do list is longer than your weekend and your coffee is doing most of…"
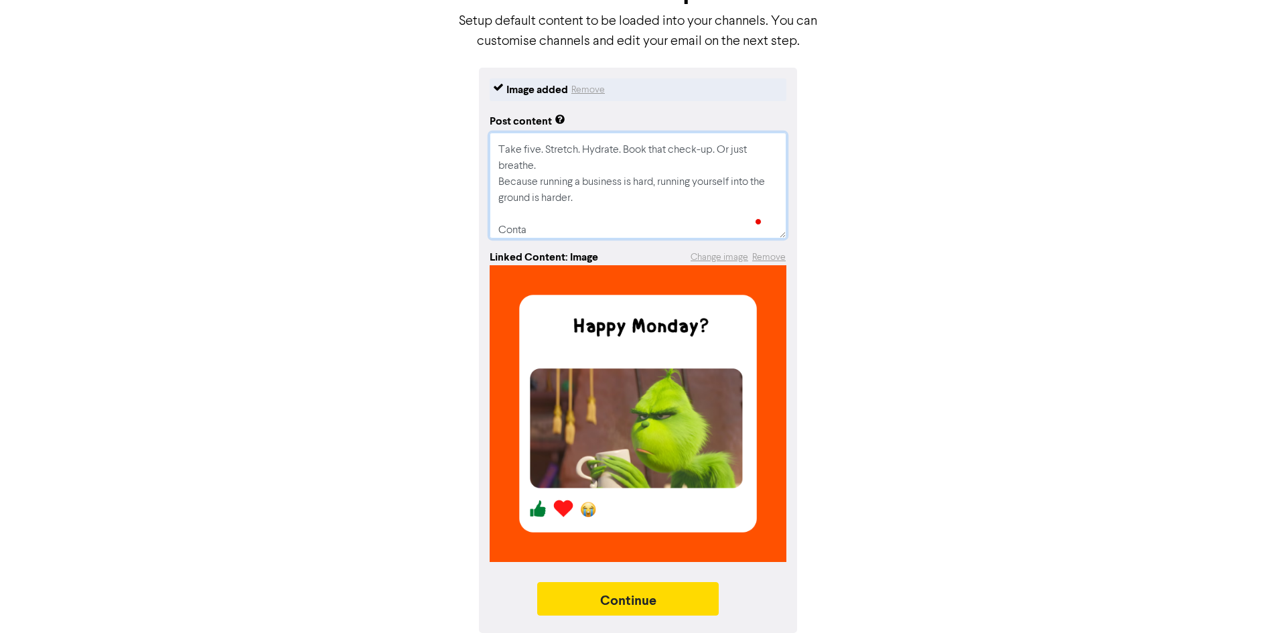
type textarea "x"
type textarea "If your to-do list is longer than your weekend and your coffee is doing most of…"
type textarea "x"
type textarea "If your to-do list is longer than your weekend and your coffee is doing most of…"
type textarea "x"
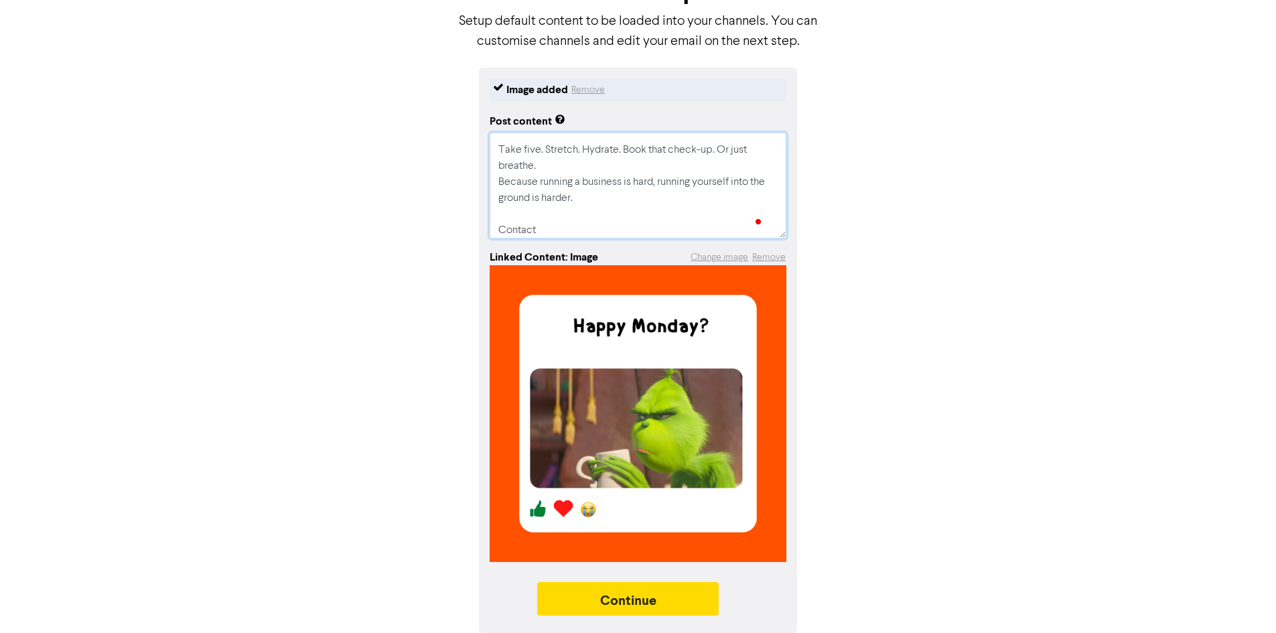
type textarea "If your to-do list is longer than your weekend and your coffee is doing most of…"
type textarea "x"
type textarea "If your to-do list is longer than your weekend and your coffee is doing most of…"
type textarea "x"
type textarea "If your to-do list is longer than your weekend and your coffee is doing most of…"
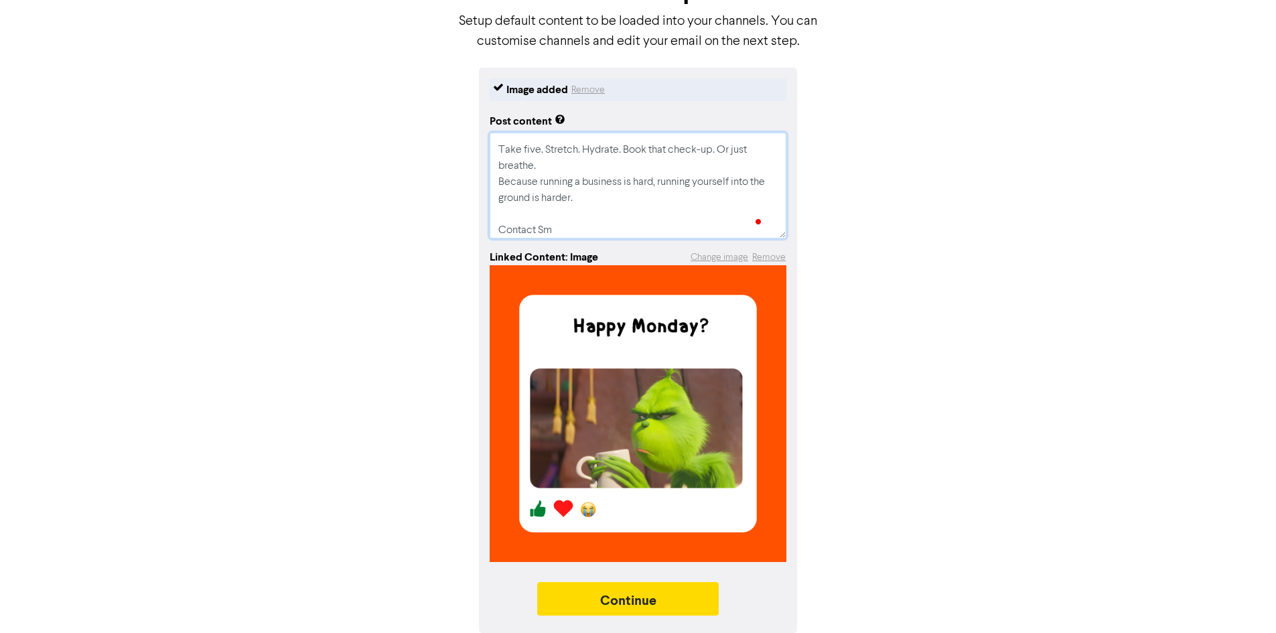
type textarea "x"
type textarea "If your to-do list is longer than your weekend and your coffee is doing most of…"
type textarea "x"
type textarea "If your to-do list is longer than your weekend and your coffee is doing most of…"
type textarea "x"
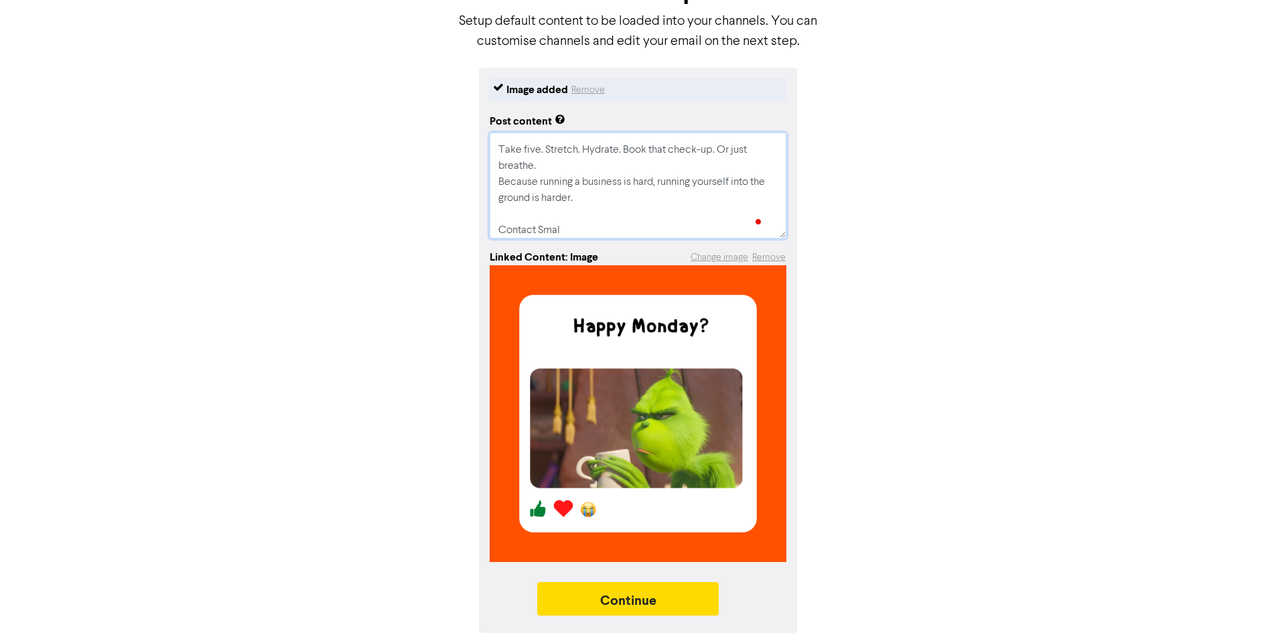
type textarea "If your to-do list is longer than your weekend and your coffee is doing most of…"
type textarea "x"
type textarea "If your to-do list is longer than your weekend and your coffee is doing most of…"
type textarea "x"
type textarea "If your to-do list is longer than your weekend and your coffee is doing most of…"
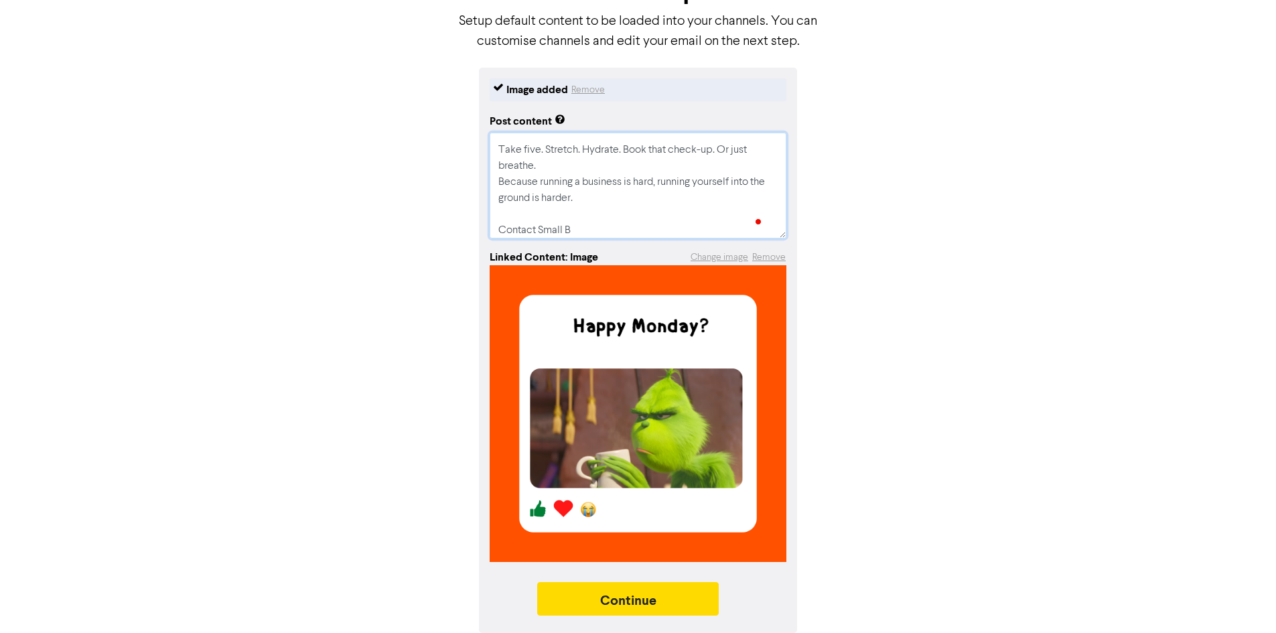
type textarea "x"
type textarea "If your to-do list is longer than your weekend and your coffee is doing most of…"
type textarea "x"
type textarea "If your to-do list is longer than your weekend and your coffee is doing most of…"
type textarea "x"
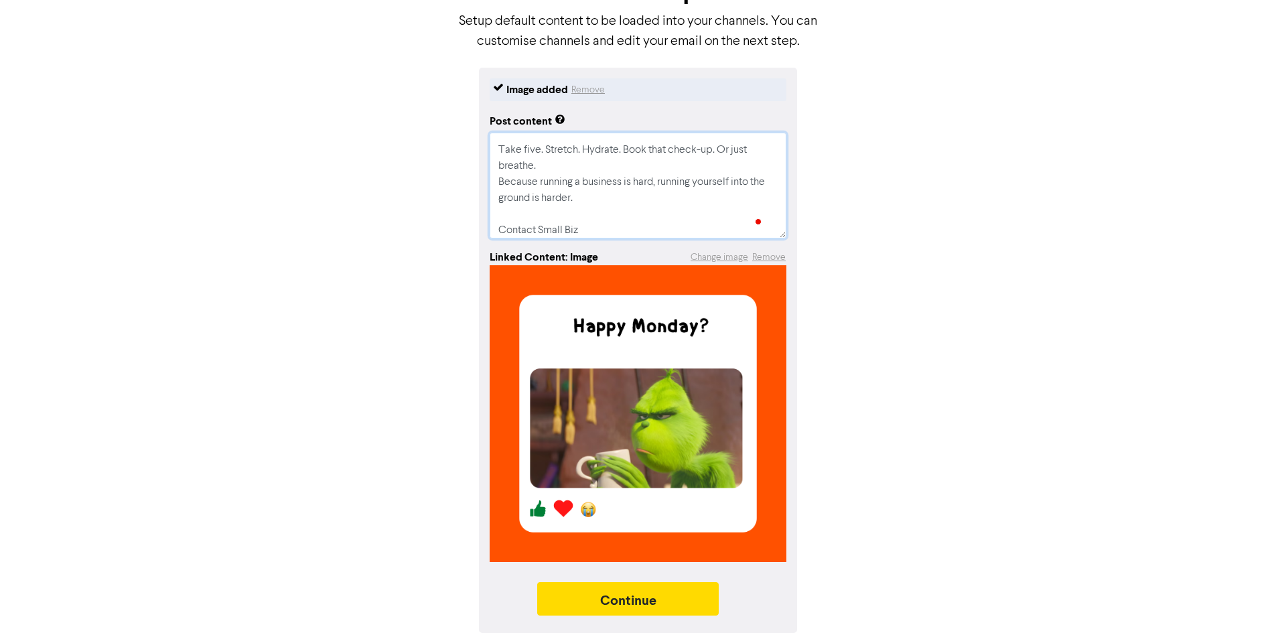
type textarea "If your to-do list is longer than your weekend and your coffee is doing most of…"
type textarea "x"
type textarea "If your to-do list is longer than your weekend and your coffee is doing most of…"
type textarea "x"
type textarea "If your to-do list is longer than your weekend and your coffee is doing most of…"
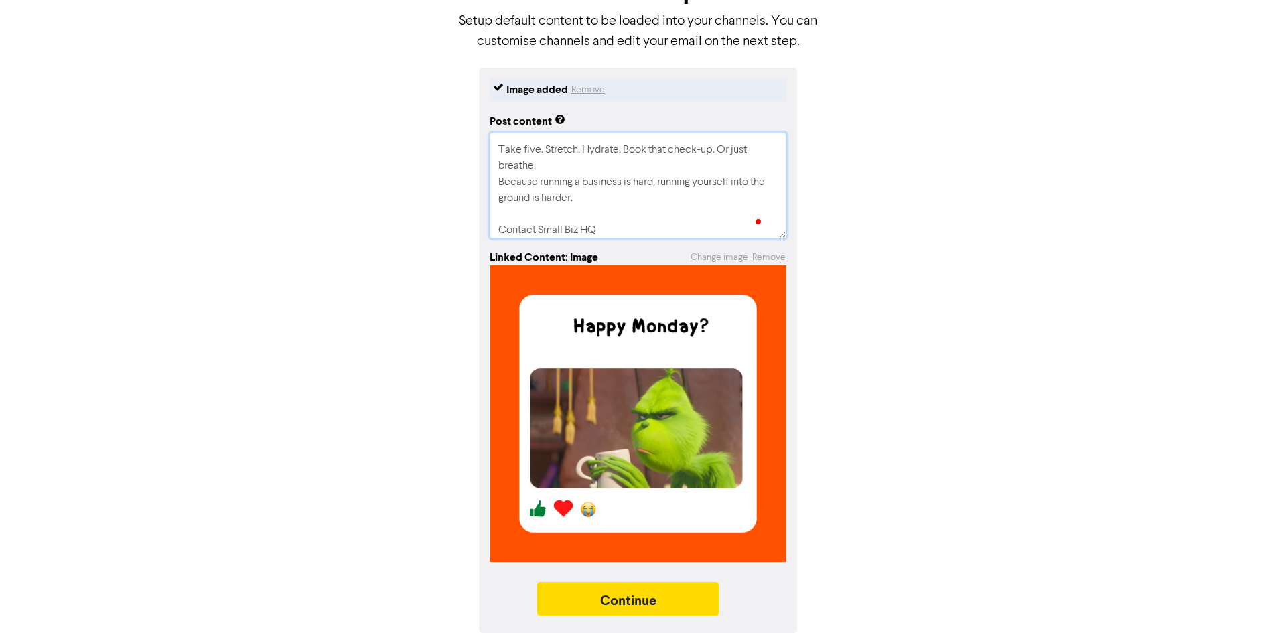
type textarea "x"
type textarea "If your to-do list is longer than your weekend and your coffee is doing most of…"
type textarea "x"
type textarea "If your to-do list is longer than your weekend and your coffee is doing most of…"
type textarea "x"
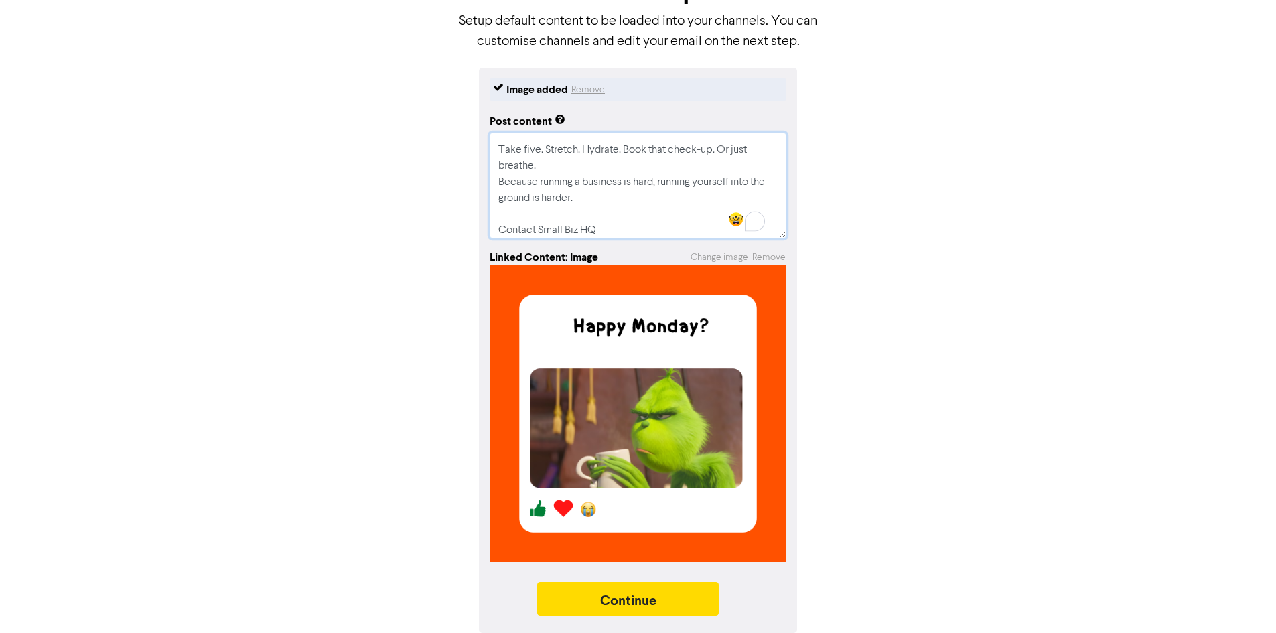
type textarea "If your to-do list is longer than your weekend and your coffee is doing most of…"
type textarea "x"
type textarea "If your to-do list is longer than your weekend and your coffee is doing most of…"
type textarea "x"
type textarea "If your to-do list is longer than your weekend and your coffee is doing most of…"
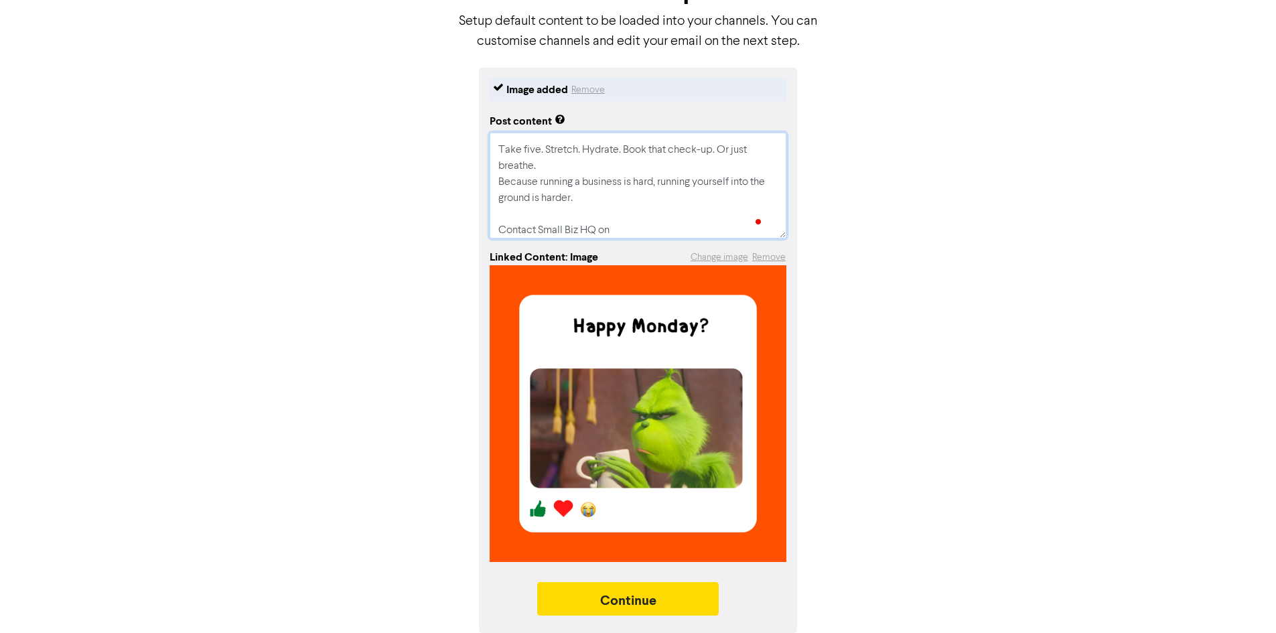
type textarea "x"
type textarea "If your to-do list is longer than your weekend and your coffee is doing most of…"
type textarea "x"
type textarea "If your to-do list is longer than your weekend and your coffee is doing most of…"
type textarea "x"
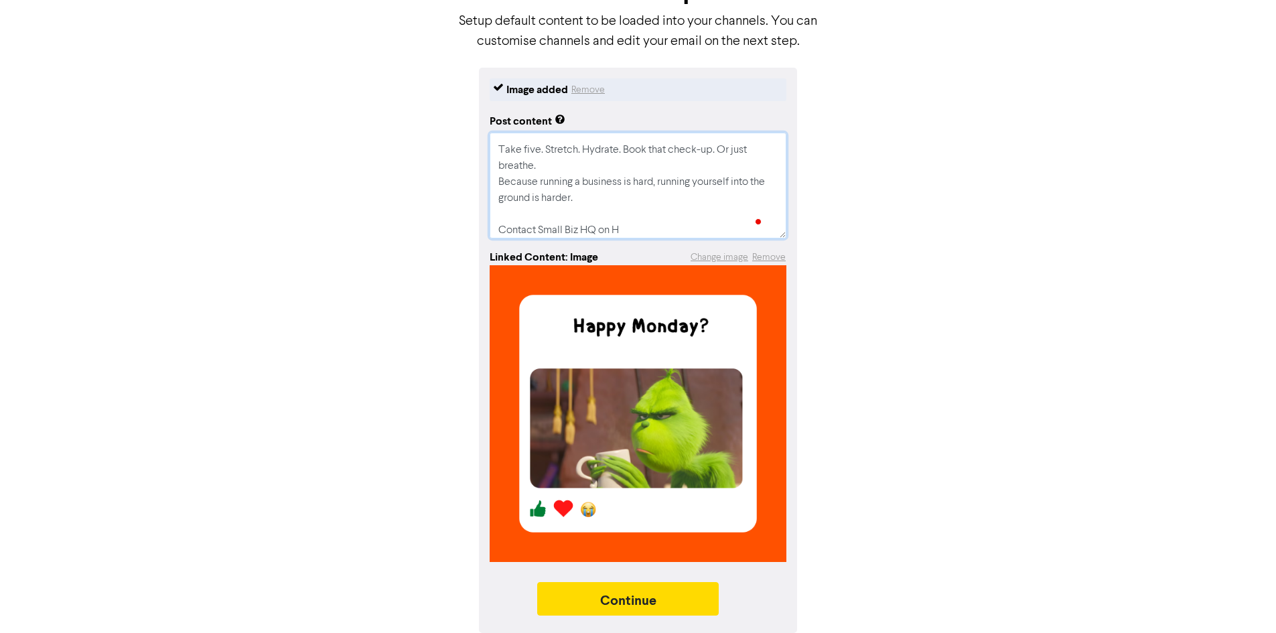
type textarea "If your to-do list is longer than your weekend and your coffee is doing most of…"
type textarea "x"
type textarea "If your to-do list is longer than your weekend and your coffee is doing most of…"
type textarea "x"
type textarea "If your to-do list is longer than your weekend and your coffee is doing most of…"
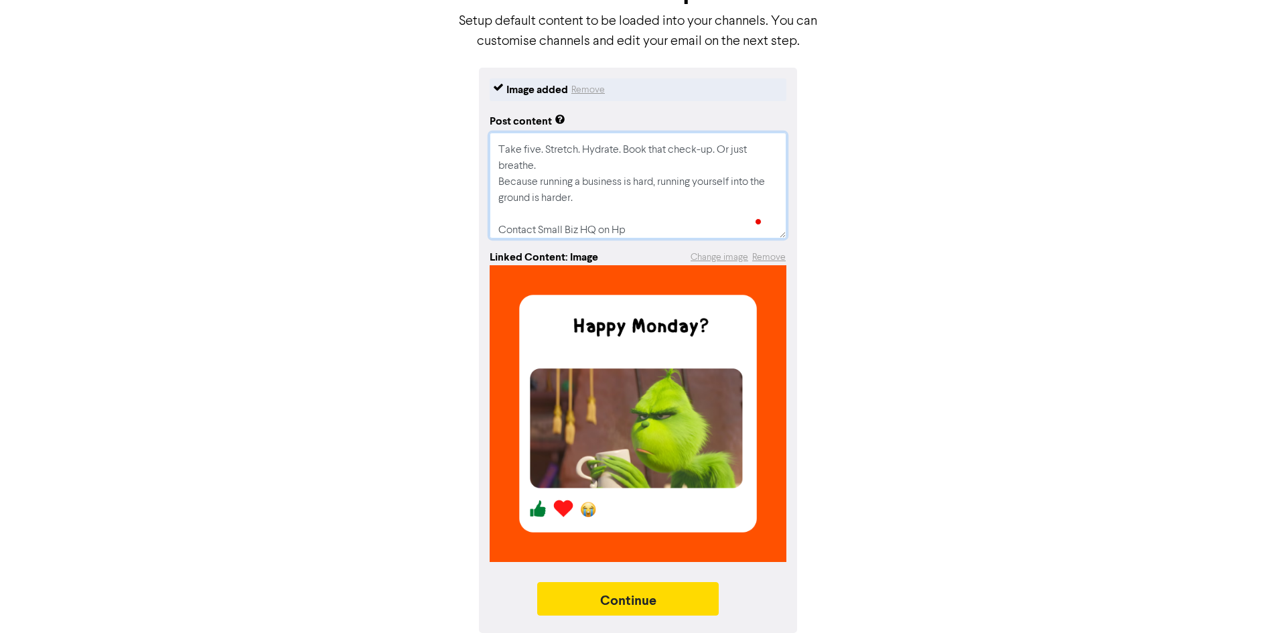
type textarea "x"
type textarea "If your to-do list is longer than your weekend and your coffee is doing most of…"
type textarea "x"
type textarea "If your to-do list is longer than your weekend and your coffee is doing most of…"
type textarea "x"
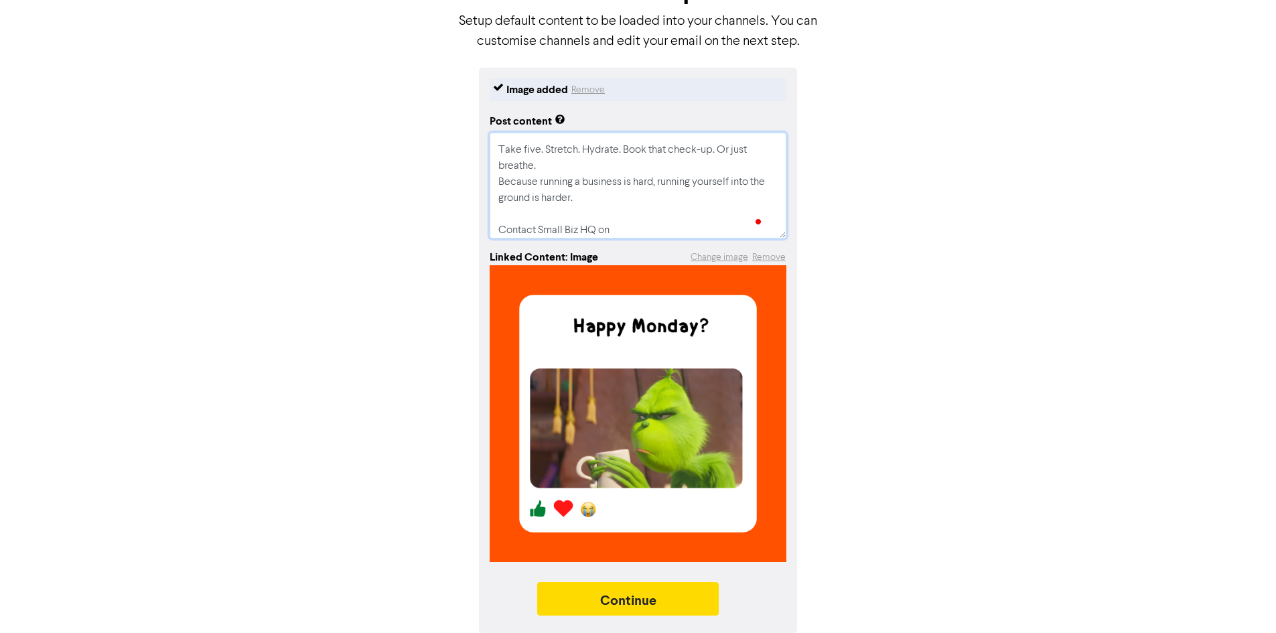
type textarea "If your to-do list is longer than your weekend and your coffee is doing most of…"
type textarea "x"
type textarea "If your to-do list is longer than your weekend and your coffee is doing most of…"
type textarea "x"
type textarea "If your to-do list is longer than your weekend and your coffee is doing most of…"
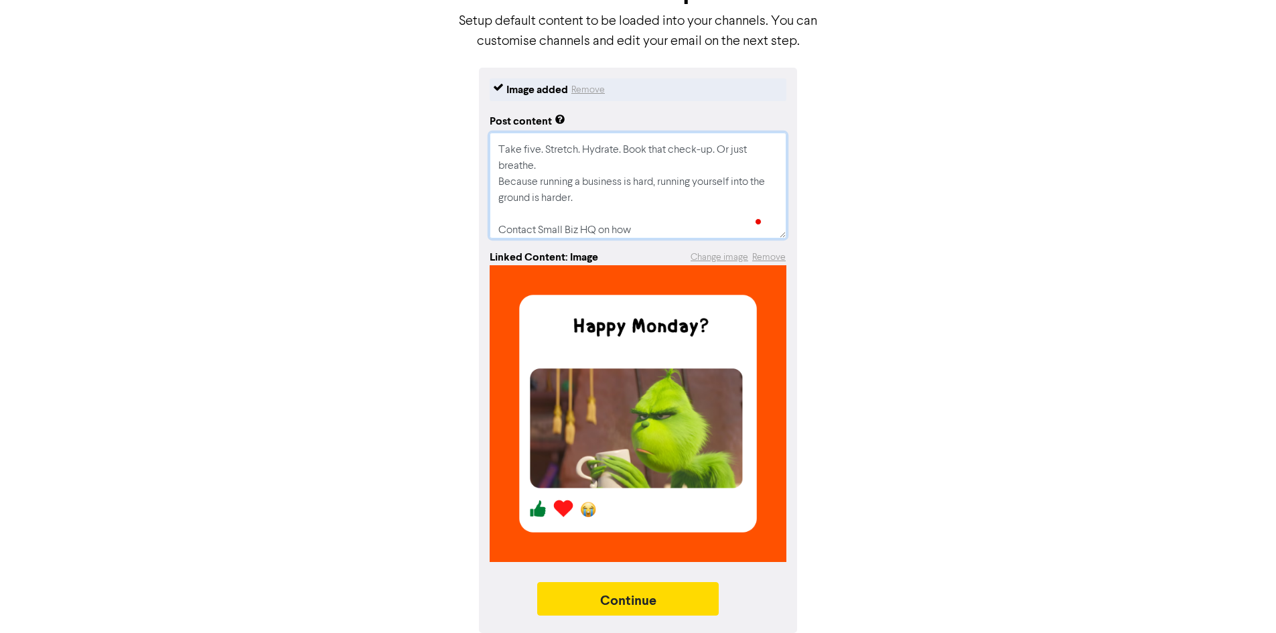
type textarea "x"
type textarea "If your to-do list is longer than your weekend and your coffee is doing most of…"
type textarea "x"
type textarea "If your to-do list is longer than your weekend and your coffee is doing most of…"
type textarea "x"
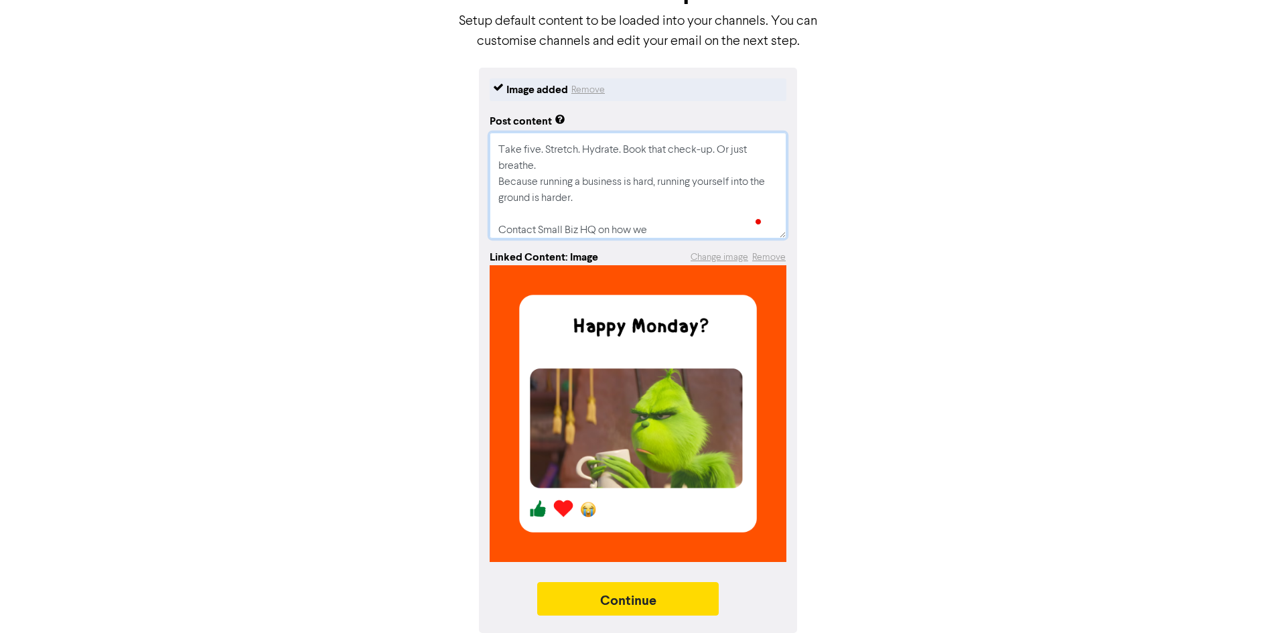
type textarea "If your to-do list is longer than your weekend and your coffee is doing most of…"
type textarea "x"
type textarea "If your to-do list is longer than your weekend and your coffee is doing most of…"
type textarea "x"
type textarea "If your to-do list is longer than your weekend and your coffee is doing most of…"
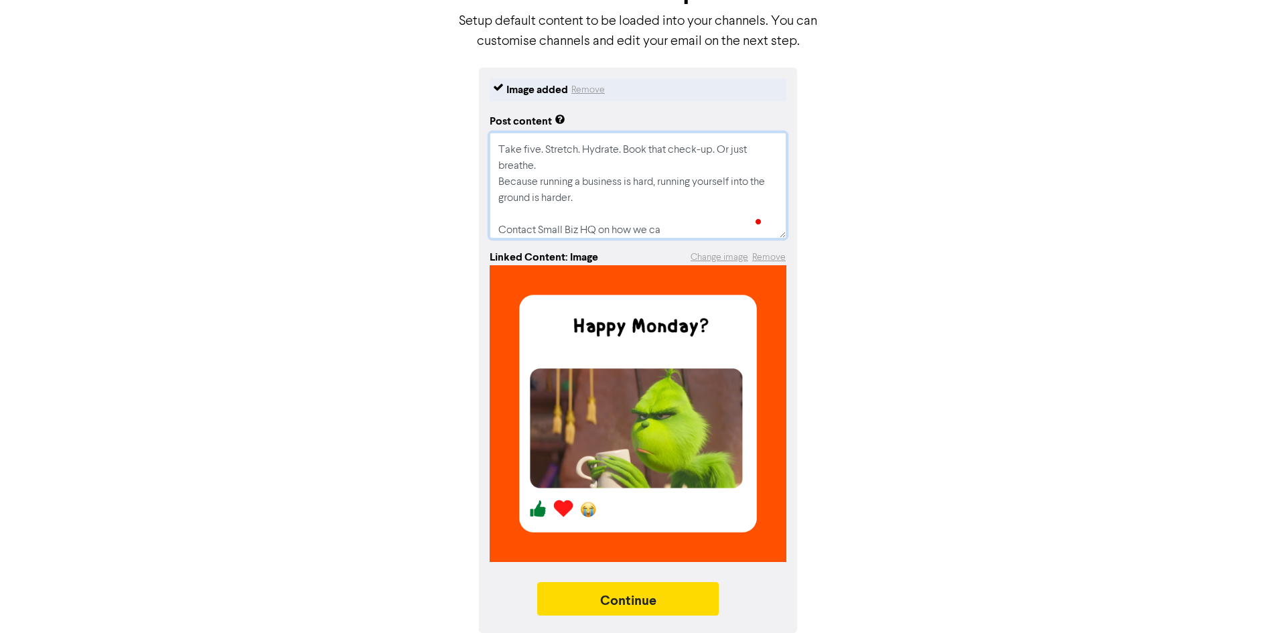
type textarea "x"
type textarea "If your to-do list is longer than your weekend and your coffee is doing most of…"
type textarea "x"
type textarea "If your to-do list is longer than your weekend and your coffee is doing most of…"
type textarea "x"
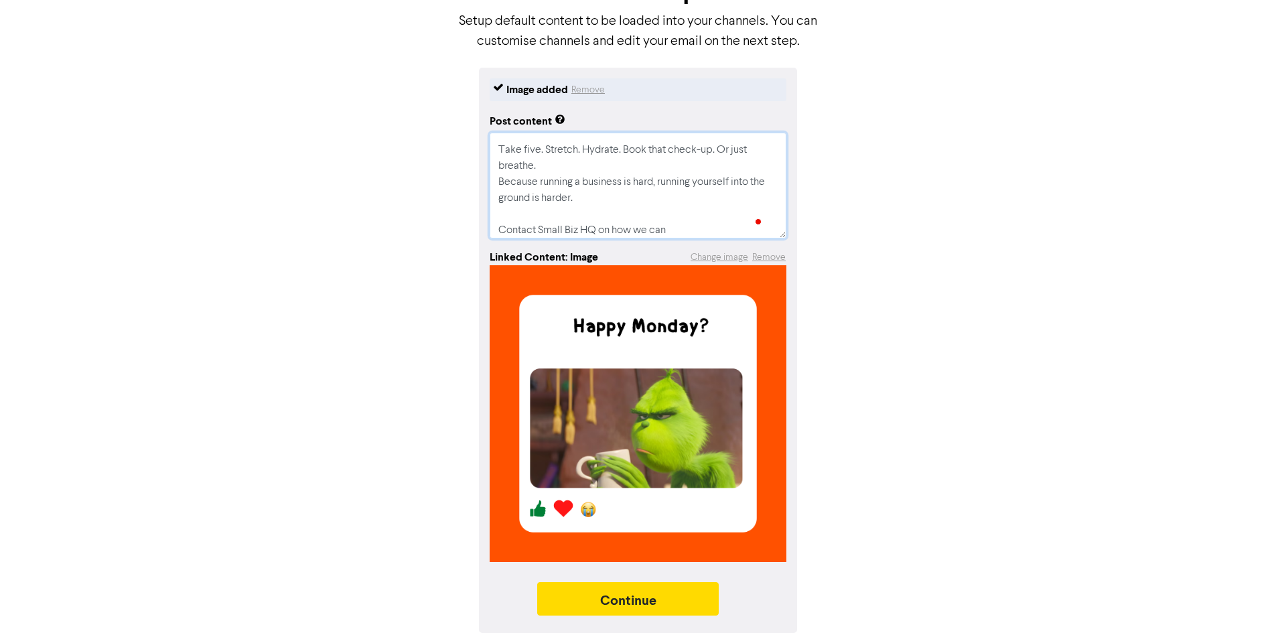
type textarea "If your to-do list is longer than your weekend and your coffee is doing most of…"
type textarea "x"
type textarea "If your to-do list is longer than your weekend and your coffee is doing most of…"
type textarea "x"
type textarea "If your to-do list is longer than your weekend and your coffee is doing most of…"
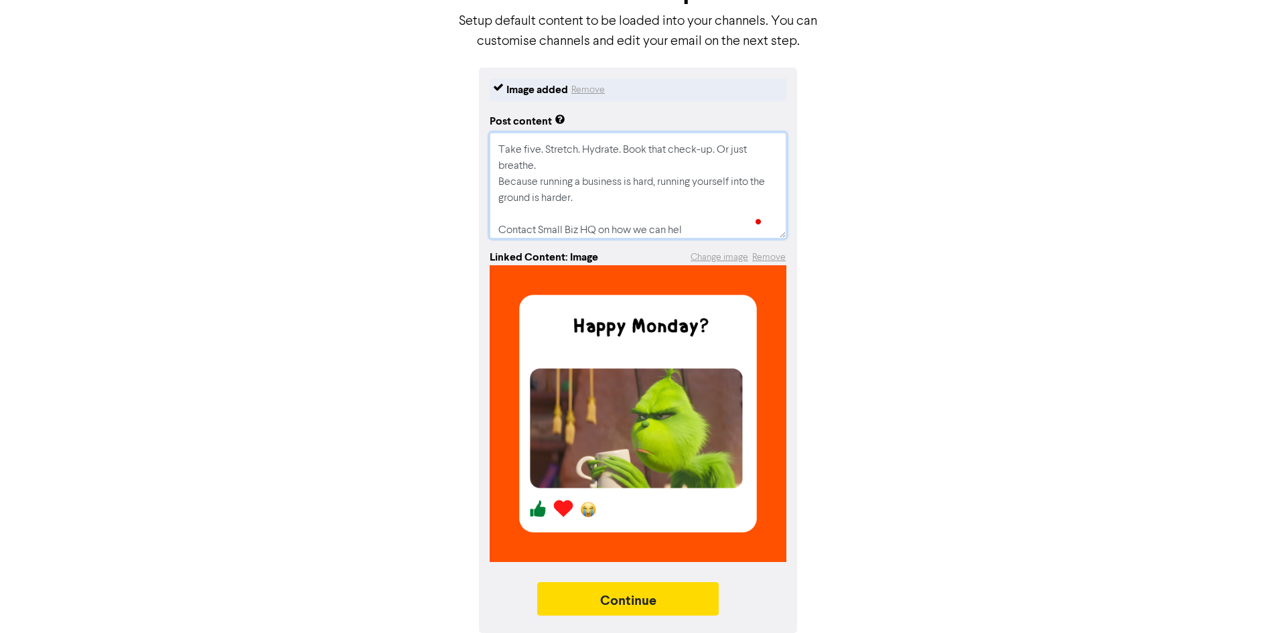
type textarea "x"
type textarea "If your to-do list is longer than your weekend and your coffee is doing most of…"
type textarea "x"
type textarea "If your to-do list is longer than your weekend and your coffee is doing most of…"
type textarea "x"
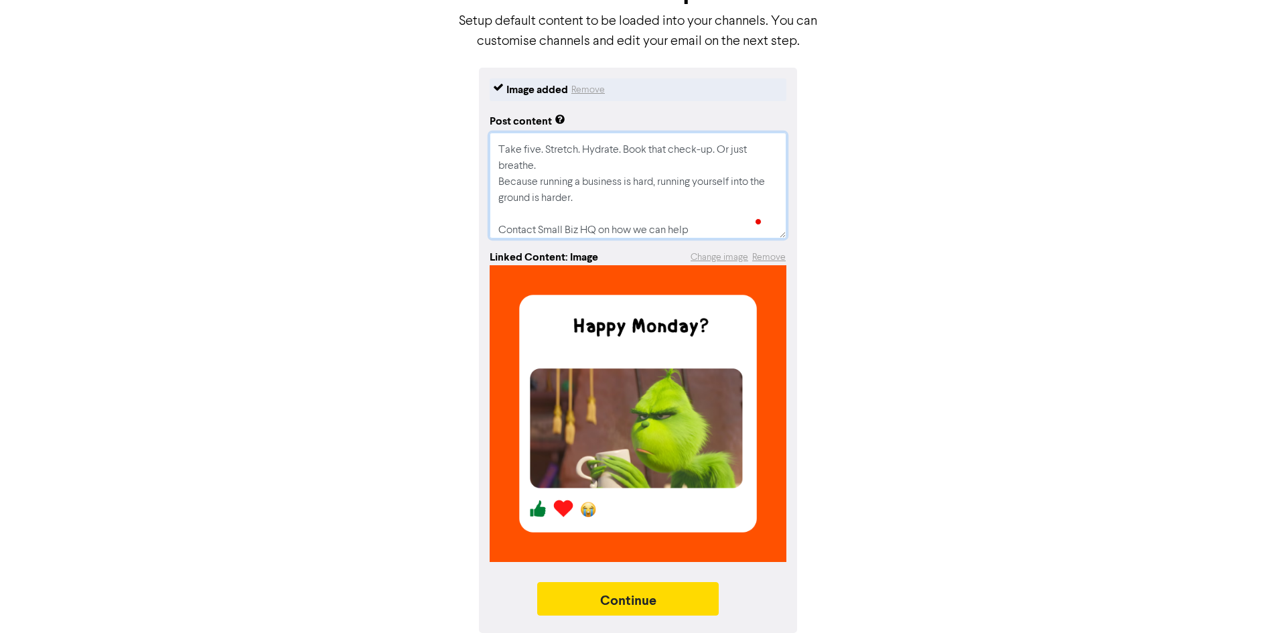
type textarea "If your to-do list is longer than your weekend and your coffee is doing most of…"
type textarea "x"
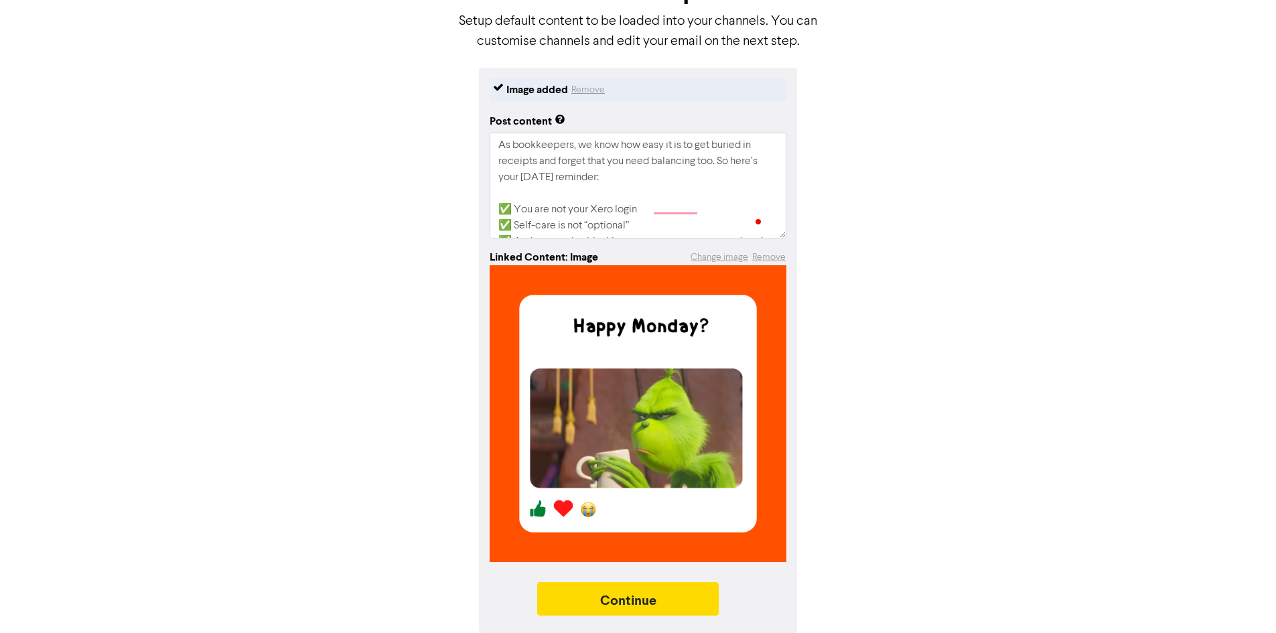
scroll to position [86, 0]
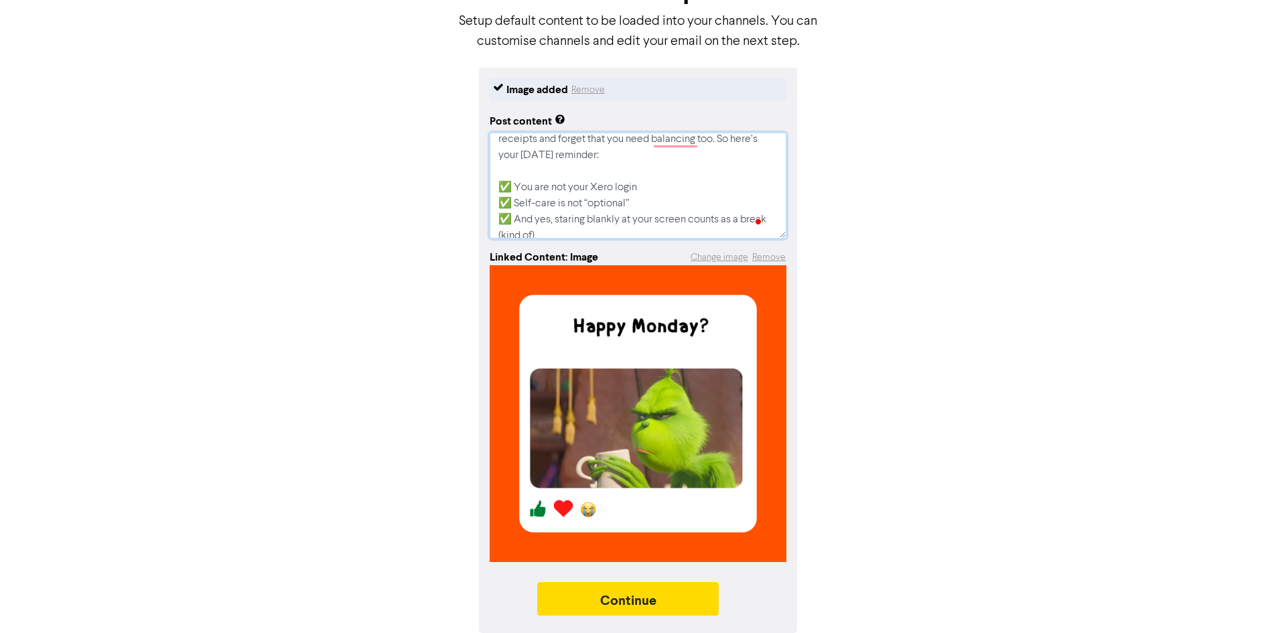
click at [510, 175] on textarea "If your to-do list is longer than your weekend and your coffee is doing most of…" at bounding box center [638, 186] width 297 height 106
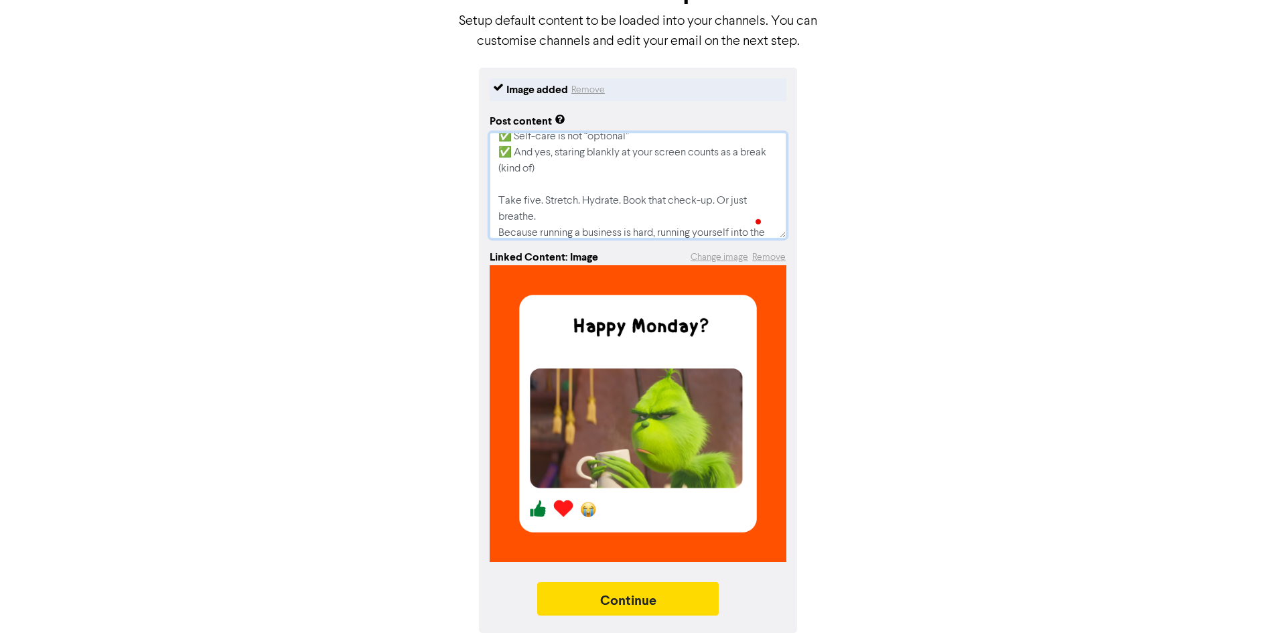
scroll to position [204, 0]
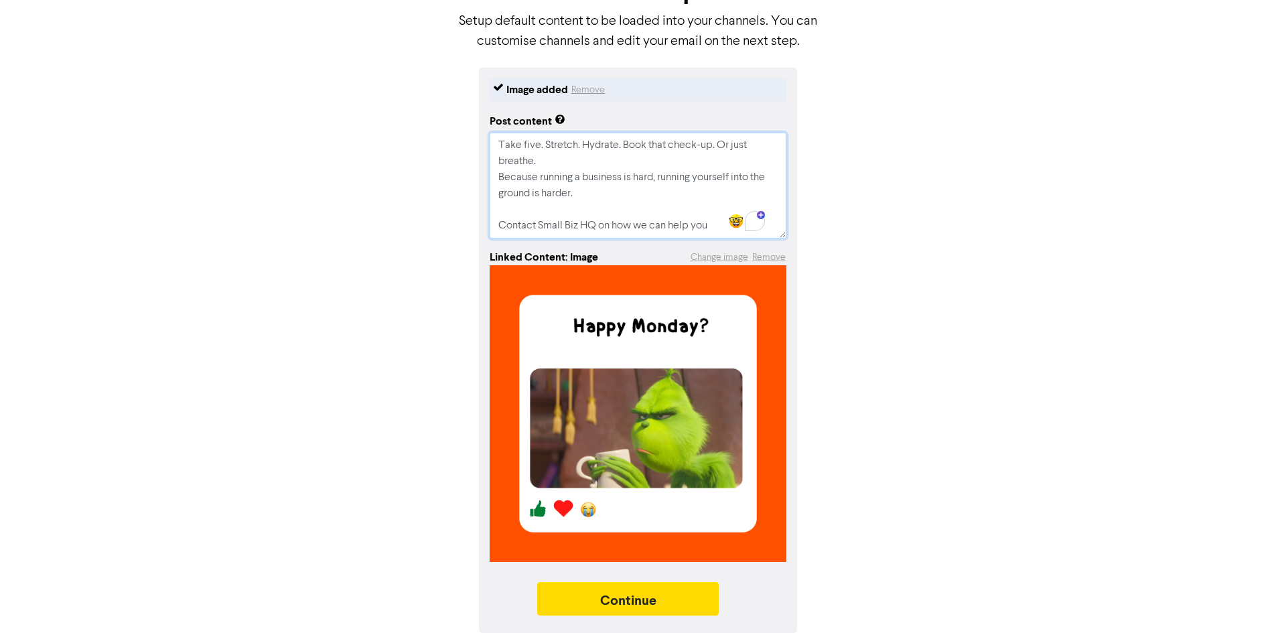
drag, startPoint x: 723, startPoint y: 210, endPoint x: 453, endPoint y: 211, distance: 269.9
click at [453, 211] on div "Image added Remove Post content If your to-do list is longer than your weekend …" at bounding box center [637, 350] width 763 height 565
click at [674, 609] on button "Continue" at bounding box center [628, 598] width 182 height 33
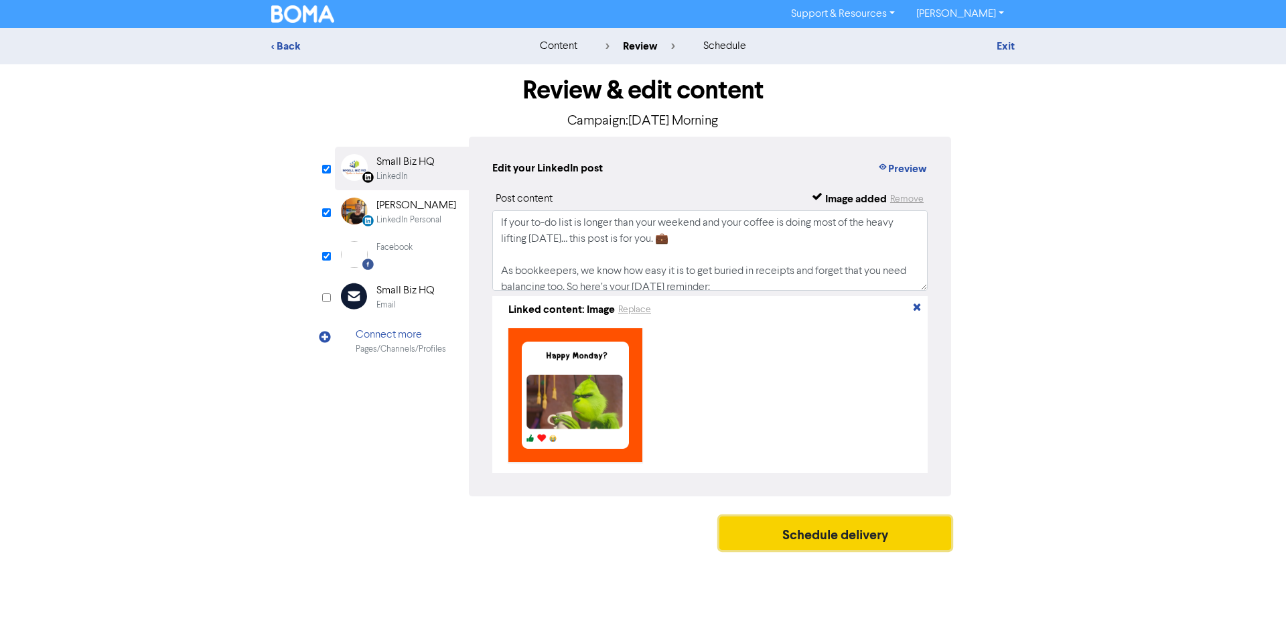
click at [807, 422] on div "Review & edit content Campaign: Monday Morning LinkedIn Page Created with Sketc…" at bounding box center [643, 310] width 636 height 492
click at [805, 524] on button "Schedule delivery" at bounding box center [835, 532] width 232 height 33
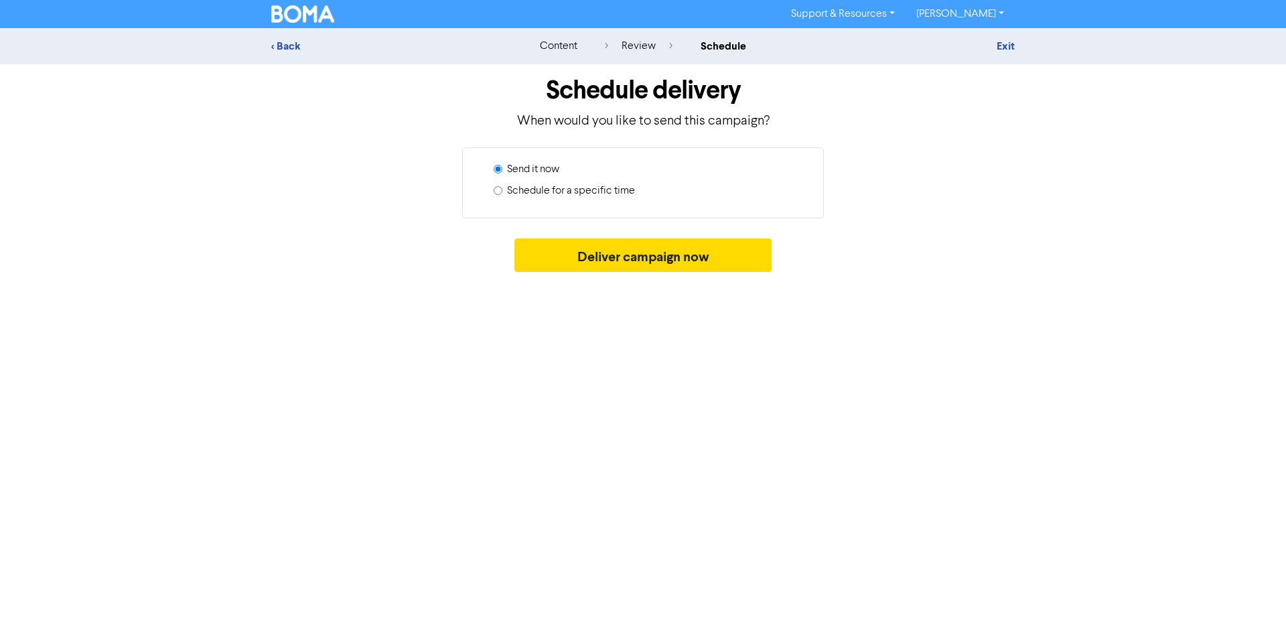
click at [500, 188] on input "Schedule for a specific time" at bounding box center [498, 190] width 9 height 9
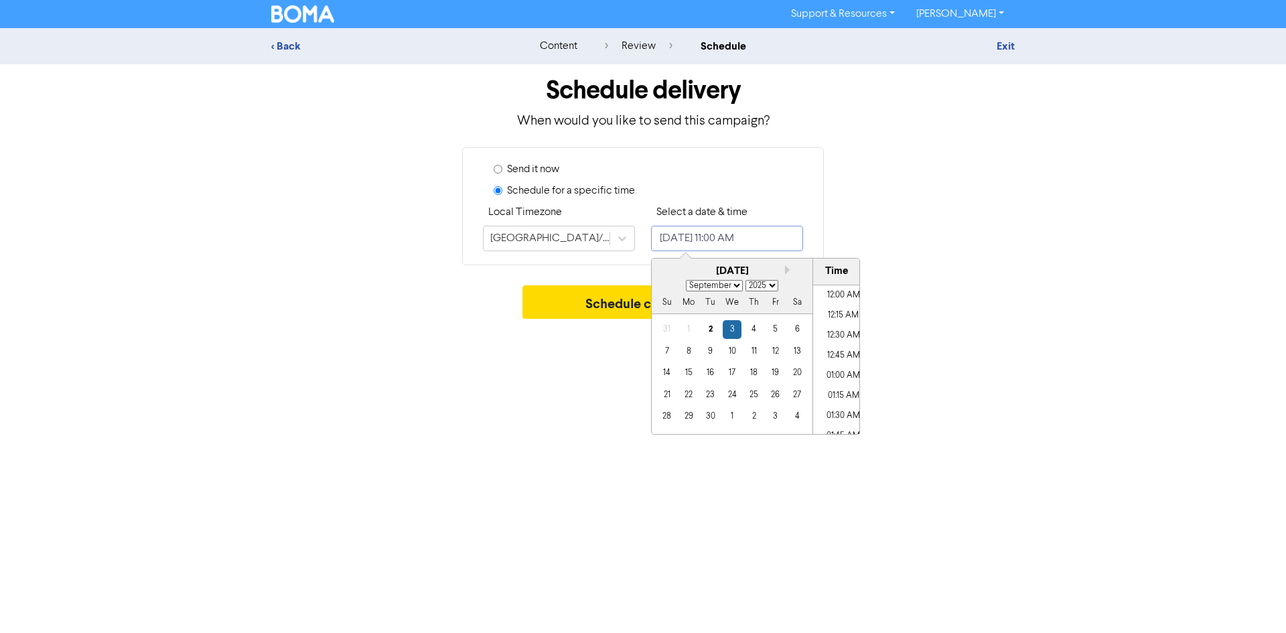
drag, startPoint x: 786, startPoint y: 237, endPoint x: 784, endPoint y: 244, distance: 6.8
click at [788, 239] on input "September 3, 2025 11:00 AM" at bounding box center [727, 238] width 152 height 25
click at [681, 344] on div "8" at bounding box center [689, 351] width 18 height 18
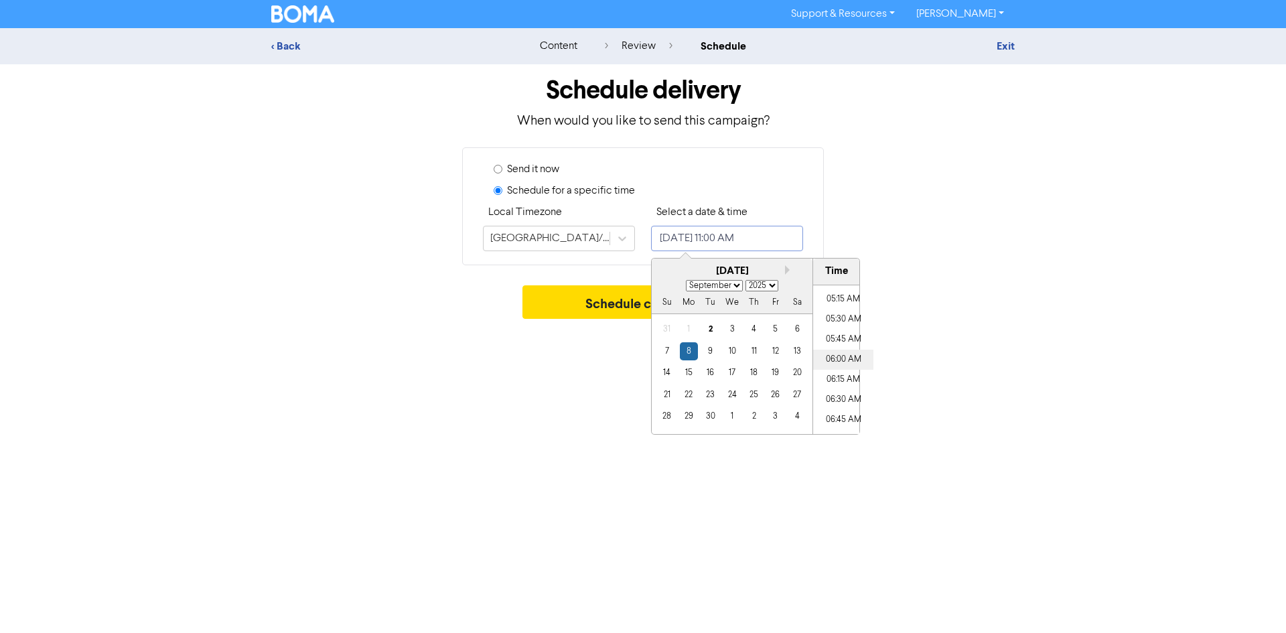
click at [844, 360] on li "06:00 AM" at bounding box center [843, 360] width 60 height 20
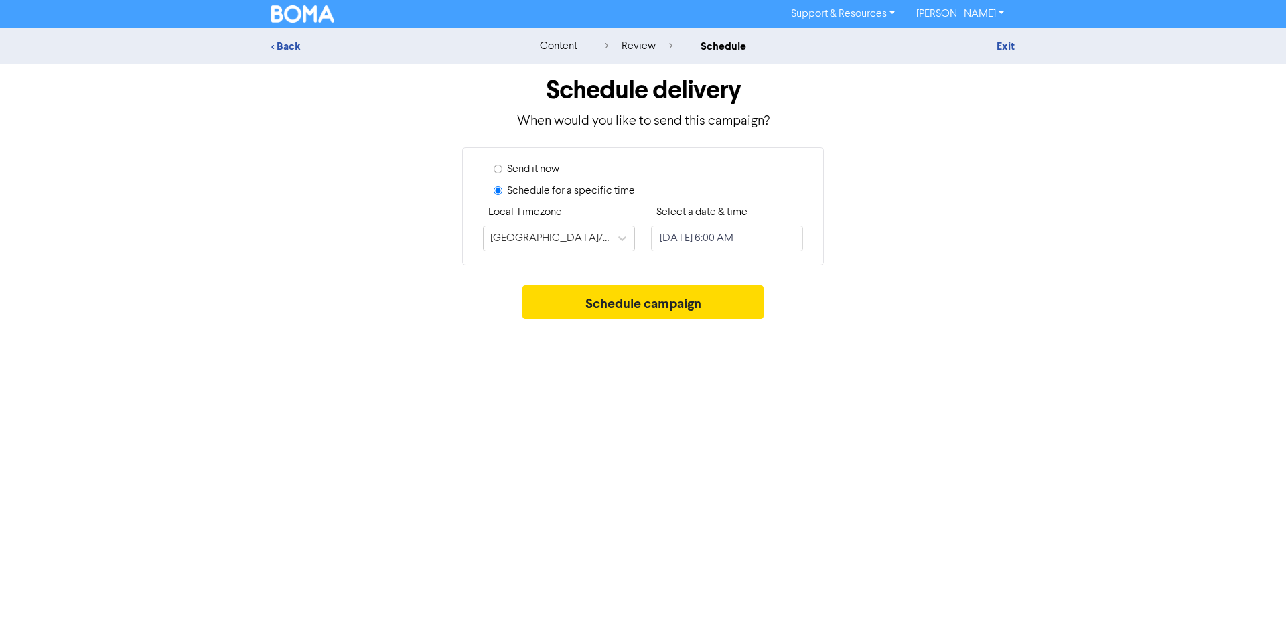
drag, startPoint x: 1059, startPoint y: 245, endPoint x: 692, endPoint y: 271, distance: 368.5
click at [1055, 247] on div "< Back content review schedule Exit Schedule delivery When would you like to se…" at bounding box center [643, 176] width 1286 height 297
drag, startPoint x: 593, startPoint y: 304, endPoint x: 581, endPoint y: 350, distance: 47.3
click at [597, 304] on button "Schedule campaign" at bounding box center [643, 301] width 242 height 33
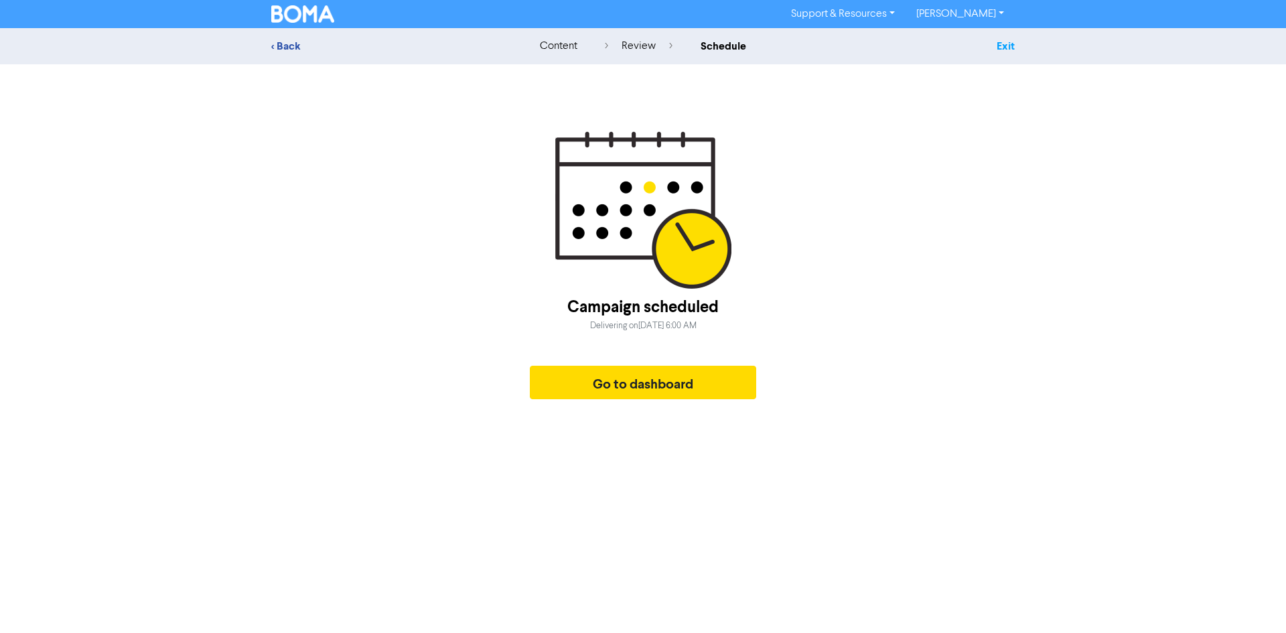
click at [1013, 44] on link "Exit" at bounding box center [1005, 46] width 18 height 13
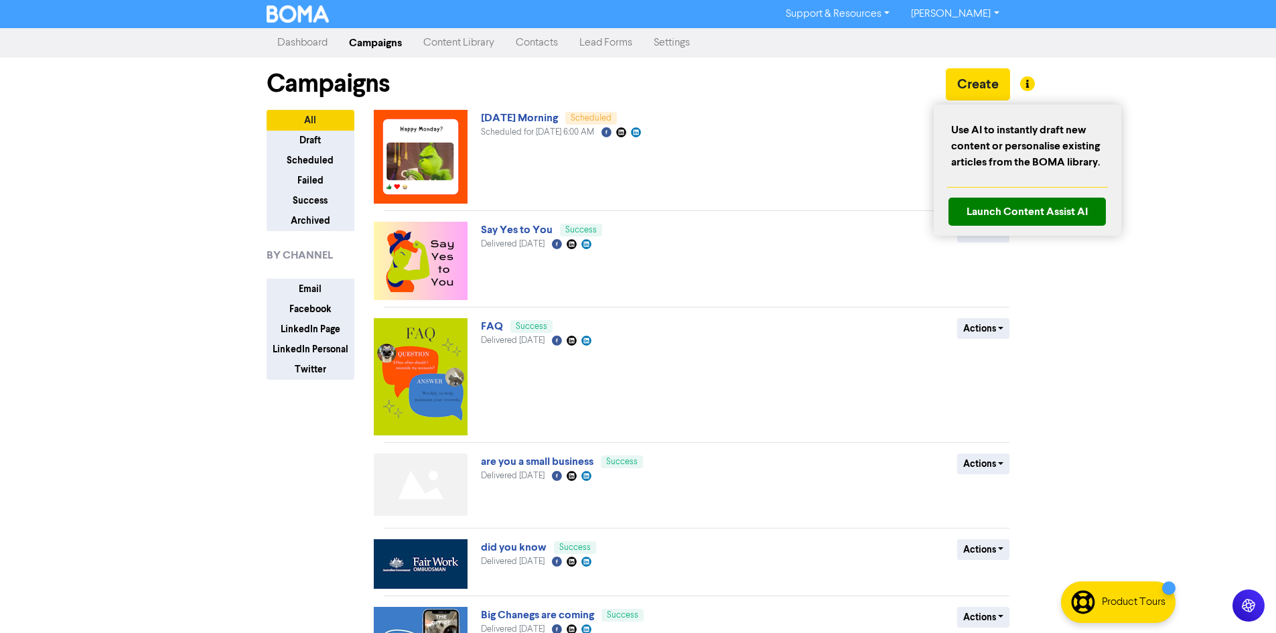
drag, startPoint x: 1034, startPoint y: 84, endPoint x: 968, endPoint y: 85, distance: 66.3
click at [968, 85] on div at bounding box center [638, 316] width 1276 height 633
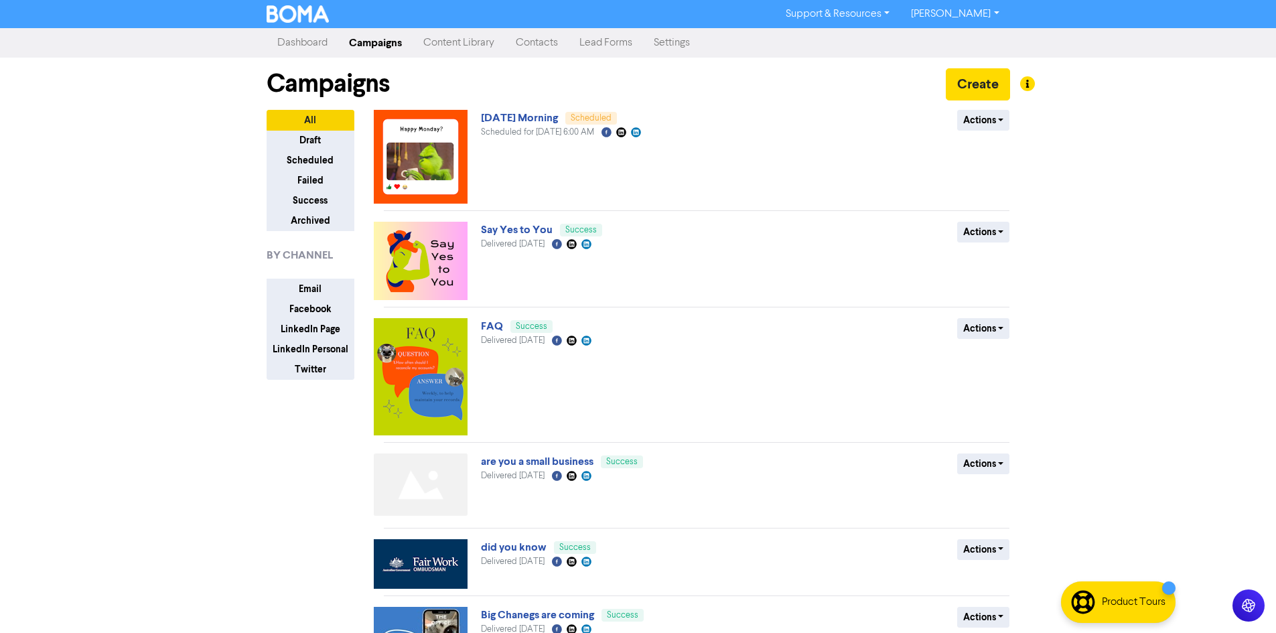
click at [967, 86] on div at bounding box center [638, 316] width 1276 height 633
click at [968, 86] on button "Create" at bounding box center [978, 84] width 64 height 32
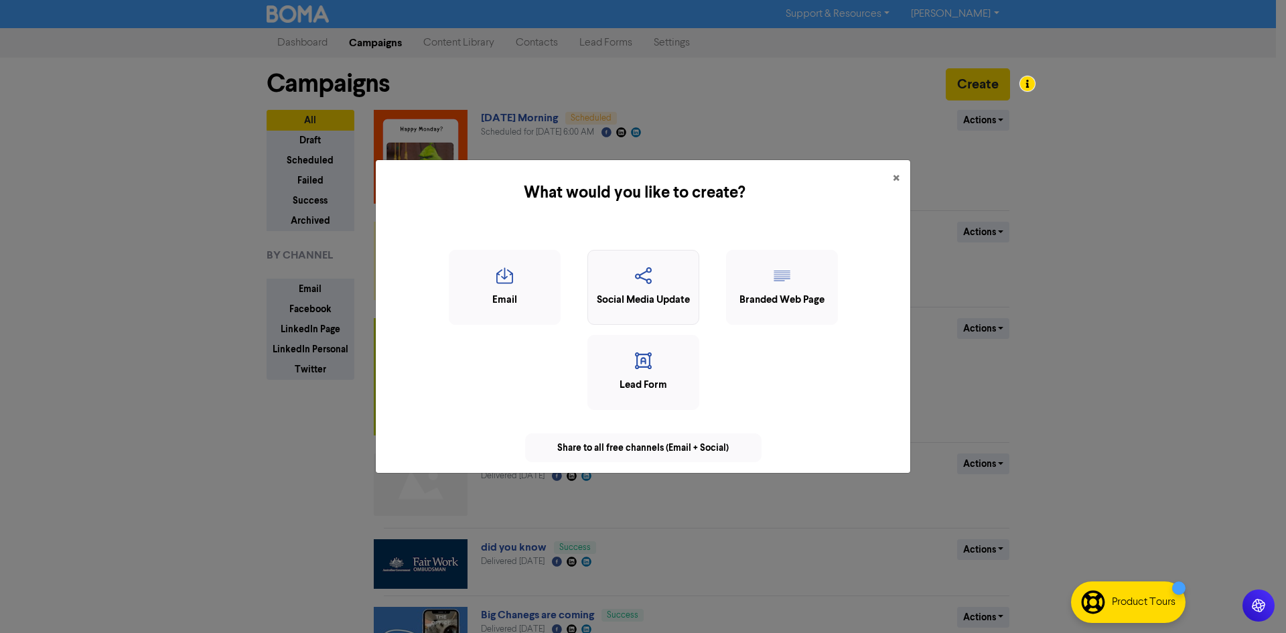
click at [654, 305] on div "Social Media Update" at bounding box center [643, 287] width 112 height 75
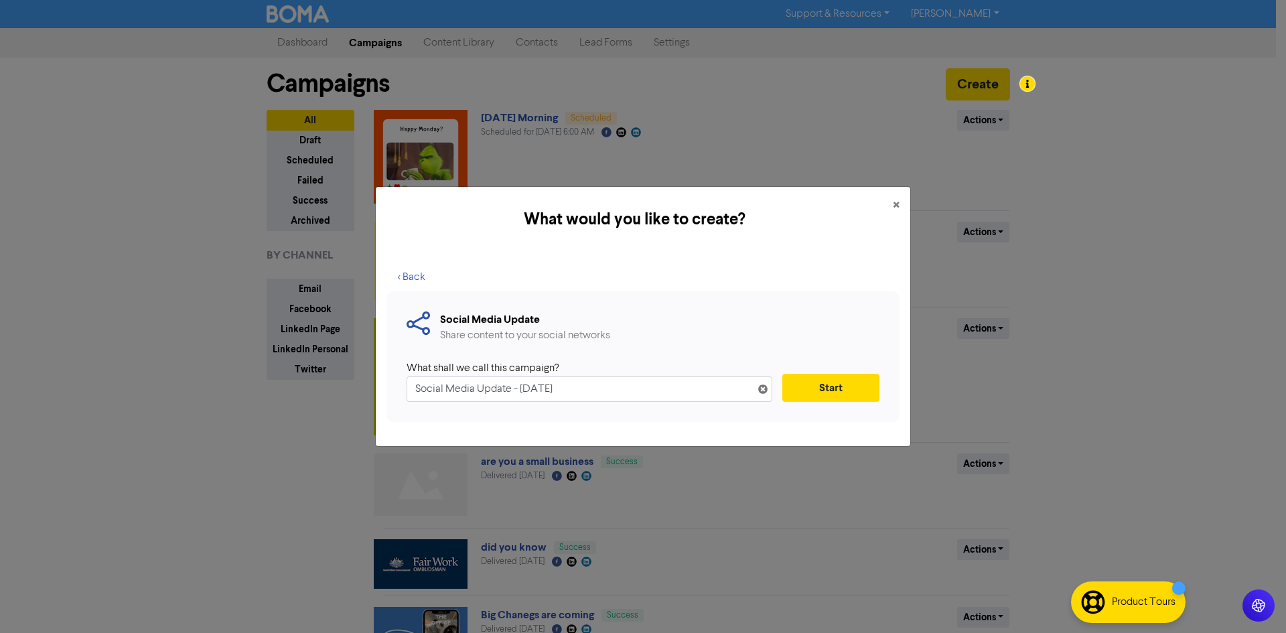
drag, startPoint x: 658, startPoint y: 380, endPoint x: 98, endPoint y: 384, distance: 559.2
click at [99, 385] on div "What would you like to create? × < Back Social Media Update Share content to yo…" at bounding box center [643, 316] width 1286 height 633
drag, startPoint x: 840, startPoint y: 392, endPoint x: 784, endPoint y: 439, distance: 73.2
click at [841, 390] on button "Start" at bounding box center [830, 388] width 97 height 28
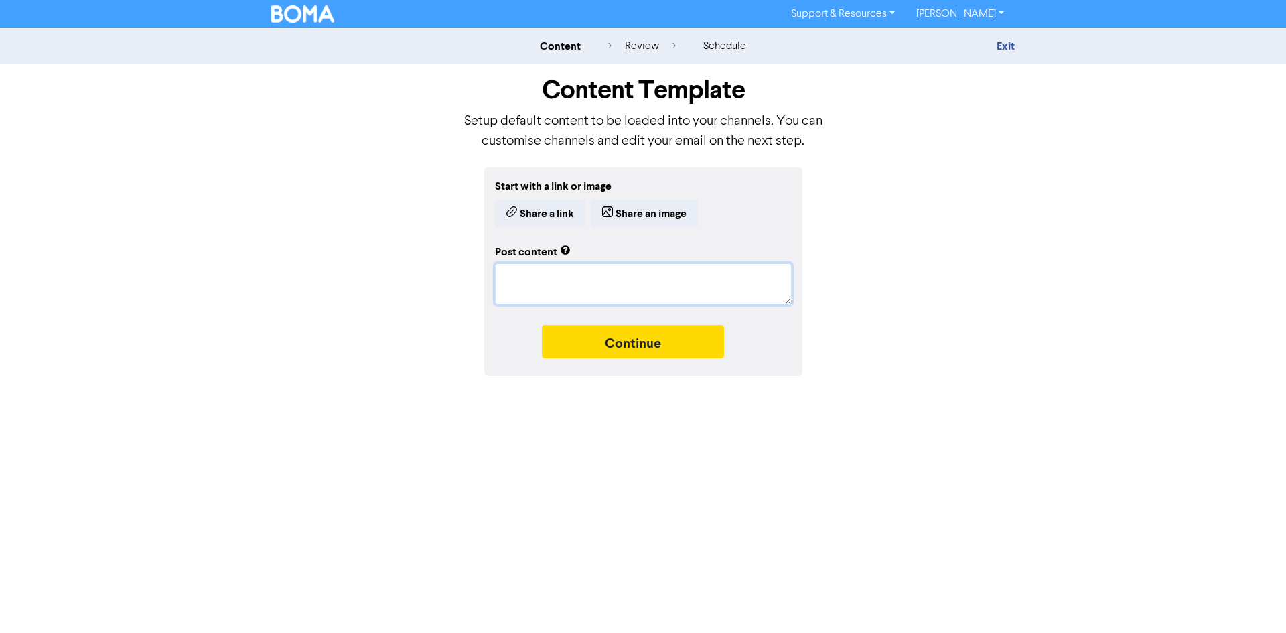
drag, startPoint x: 549, startPoint y: 284, endPoint x: 548, endPoint y: 292, distance: 8.1
click at [550, 283] on textarea at bounding box center [643, 284] width 297 height 42
click at [578, 289] on textarea "To enrich screen reader interactions, please activate Accessibility in Grammarl…" at bounding box center [643, 284] width 297 height 42
paste textarea "As bookkeepers and small business owners, we know how easy it is to get lost in…"
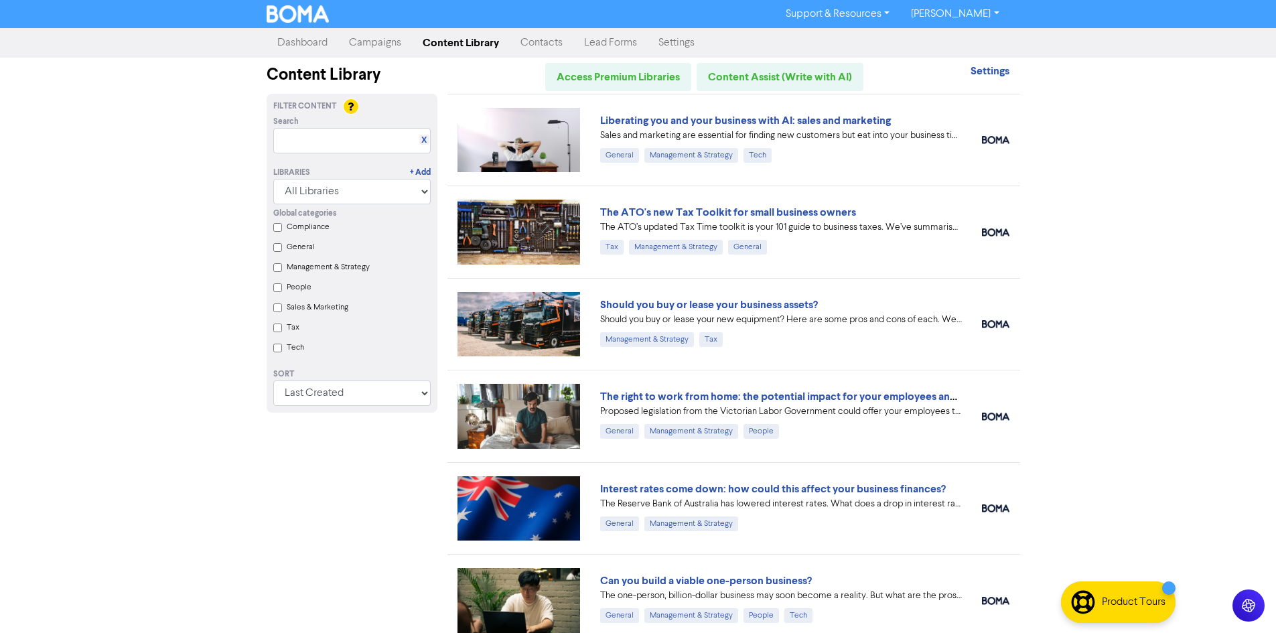
click at [307, 44] on link "Dashboard" at bounding box center [303, 42] width 72 height 27
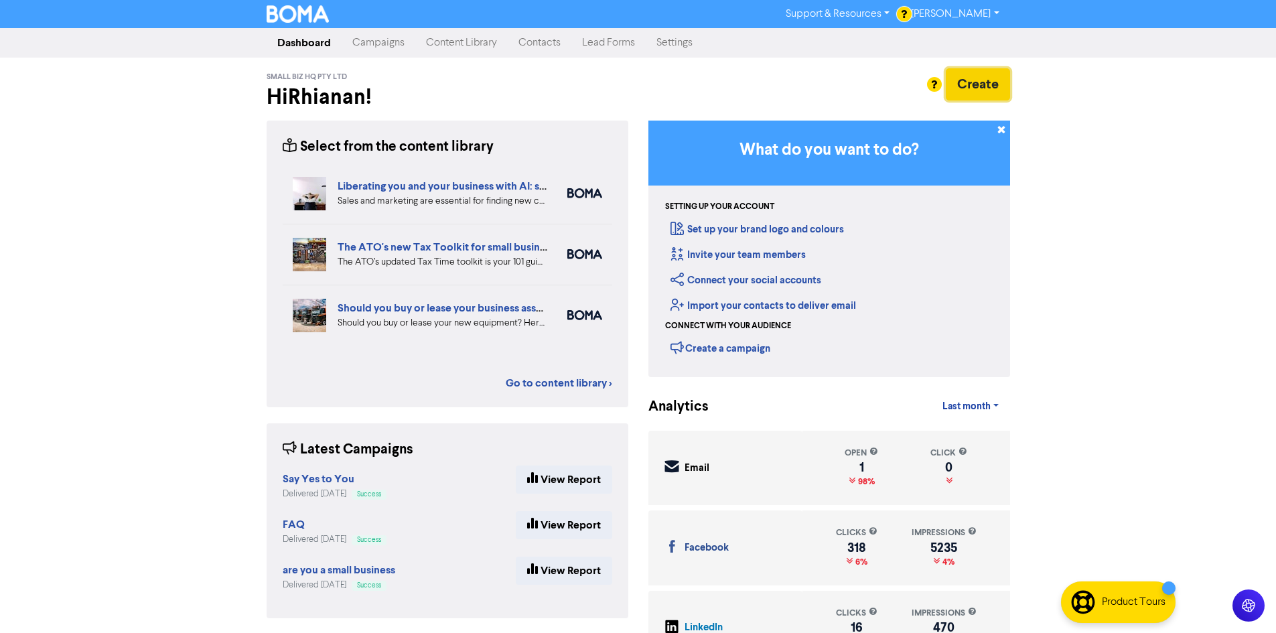
click at [977, 72] on button "Create" at bounding box center [978, 84] width 64 height 32
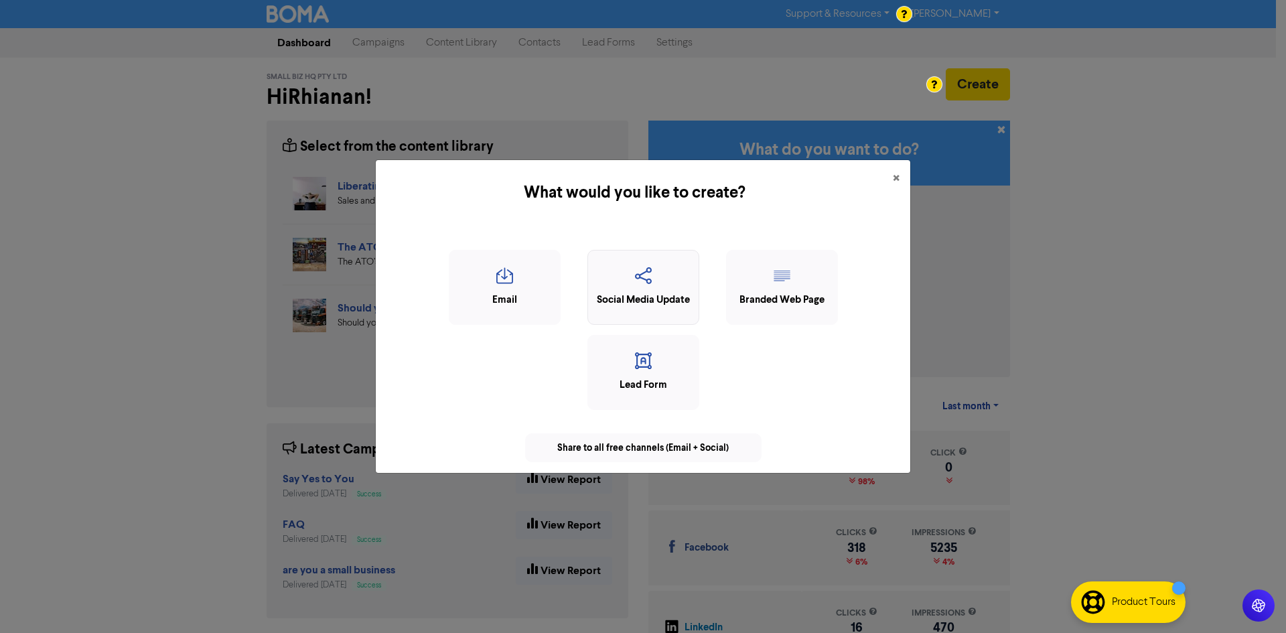
drag, startPoint x: 679, startPoint y: 288, endPoint x: 672, endPoint y: 295, distance: 10.4
click at [672, 295] on div "Social Media Update" at bounding box center [643, 287] width 112 height 75
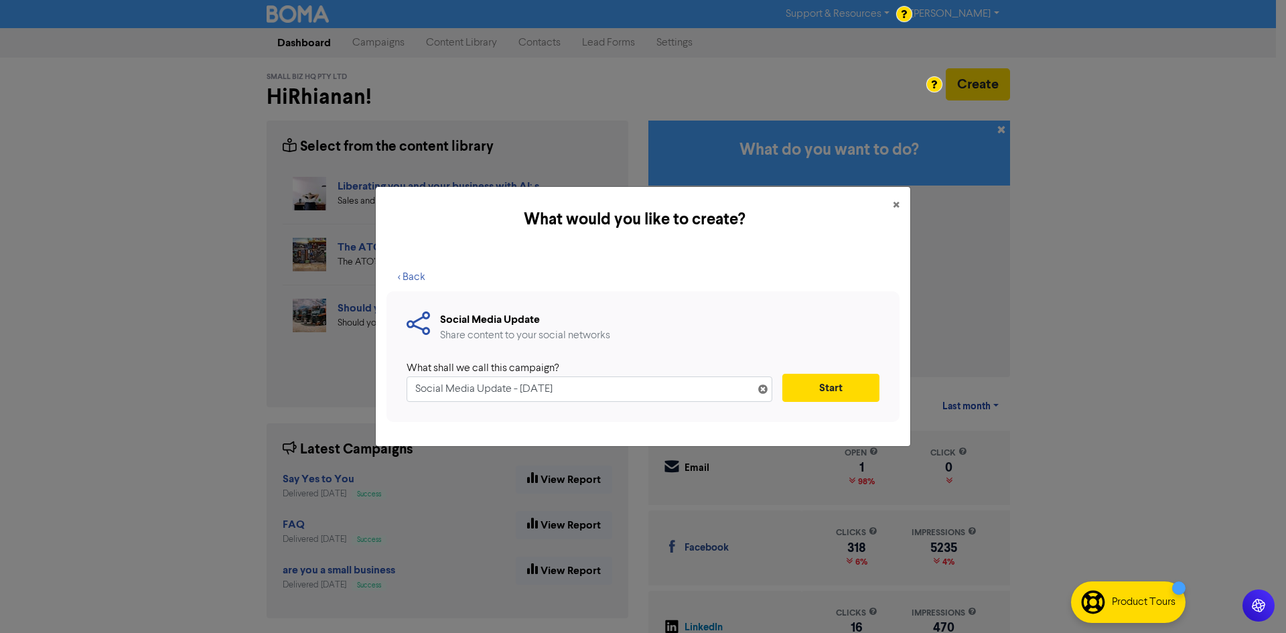
drag, startPoint x: 589, startPoint y: 404, endPoint x: 0, endPoint y: 408, distance: 588.7
click at [0, 409] on div "What would you like to create? × < Back Social Media Update Share content to yo…" at bounding box center [643, 316] width 1286 height 633
type input "[DATE] Morning"
drag, startPoint x: 843, startPoint y: 378, endPoint x: 845, endPoint y: 392, distance: 14.2
click at [844, 378] on button "Start" at bounding box center [830, 388] width 97 height 28
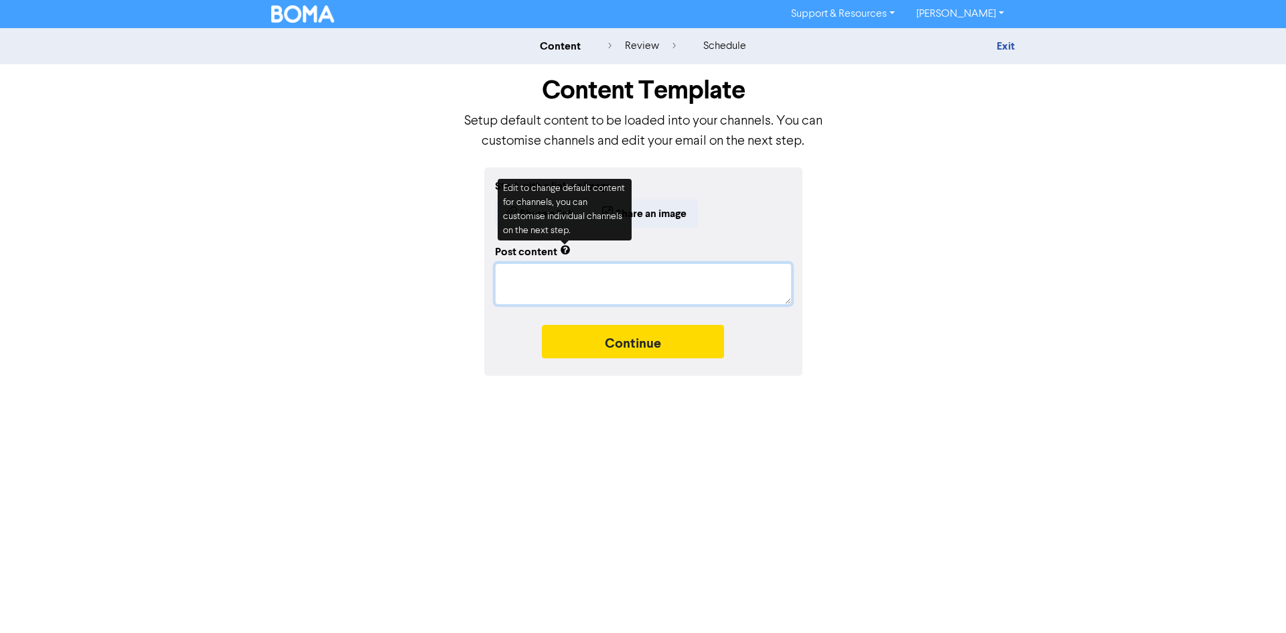
click at [524, 263] on textarea at bounding box center [643, 284] width 297 height 42
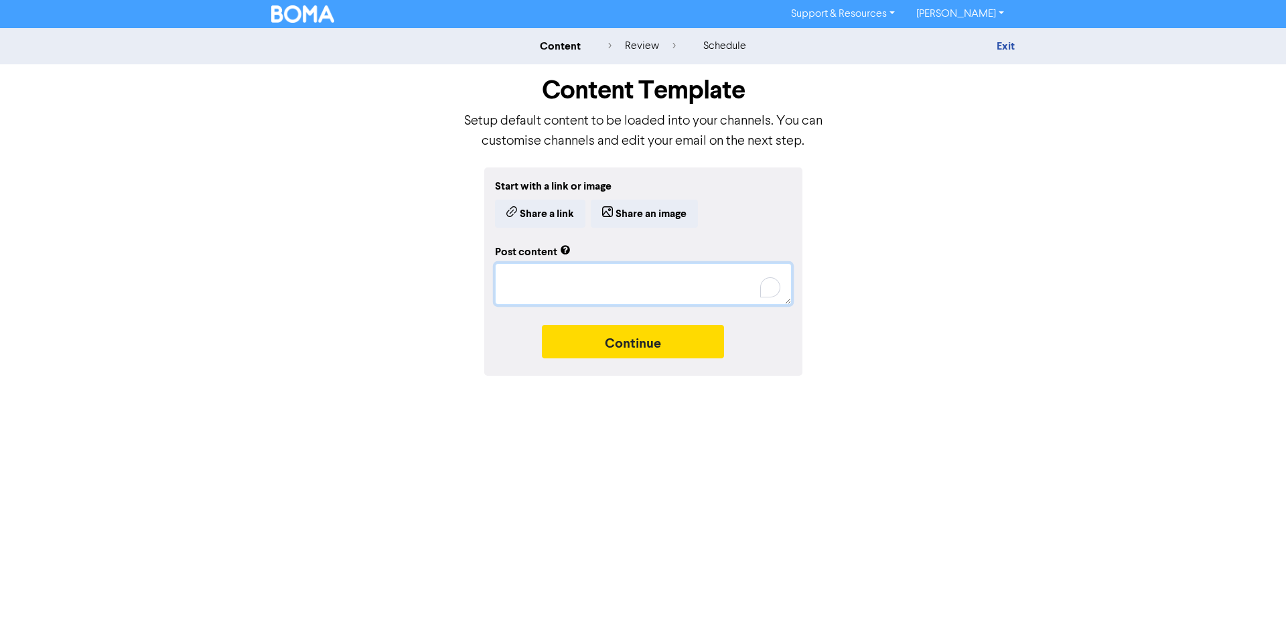
click at [532, 277] on textarea "To enrich screen reader interactions, please activate Accessibility in Grammarl…" at bounding box center [643, 284] width 297 height 42
drag, startPoint x: 532, startPoint y: 277, endPoint x: 547, endPoint y: 273, distance: 15.1
paste textarea "As bookkeepers and small business owners, we know how easy it is to get lost in…"
type textarea "x"
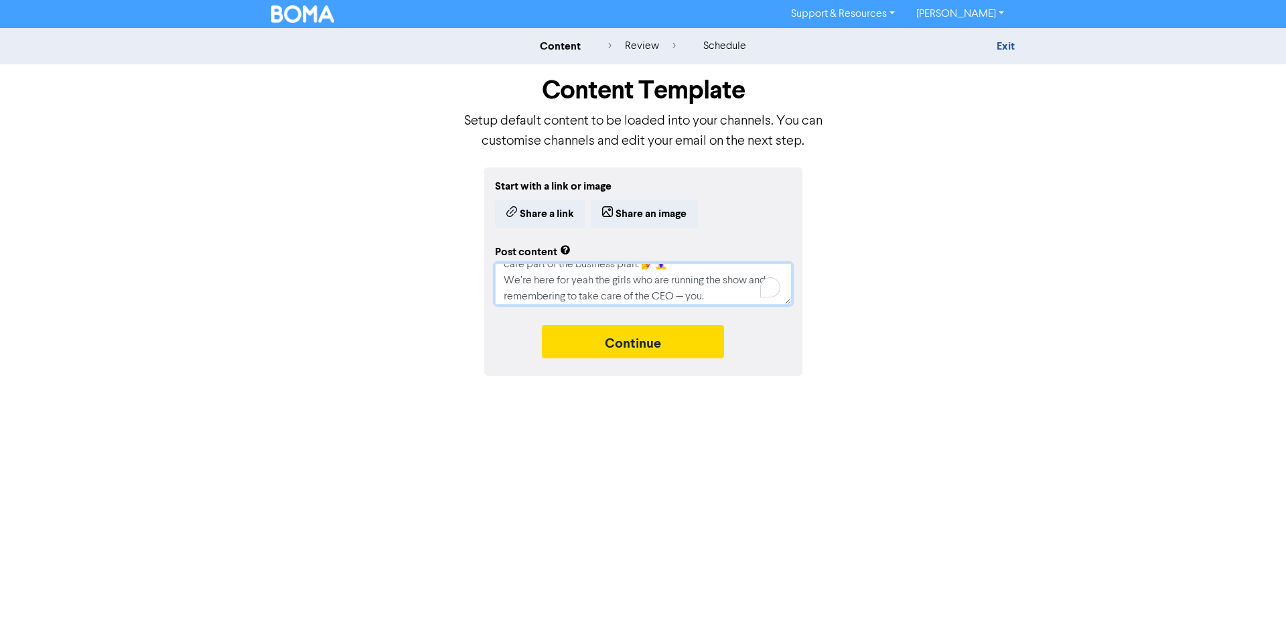
type textarea "As bookkeepers and small business owners, we know how easy it is to get lost in…"
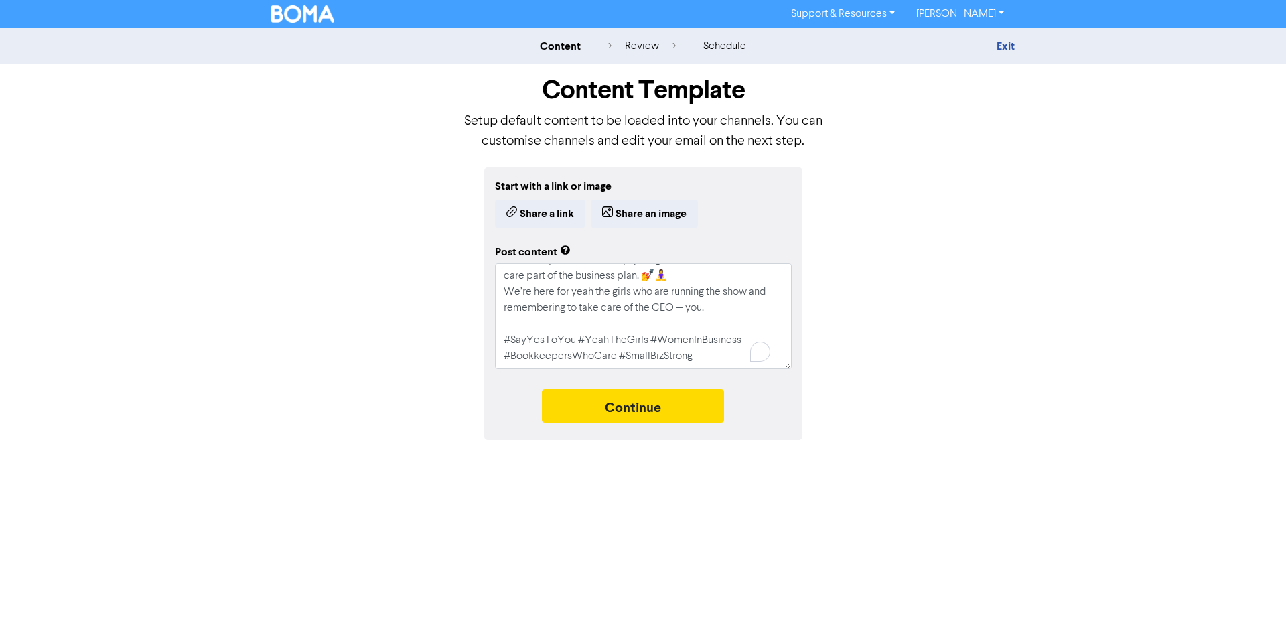
drag, startPoint x: 1013, startPoint y: 397, endPoint x: 786, endPoint y: 305, distance: 245.5
click at [1014, 397] on div "Start with a link or image Share a link Share an image Post content As bookkeep…" at bounding box center [642, 303] width 763 height 273
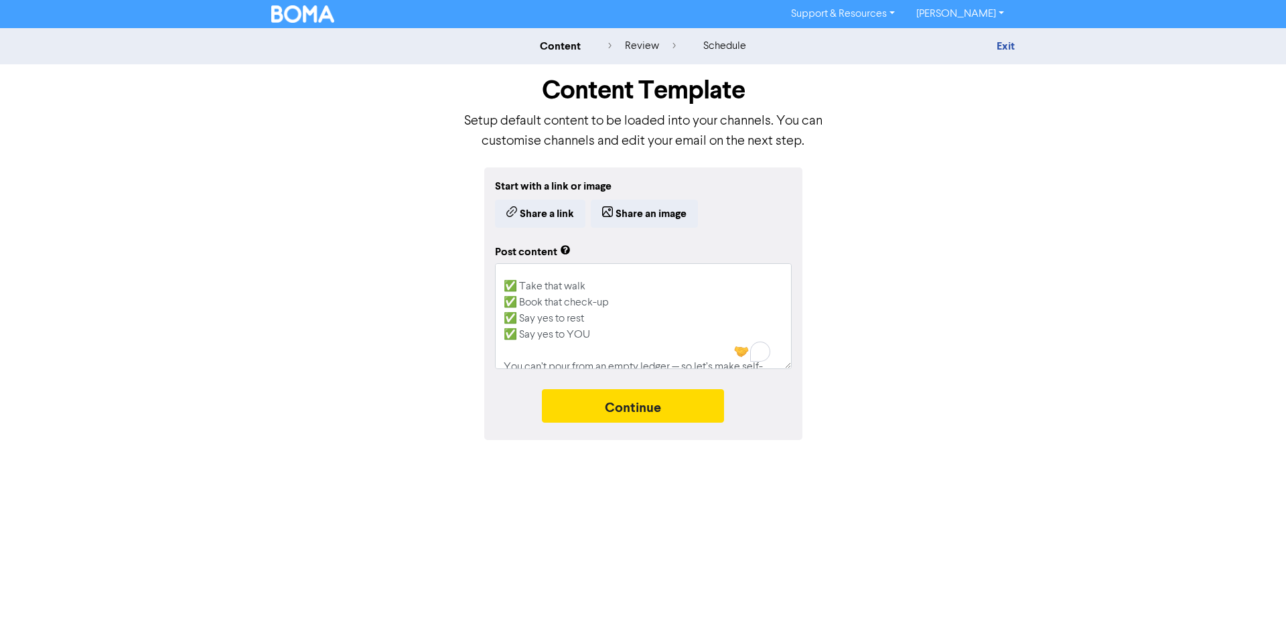
scroll to position [193, 0]
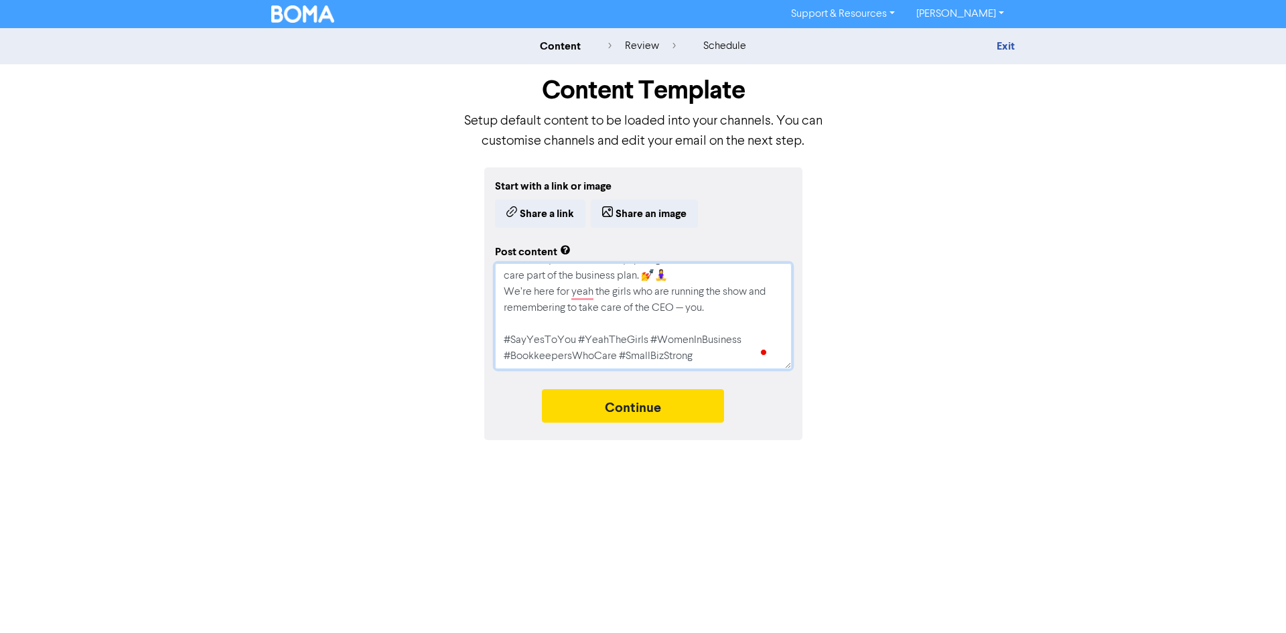
drag, startPoint x: 632, startPoint y: 295, endPoint x: 571, endPoint y: 299, distance: 61.1
click at [571, 299] on textarea "As bookkeepers and small business owners, we know how easy it is to get lost in…" at bounding box center [643, 316] width 297 height 106
type textarea "x"
type textarea "As bookkeepers and small business owners, we know how easy it is to get lost in…"
type textarea "x"
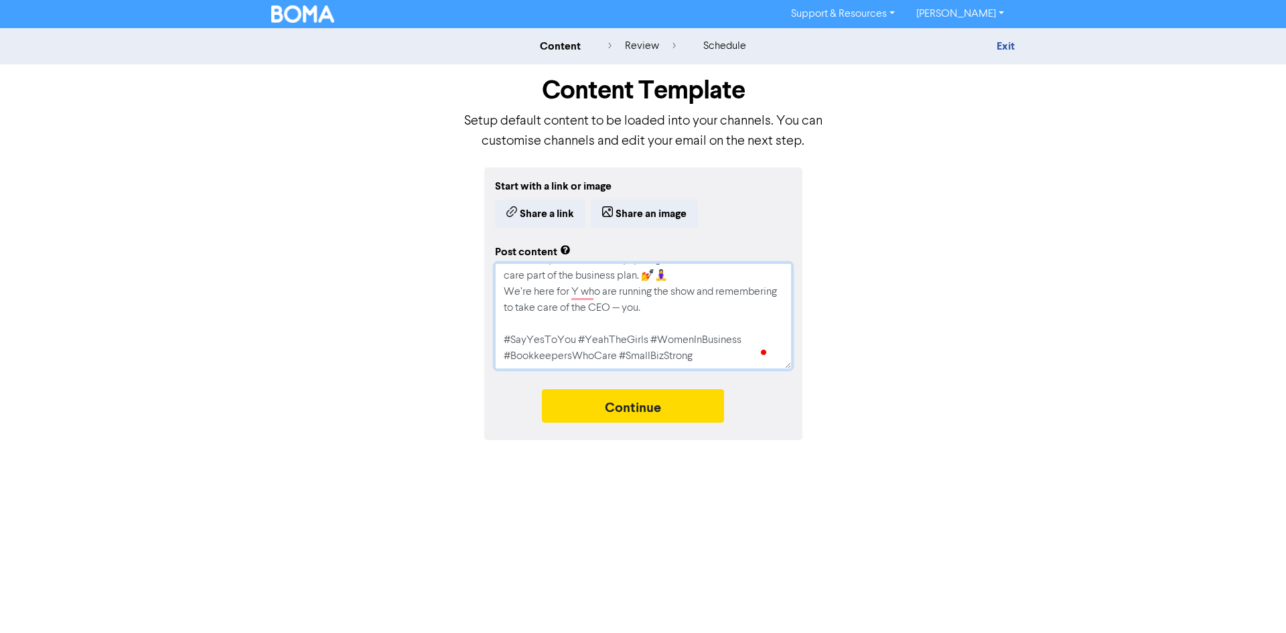
type textarea "As bookkeepers and small business owners, we know how easy it is to get lost in…"
type textarea "x"
type textarea "As bookkeepers and small business owners, we know how easy it is to get lost in…"
type textarea "x"
type textarea "As bookkeepers and small business owners, we know how easy it is to get lost in…"
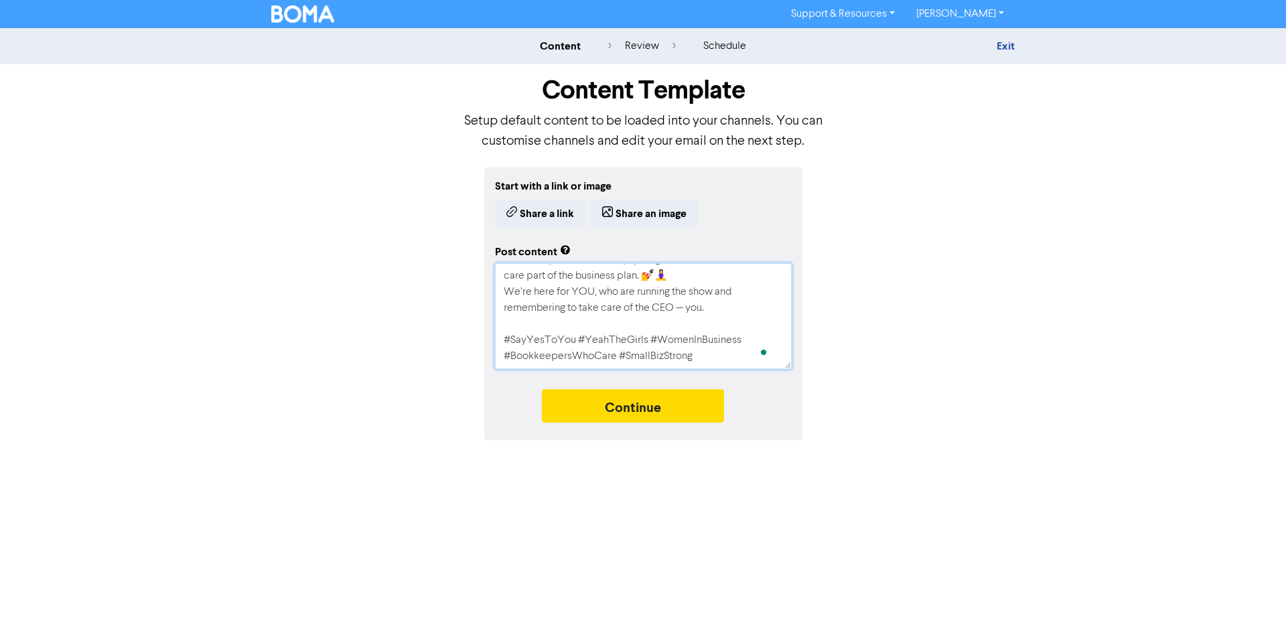
click at [685, 313] on textarea "As bookkeepers and small business owners, we know how easy it is to get lost in…" at bounding box center [643, 316] width 297 height 106
type textarea "x"
type textarea "As bookkeepers and small business owners, we know how easy it is to get lost in…"
type textarea "x"
type textarea "As bookkeepers and small business owners, we know how easy it is to get lost in…"
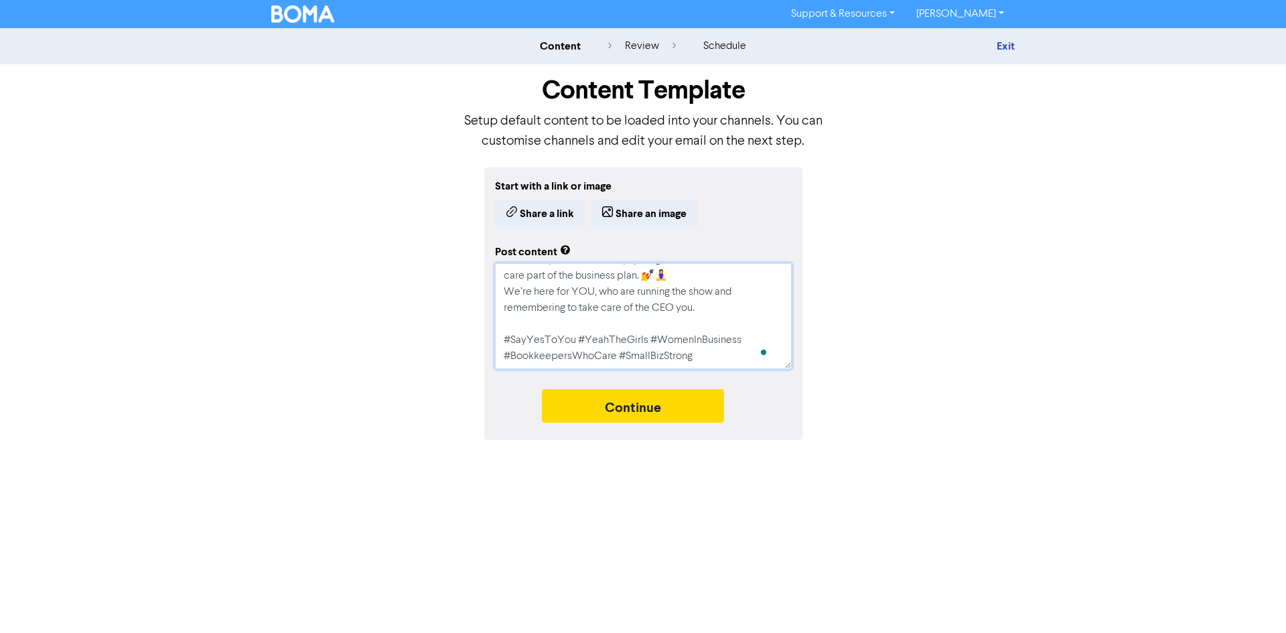
type textarea "x"
type textarea "As bookkeepers and small business owners, we know how easy it is to get lost in…"
type textarea "x"
type textarea "As bookkeepers and small business owners, we know how easy it is to get lost in…"
type textarea "x"
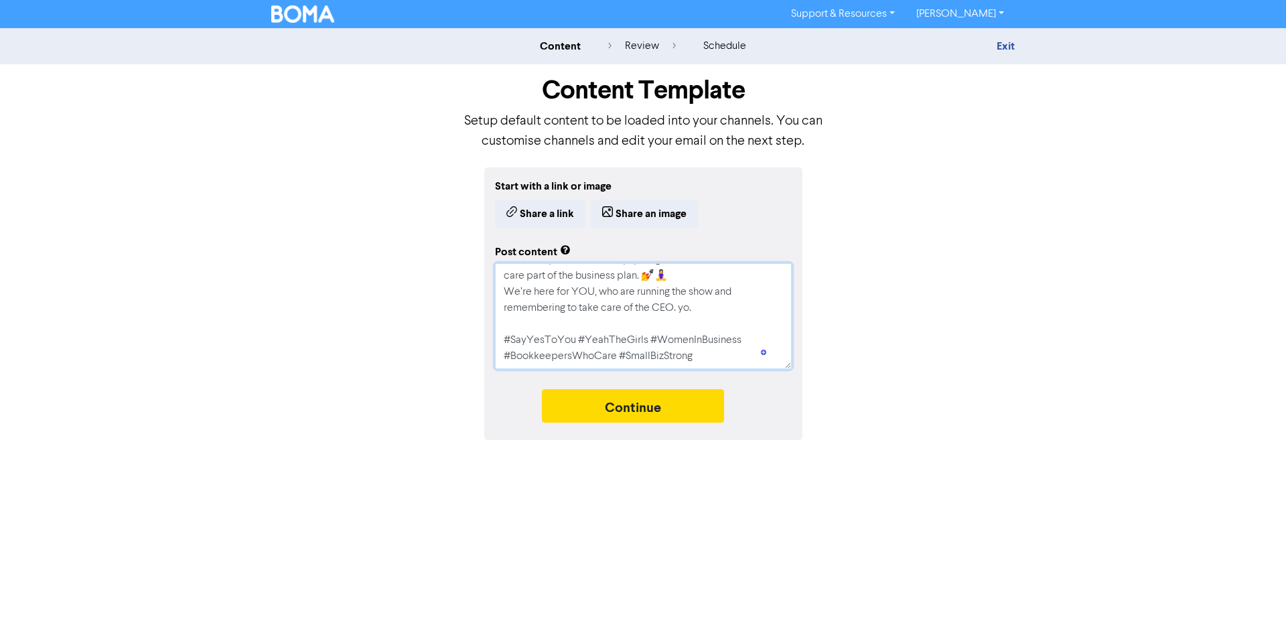
type textarea "As bookkeepers and small business owners, we know how easy it is to get lost in…"
type textarea "x"
type textarea "As bookkeepers and small business owners, we know how easy it is to get lost in…"
type textarea "x"
type textarea "As bookkeepers and small business owners, we know how easy it is to get lost in…"
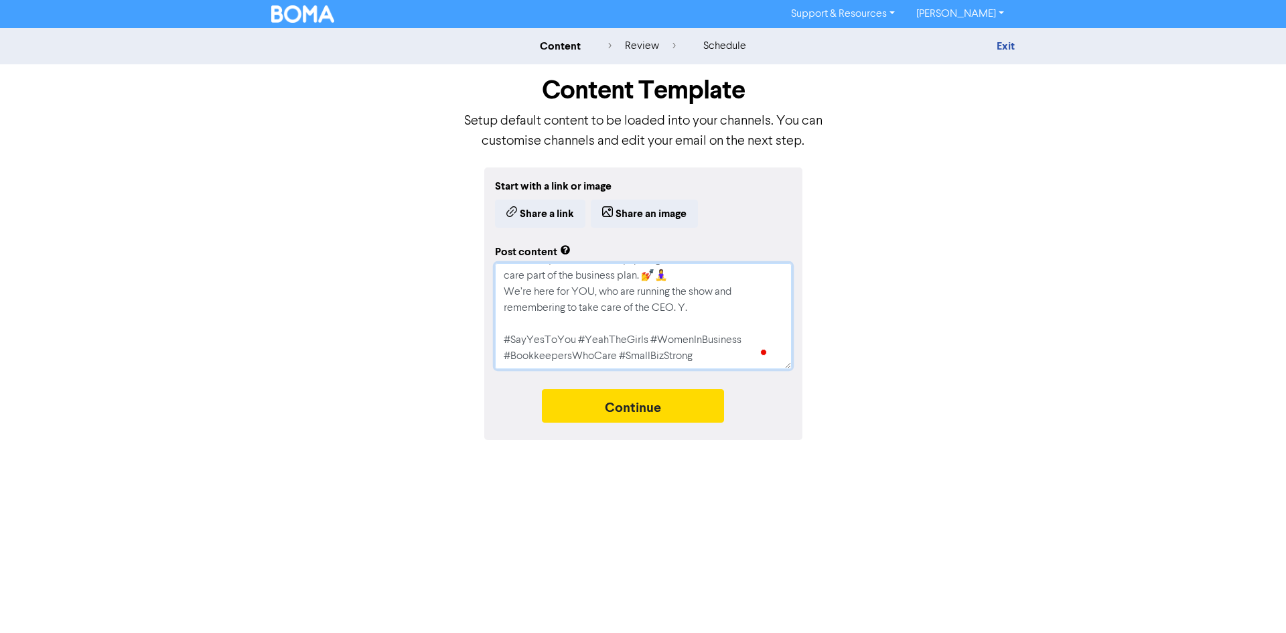
type textarea "x"
type textarea "As bookkeepers and small business owners, we know how easy it is to get lost in…"
type textarea "x"
type textarea "As bookkeepers and small business owners, we know how easy it is to get lost in…"
type textarea "x"
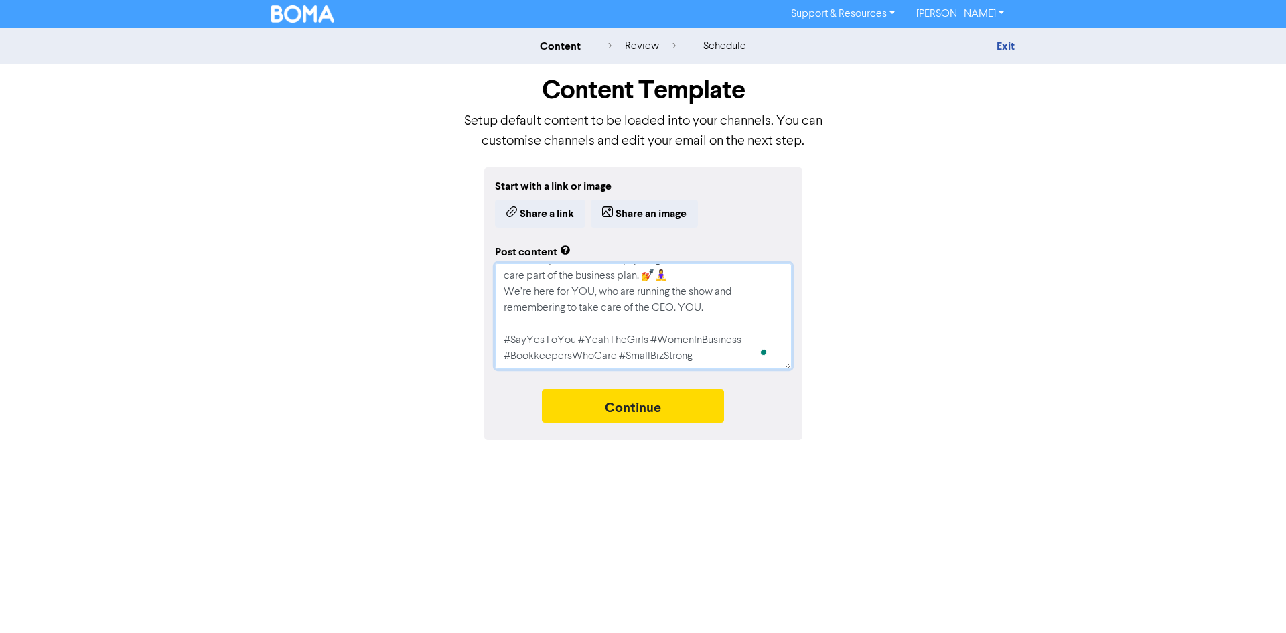
type textarea "As bookkeepers and small business owners, we know how easy it is to get lost in…"
type textarea "x"
type textarea "As bookkeepers and small business owners, we know how easy it is to get lost in…"
click at [963, 311] on div "Start with a link or image Share a link Share an image Post content As bookkeep…" at bounding box center [642, 303] width 763 height 273
drag, startPoint x: 735, startPoint y: 364, endPoint x: 487, endPoint y: 339, distance: 249.8
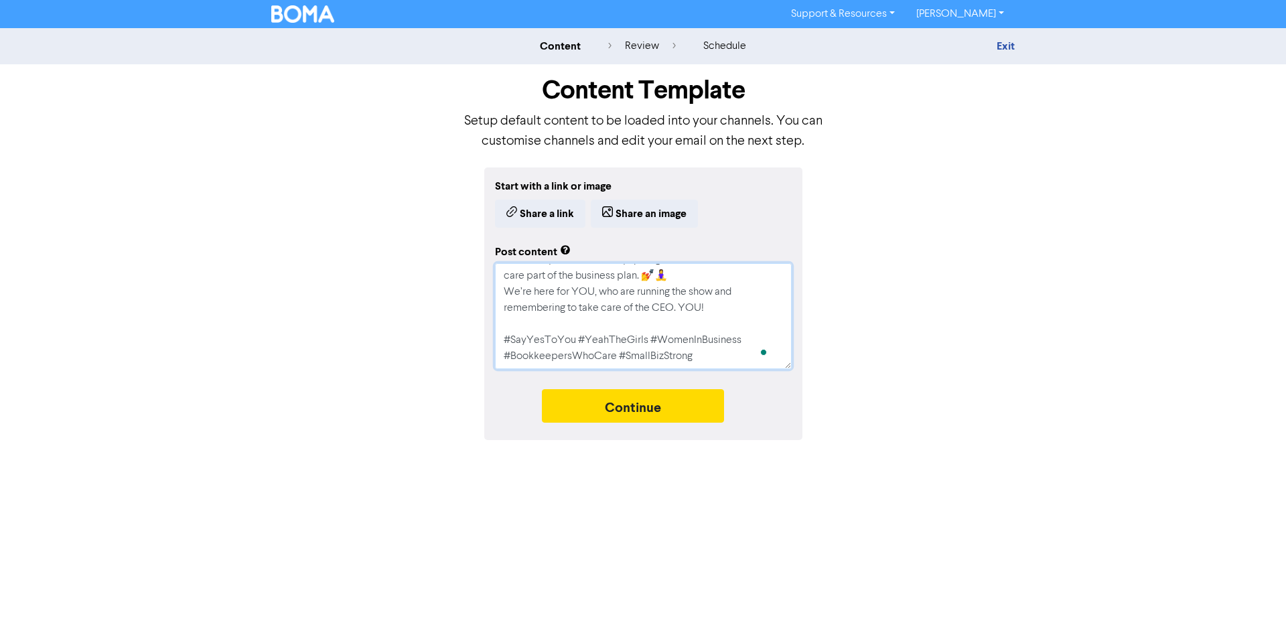
click at [487, 339] on div "Start with a link or image Share a link Share an image Post content As bookkeep…" at bounding box center [643, 303] width 318 height 273
type textarea "x"
type textarea "As bookkeepers and small business owners, we know how easy it is to get lost in…"
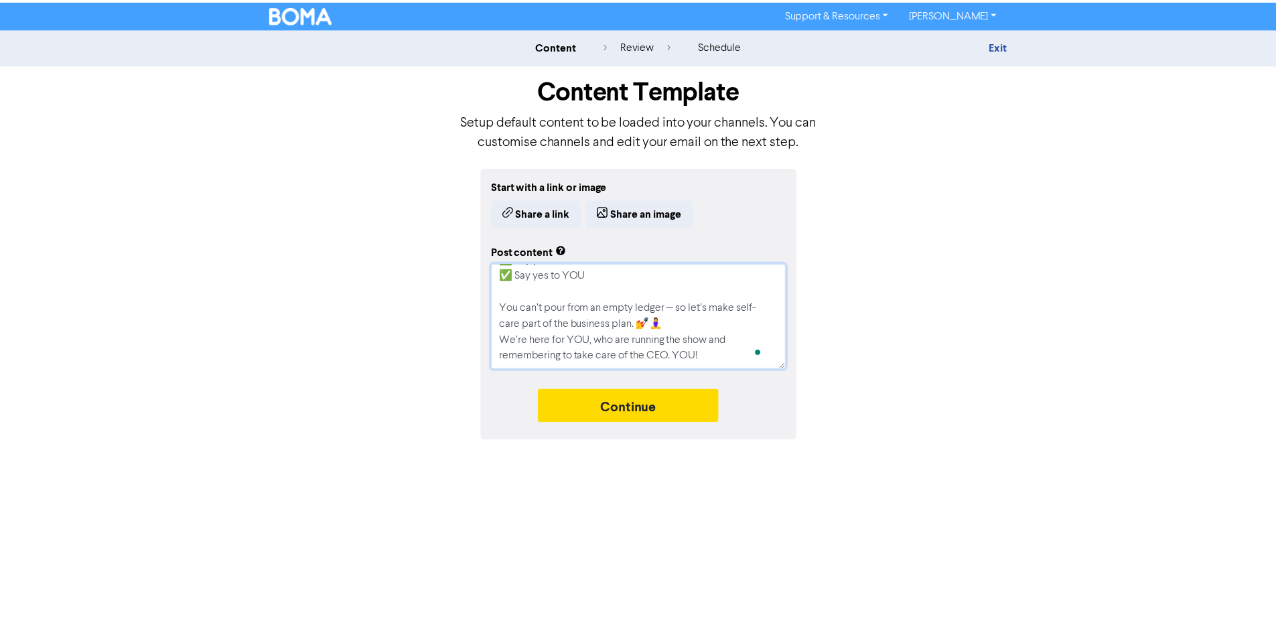
scroll to position [177, 0]
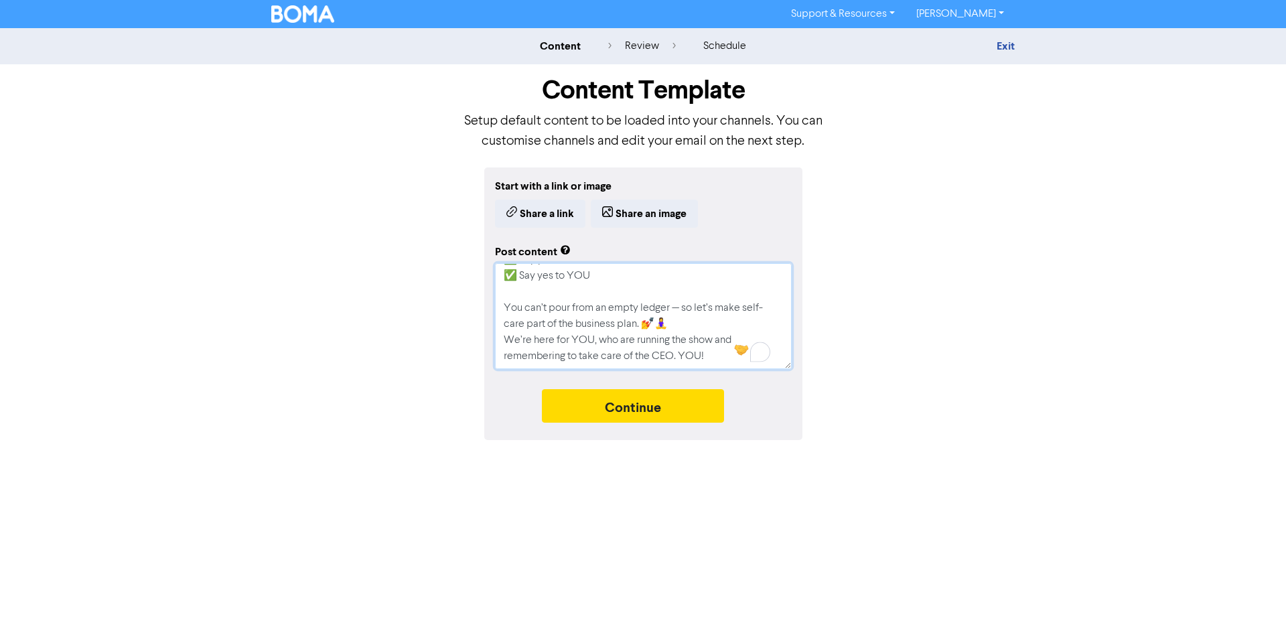
type textarea "x"
type textarea "As bookkeepers and small business owners, we know how easy it is to get lost in…"
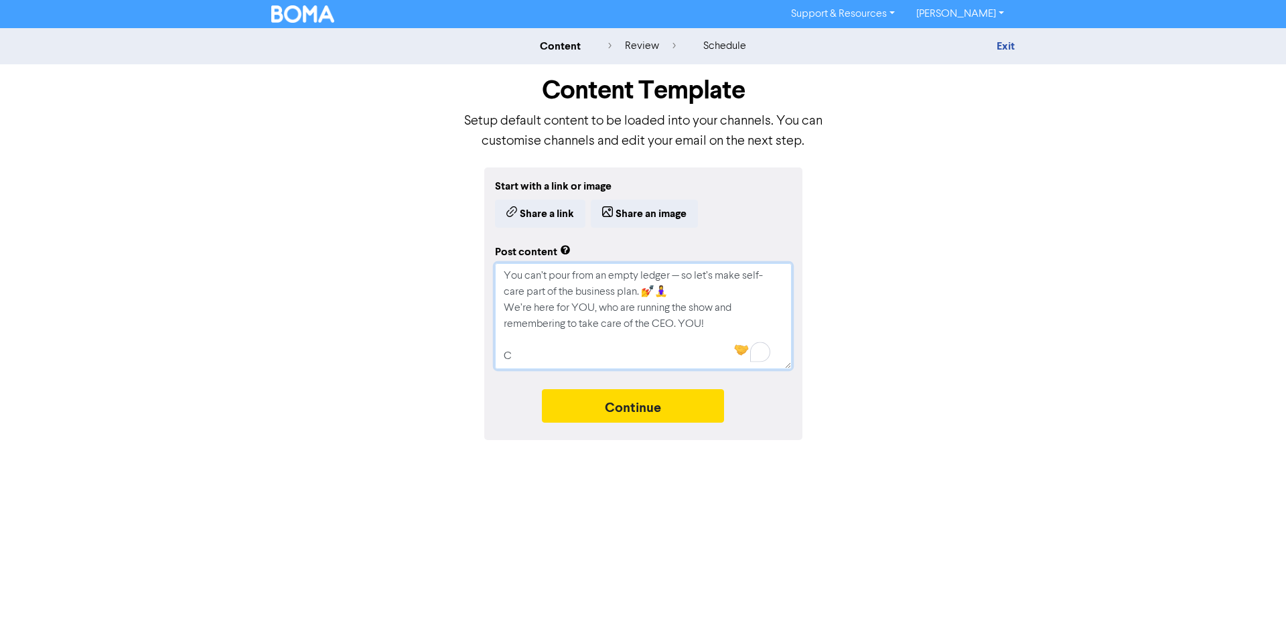
type textarea "x"
type textarea "As bookkeepers and small business owners, we know how easy it is to get lost in…"
type textarea "x"
type textarea "As bookkeepers and small business owners, we know how easy it is to get lost in…"
type textarea "x"
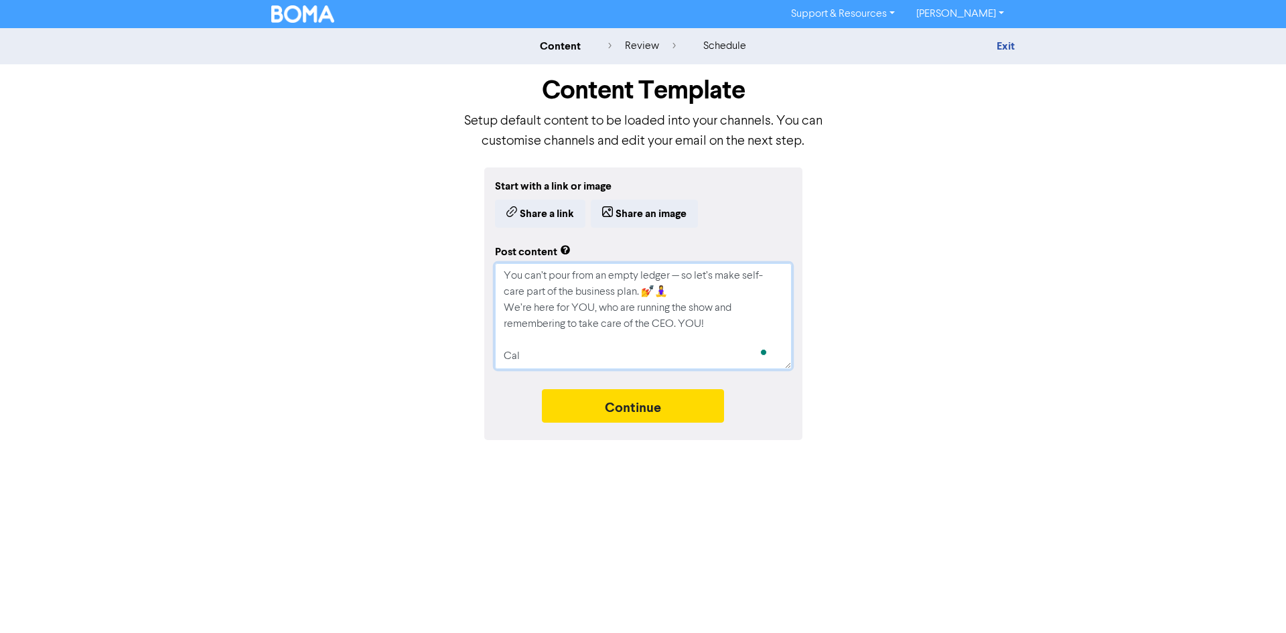
type textarea "As bookkeepers and small business owners, we know how easy it is to get lost in…"
type textarea "x"
type textarea "As bookkeepers and small business owners, we know how easy it is to get lost in…"
type textarea "x"
type textarea "As bookkeepers and small business owners, we know how easy it is to get lost in…"
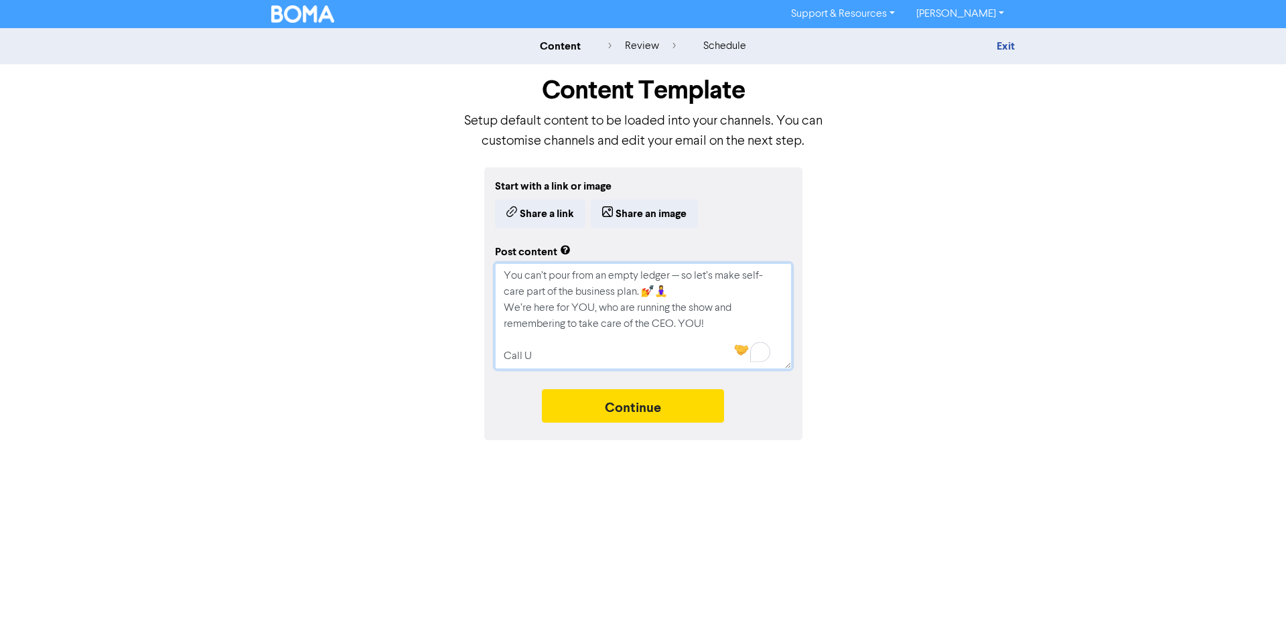
type textarea "x"
type textarea "As bookkeepers and small business owners, we know how easy it is to get lost in…"
type textarea "x"
type textarea "As bookkeepers and small business owners, we know how easy it is to get lost in…"
type textarea "x"
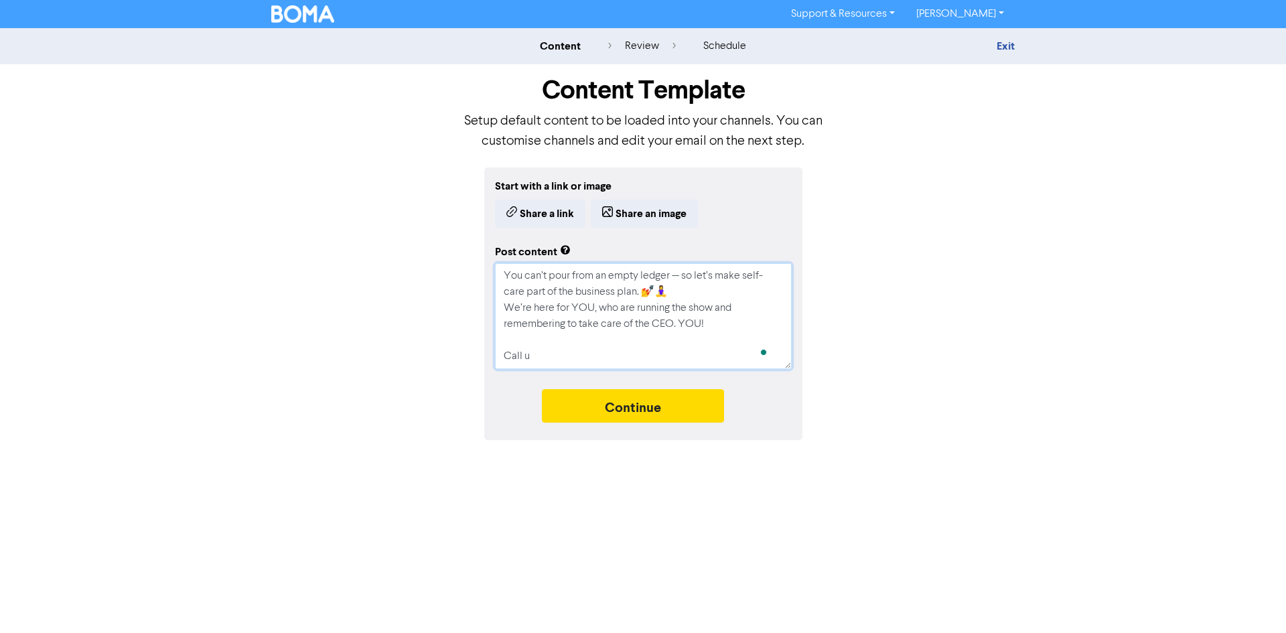
type textarea "As bookkeepers and small business owners, we know how easy it is to get lost in…"
type textarea "x"
type textarea "As bookkeepers and small business owners, we know how easy it is to get lost in…"
type textarea "x"
type textarea "As bookkeepers and small business owners, we know how easy it is to get lost in…"
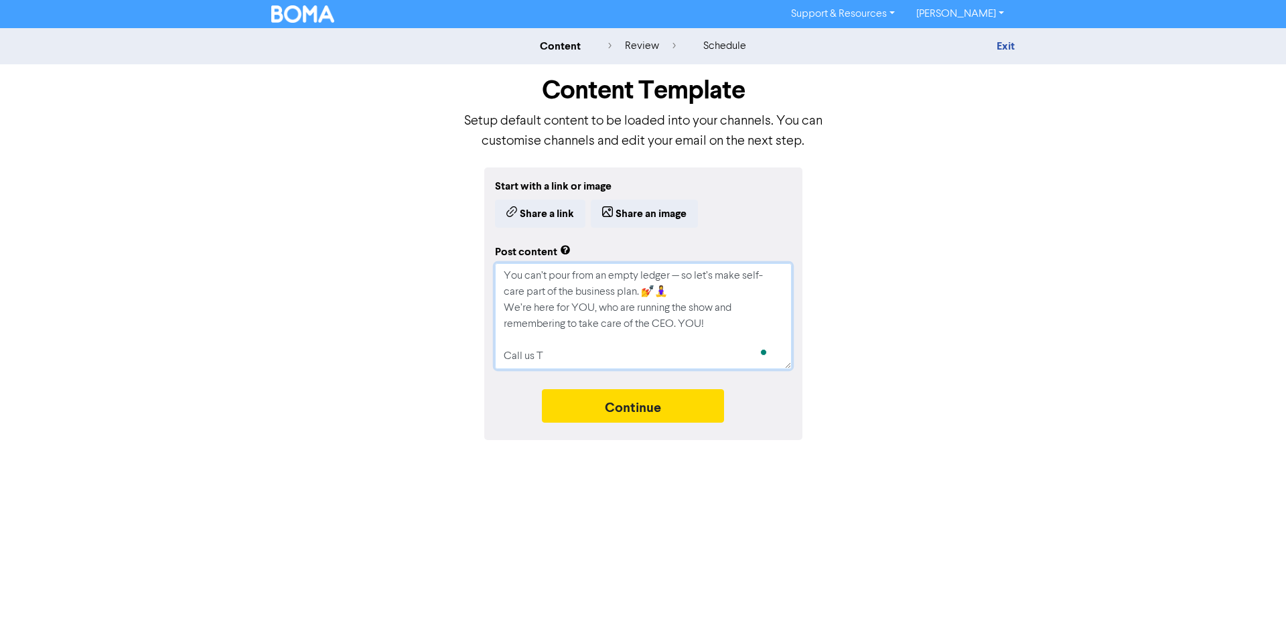
type textarea "x"
type textarea "As bookkeepers and small business owners, we know how easy it is to get lost in…"
type textarea "x"
type textarea "As bookkeepers and small business owners, we know how easy it is to get lost in…"
type textarea "x"
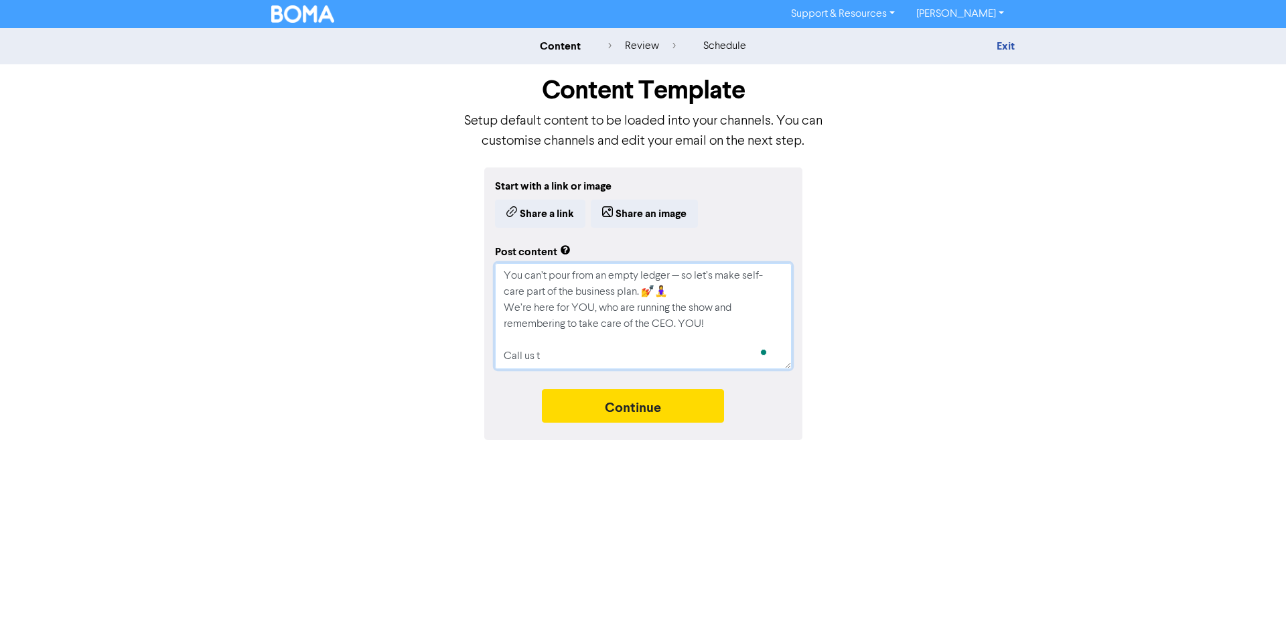
type textarea "As bookkeepers and small business owners, we know how easy it is to get lost in…"
type textarea "x"
type textarea "As bookkeepers and small business owners, we know how easy it is to get lost in…"
type textarea "x"
type textarea "As bookkeepers and small business owners, we know how easy it is to get lost in…"
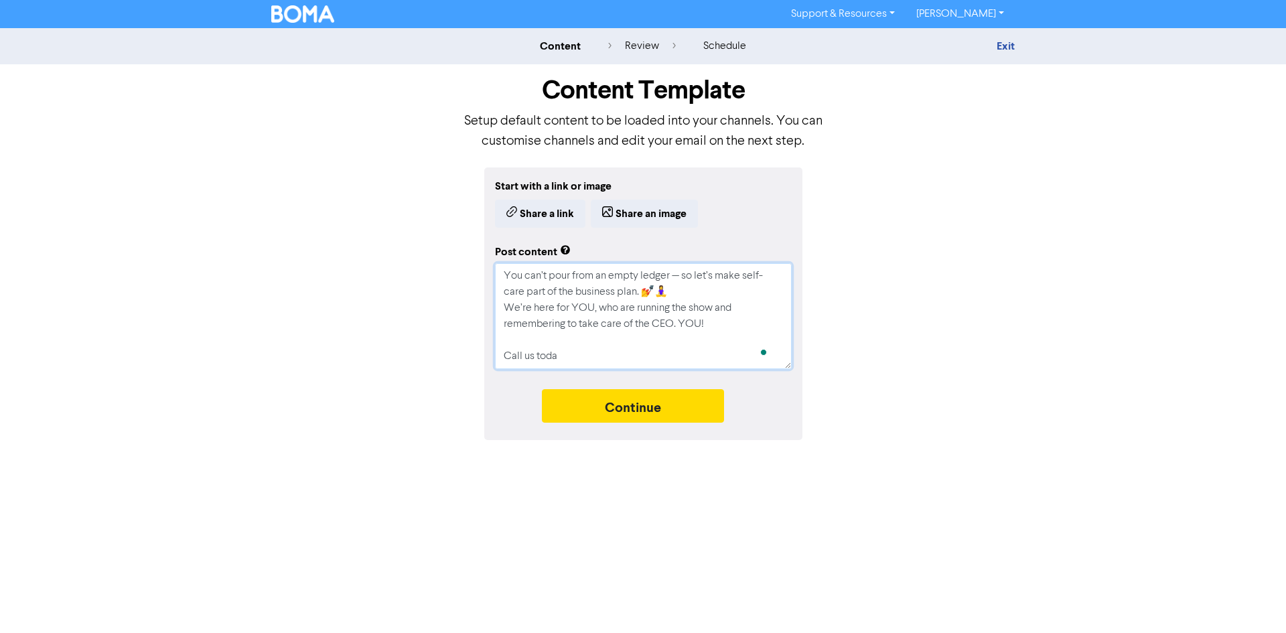
type textarea "x"
type textarea "As bookkeepers and small business owners, we know how easy it is to get lost in…"
type textarea "x"
type textarea "As bookkeepers and small business owners, we know how easy it is to get lost in…"
type textarea "x"
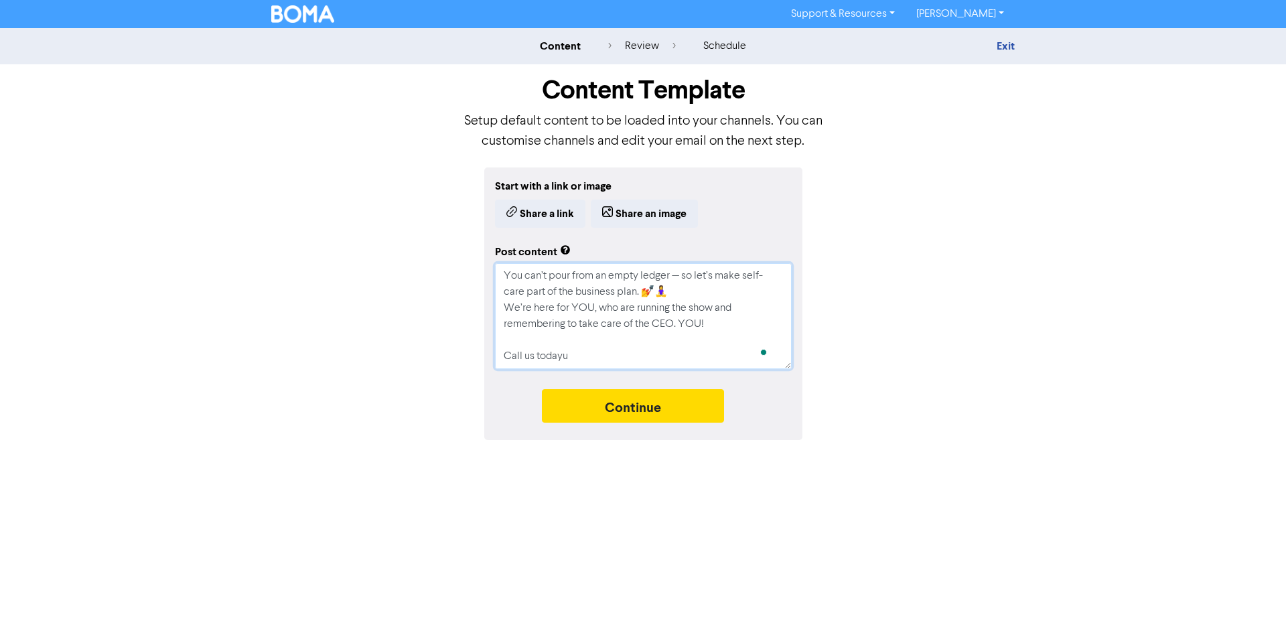
type textarea "As bookkeepers and small business owners, we know how easy it is to get lost in…"
type textarea "x"
type textarea "As bookkeepers and small business owners, we know how easy it is to get lost in…"
type textarea "x"
type textarea "As bookkeepers and small business owners, we know how easy it is to get lost in…"
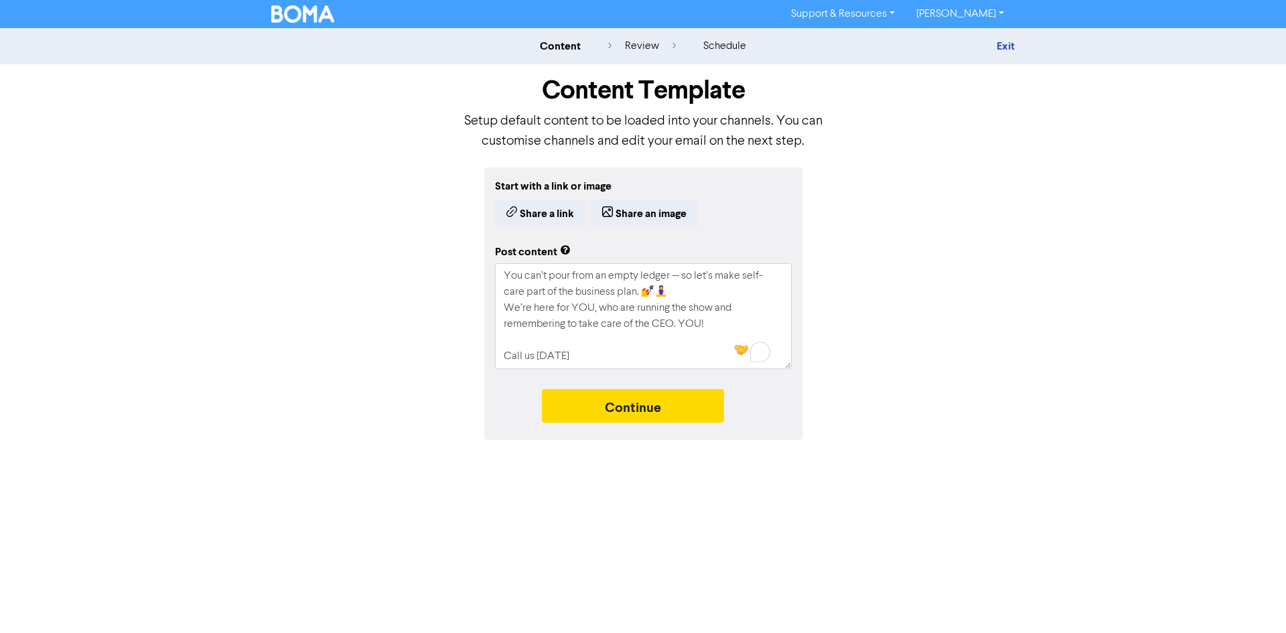
click at [1025, 191] on div "content review schedule Exit Content Template Setup default content to be loade…" at bounding box center [643, 234] width 1286 height 412
click at [583, 362] on textarea "As bookkeepers and small business owners, we know how easy it is to get lost in…" at bounding box center [643, 316] width 297 height 106
paste textarea "0412 687 323"
type textarea "x"
type textarea "As bookkeepers and small business owners, we know how easy it is to get lost in…"
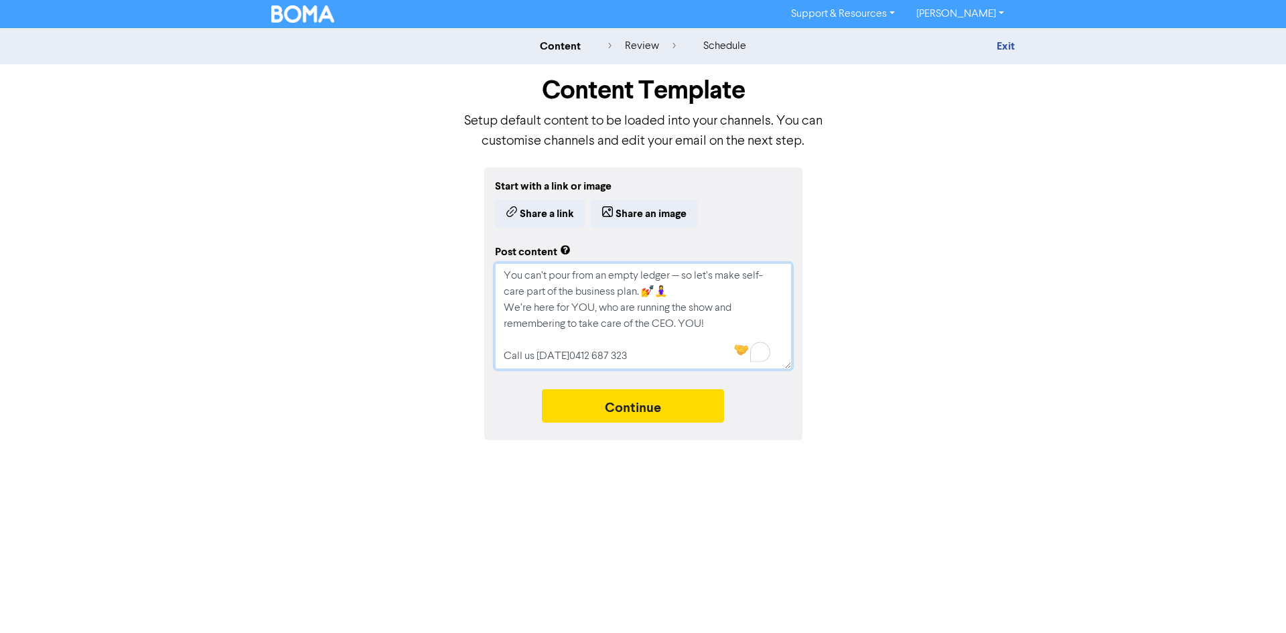
click at [563, 356] on textarea "As bookkeepers and small business owners, we know how easy it is to get lost in…" at bounding box center [643, 316] width 297 height 106
type textarea "x"
type textarea "As bookkeepers and small business owners, we know how easy it is to get lost in…"
drag, startPoint x: 640, startPoint y: 403, endPoint x: 642, endPoint y: 451, distance: 47.6
click at [641, 403] on button "Continue" at bounding box center [633, 405] width 182 height 33
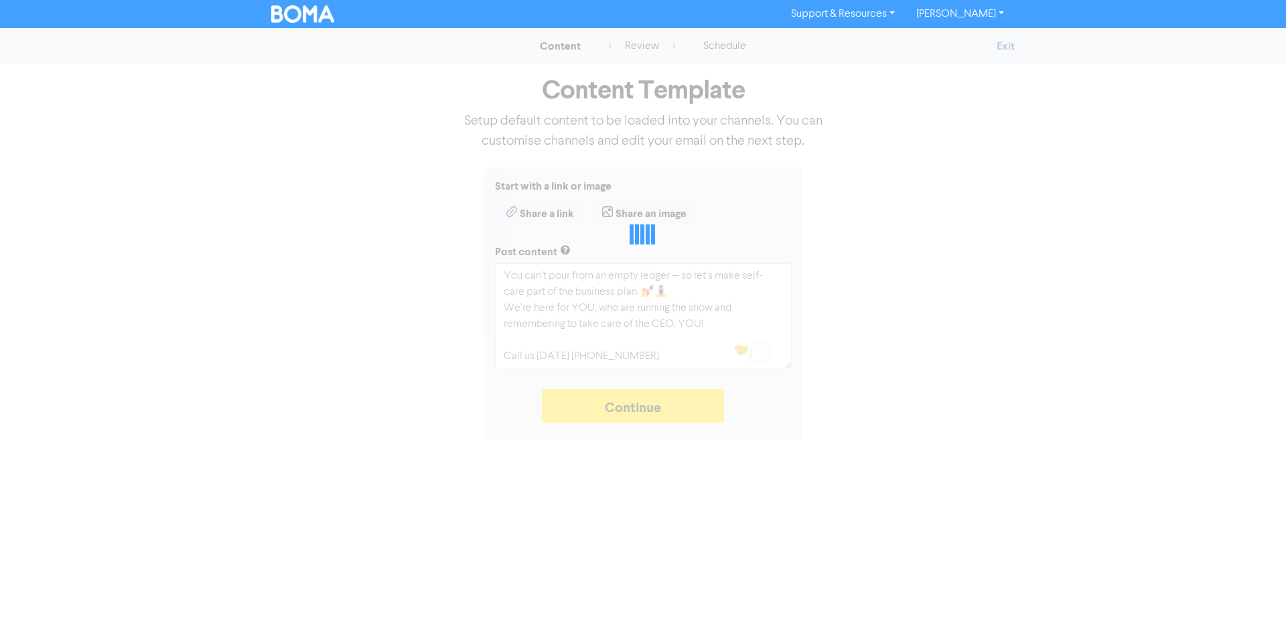
type textarea "x"
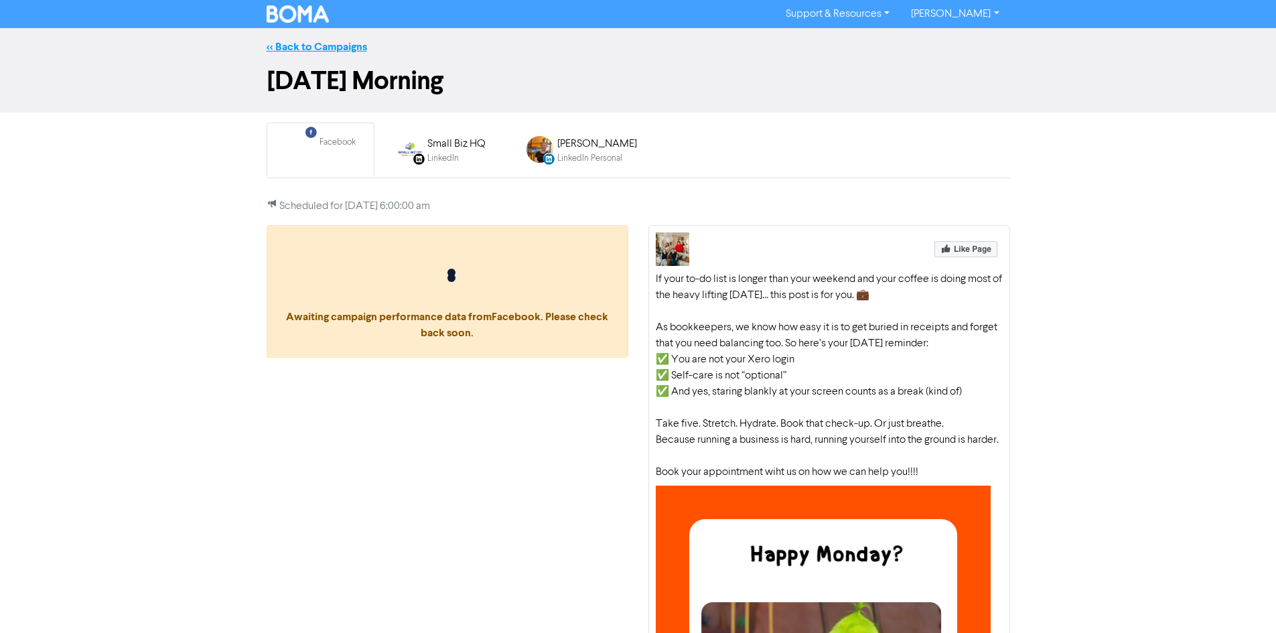
drag, startPoint x: 350, startPoint y: 33, endPoint x: 354, endPoint y: 40, distance: 7.5
click at [354, 35] on div "<< Back to Campaigns" at bounding box center [638, 47] width 1276 height 38
click at [354, 40] on link "<< Back to Campaigns" at bounding box center [317, 46] width 100 height 13
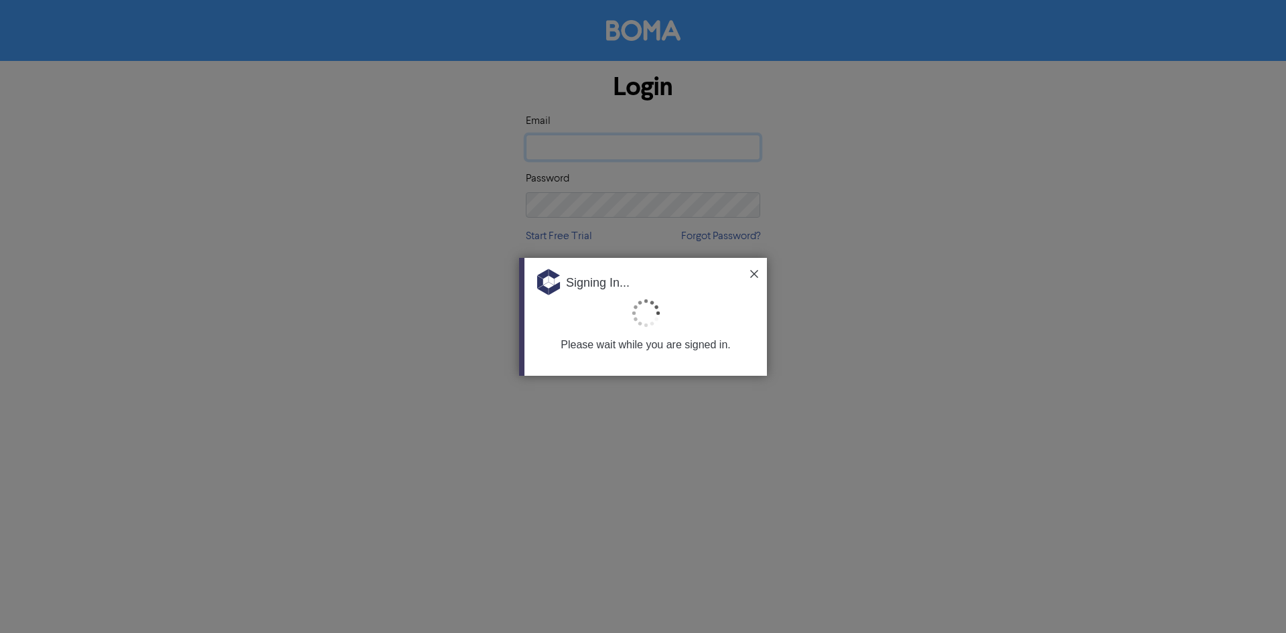
type input "[EMAIL_ADDRESS][DOMAIN_NAME]"
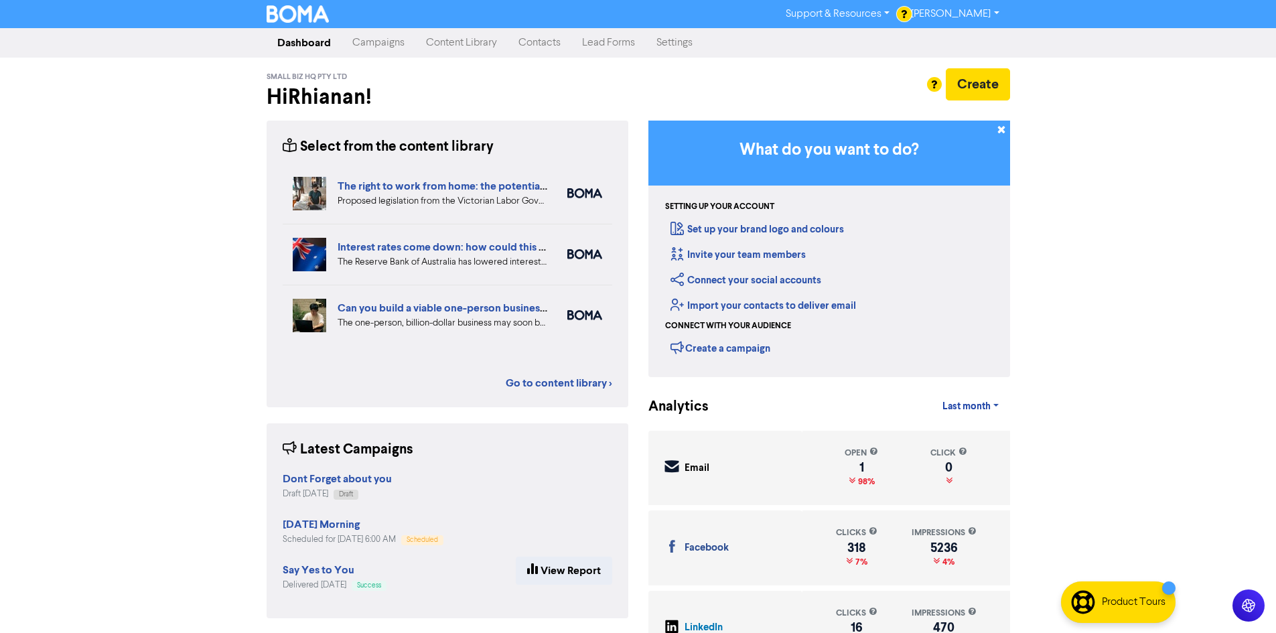
click at [462, 45] on link "Content Library" at bounding box center [461, 42] width 92 height 27
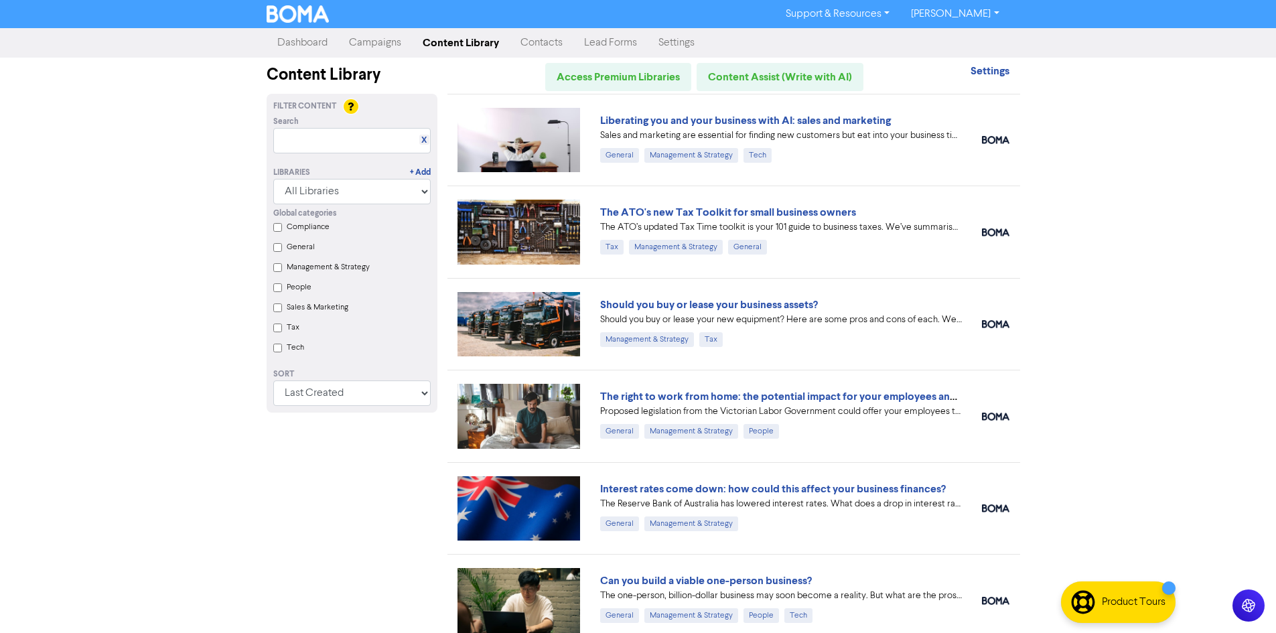
click at [371, 42] on link "Campaigns" at bounding box center [375, 42] width 74 height 27
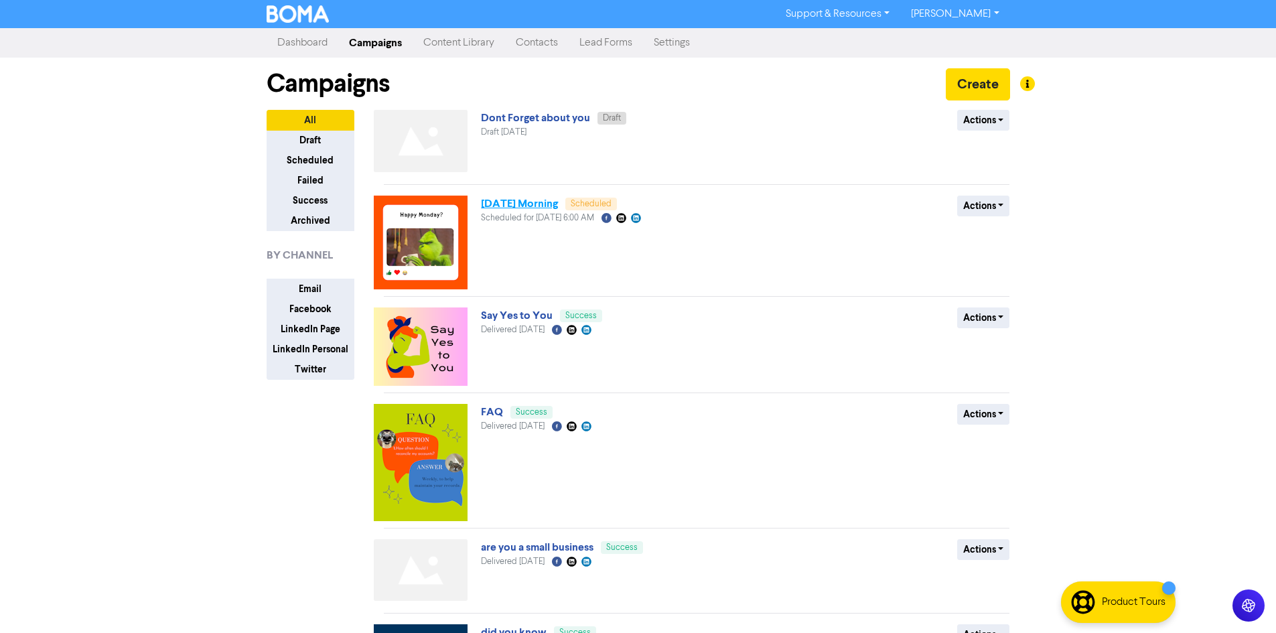
click at [524, 208] on link "[DATE] Morning" at bounding box center [519, 203] width 77 height 13
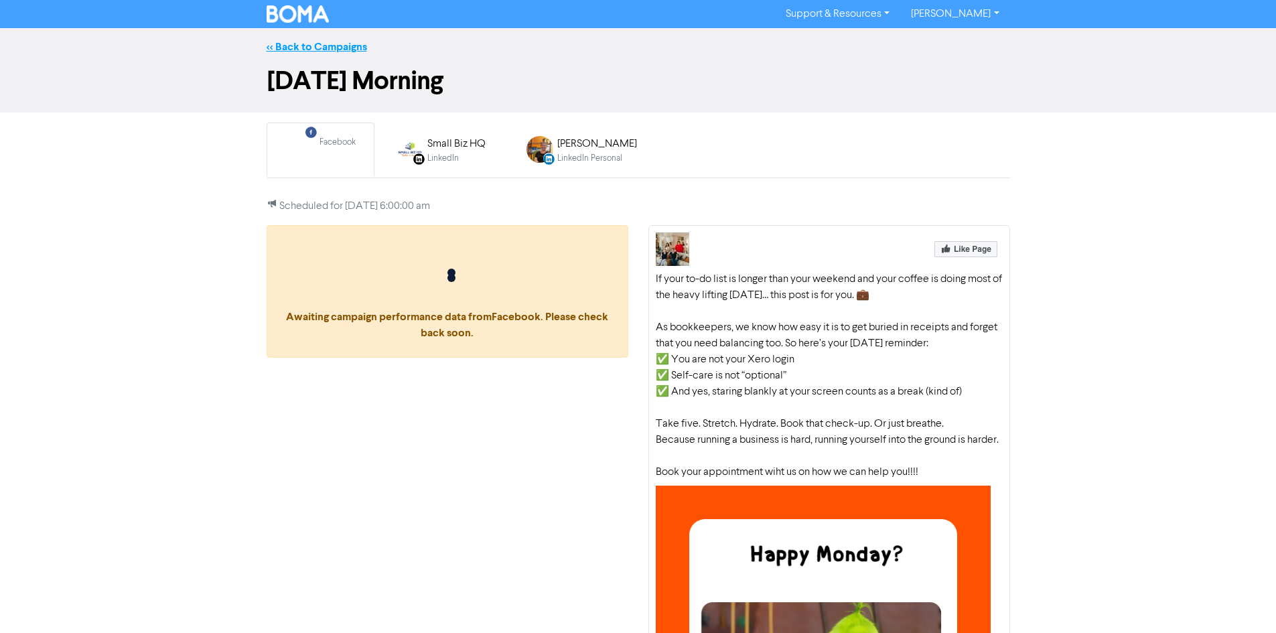
click at [313, 44] on link "<< Back to Campaigns" at bounding box center [317, 46] width 100 height 13
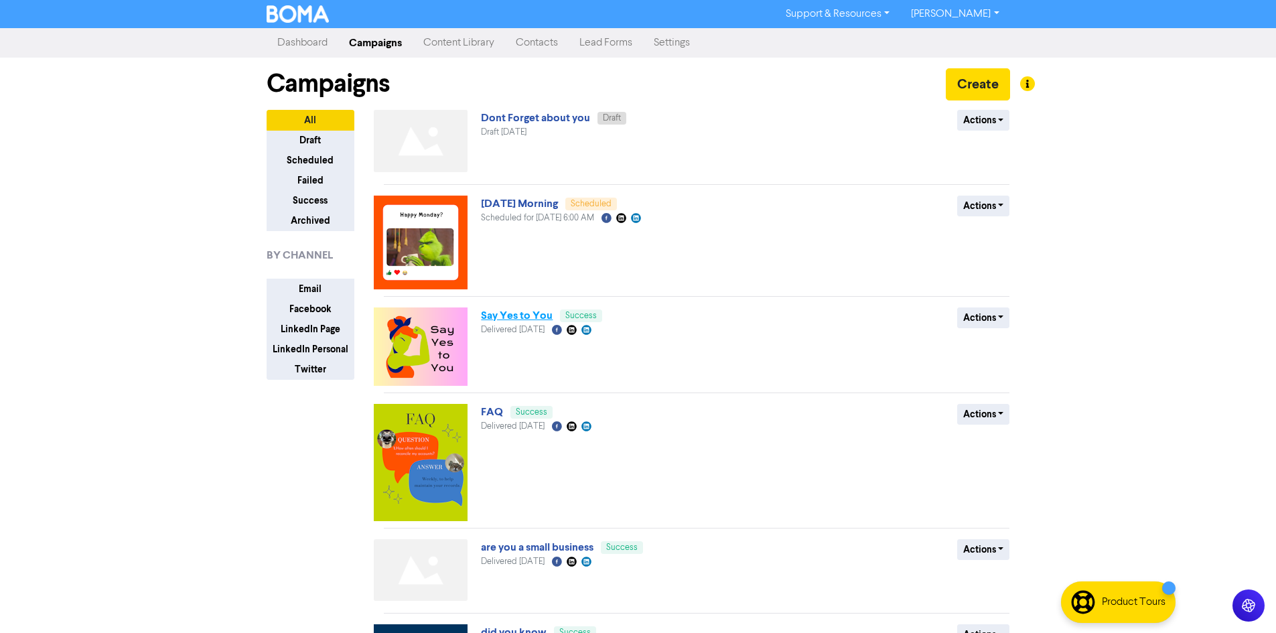
click at [528, 312] on link "Say Yes to You" at bounding box center [517, 315] width 72 height 13
click at [554, 113] on span "Dont Forget about you Draft" at bounding box center [553, 118] width 145 height 11
click at [564, 117] on link "Dont Forget about you" at bounding box center [535, 117] width 109 height 13
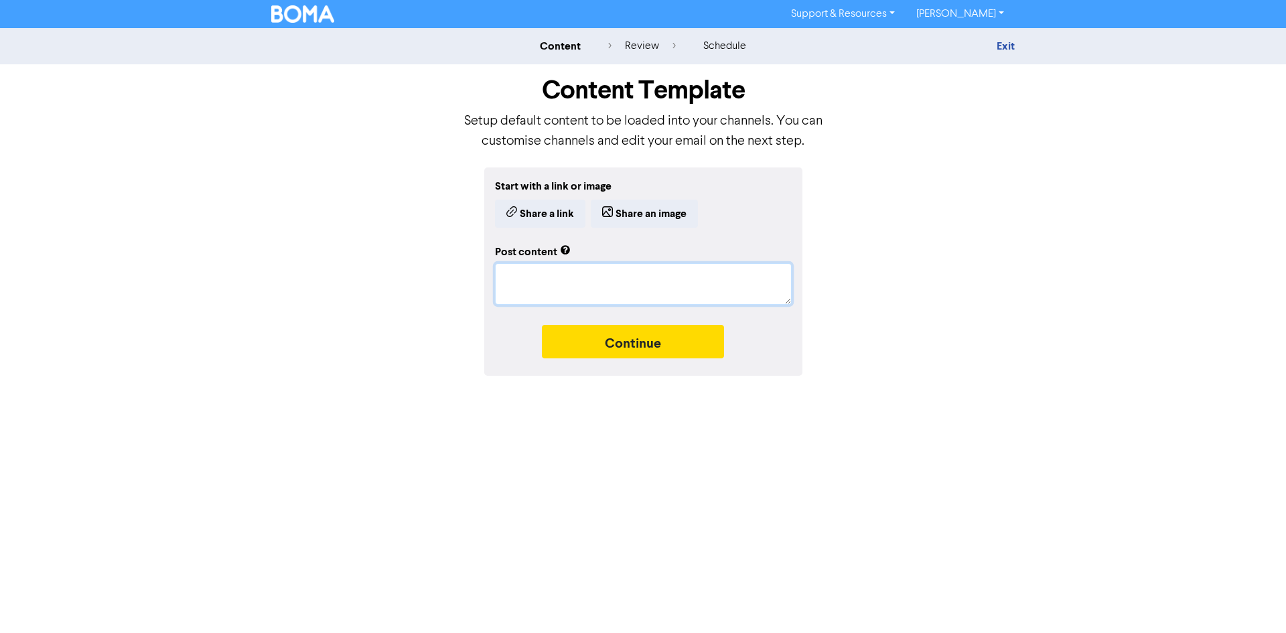
click at [524, 277] on textarea at bounding box center [643, 284] width 297 height 42
paste textarea "As bookkeepers and small business owners, we know how easy it is to get lost in…"
type textarea "x"
type textarea "As bookkeepers and small business owners, we know how easy it is to get lost in…"
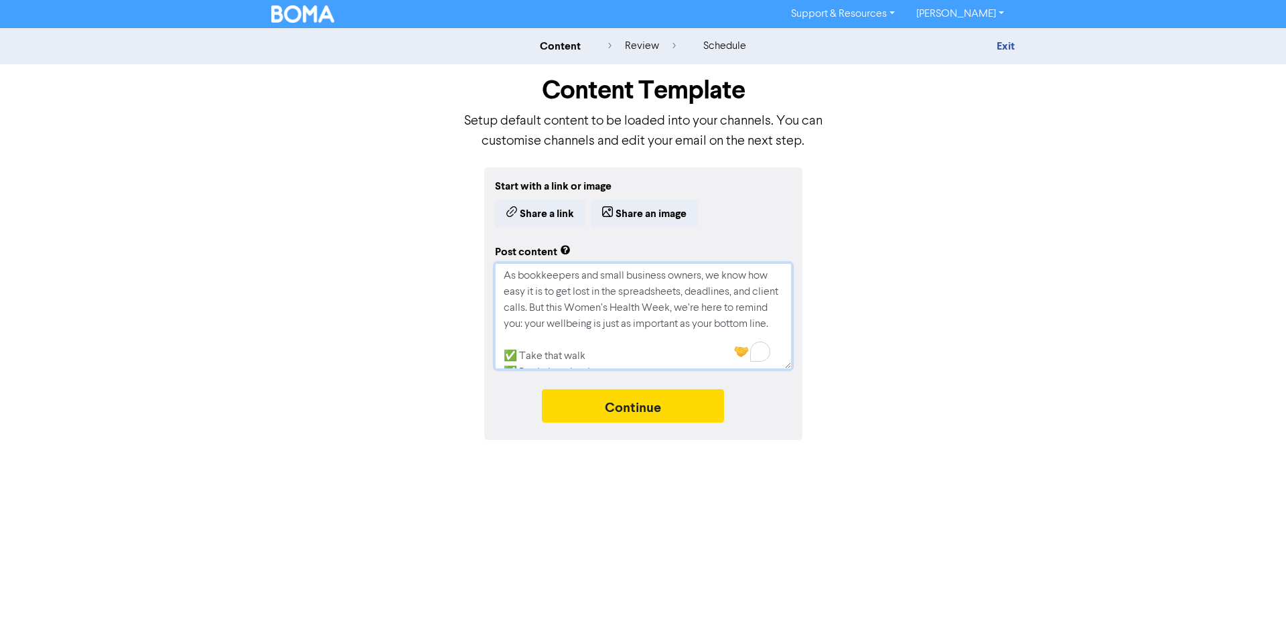
drag, startPoint x: 558, startPoint y: 311, endPoint x: 698, endPoint y: 308, distance: 140.0
click at [698, 308] on textarea "As bookkeepers and small business owners, we know how easy it is to get lost in…" at bounding box center [643, 316] width 297 height 106
type textarea "x"
type textarea "As bookkeepers and small business owners, we know how easy it is to get lost in…"
type textarea "x"
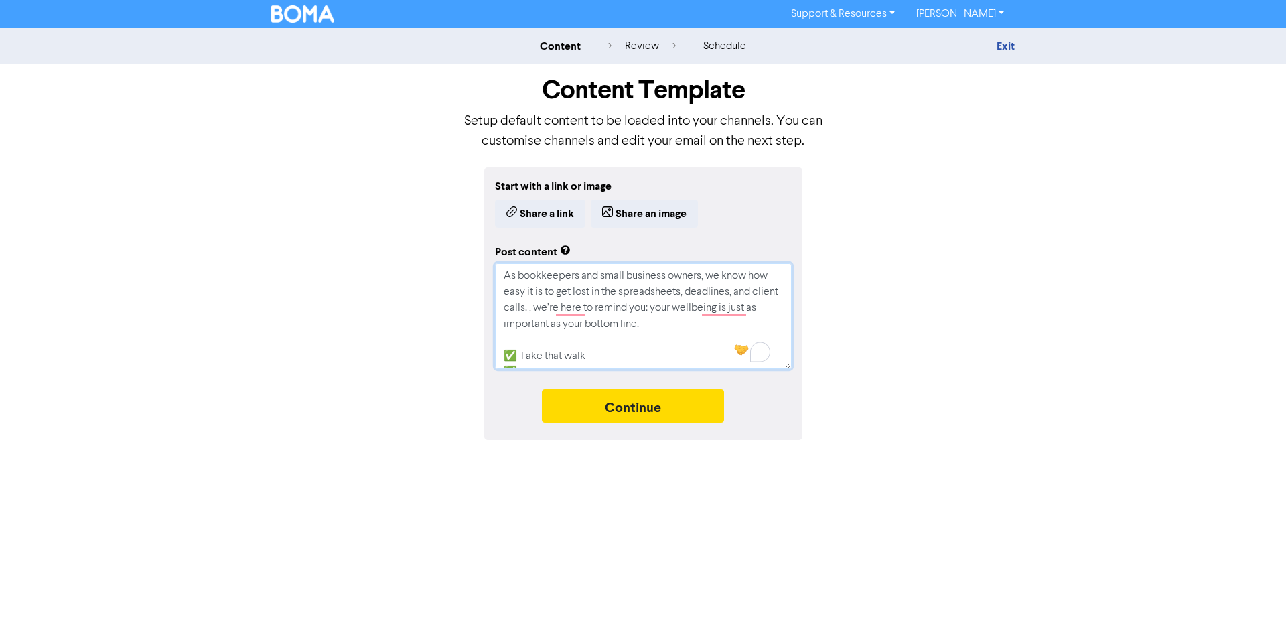
type textarea "As bookkeepers and small business owners, we know how easy it is to get lost in…"
type textarea "x"
type textarea "As bookkeepers and small business owners, we know how easy it is to get lost in…"
type textarea "x"
type textarea "As bookkeepers and small business owners, we know how easy it is to get lost in…"
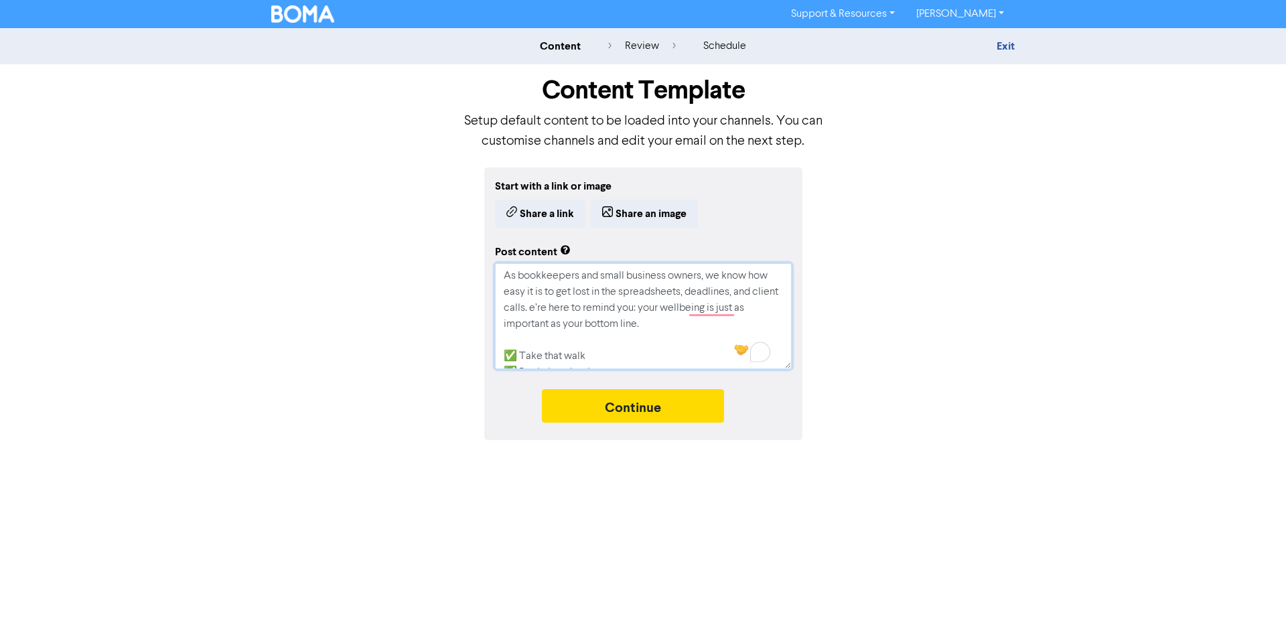
type textarea "x"
click at [654, 343] on textarea "As bookkeepers and small business owners, we know how easy it is to get lost in…" at bounding box center [643, 316] width 297 height 106
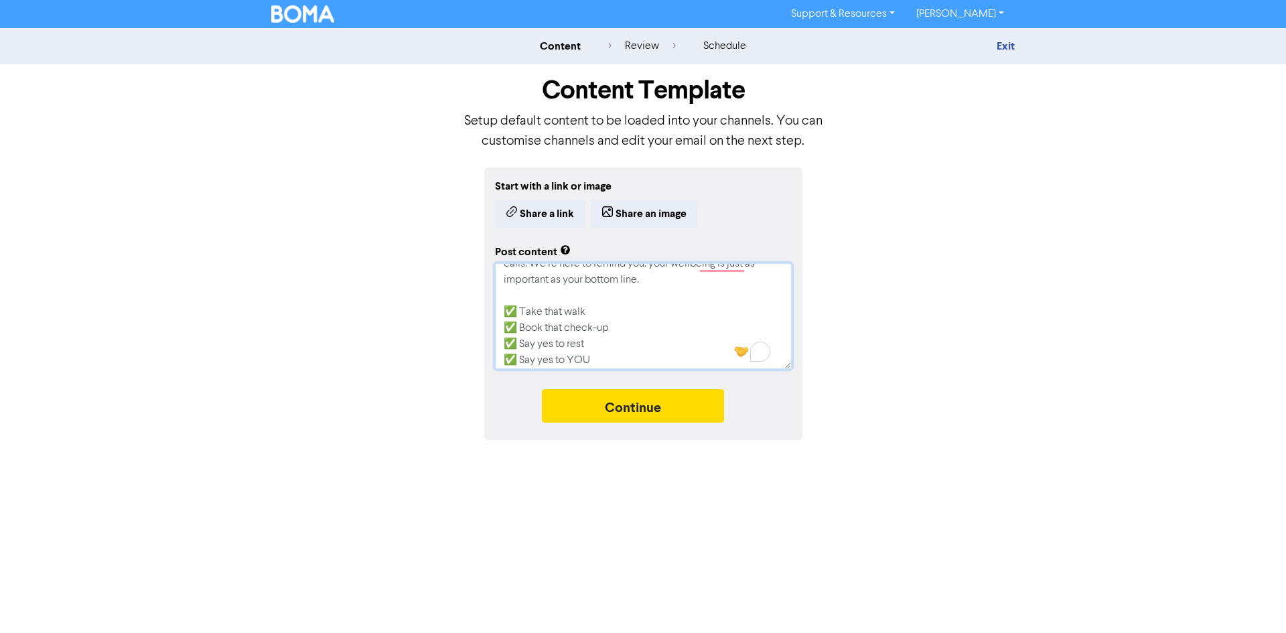
scroll to position [113, 0]
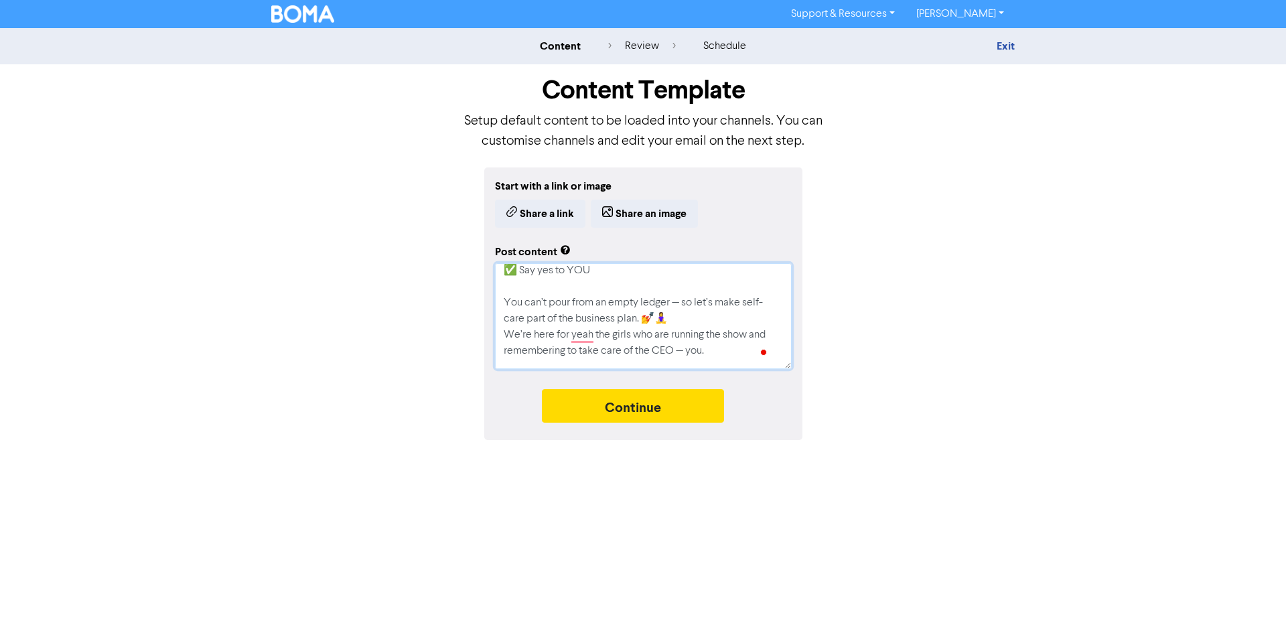
type textarea "As bookkeepers and small business owners, we know how easy it is to get lost in…"
